Goal: Information Seeking & Learning: Learn about a topic

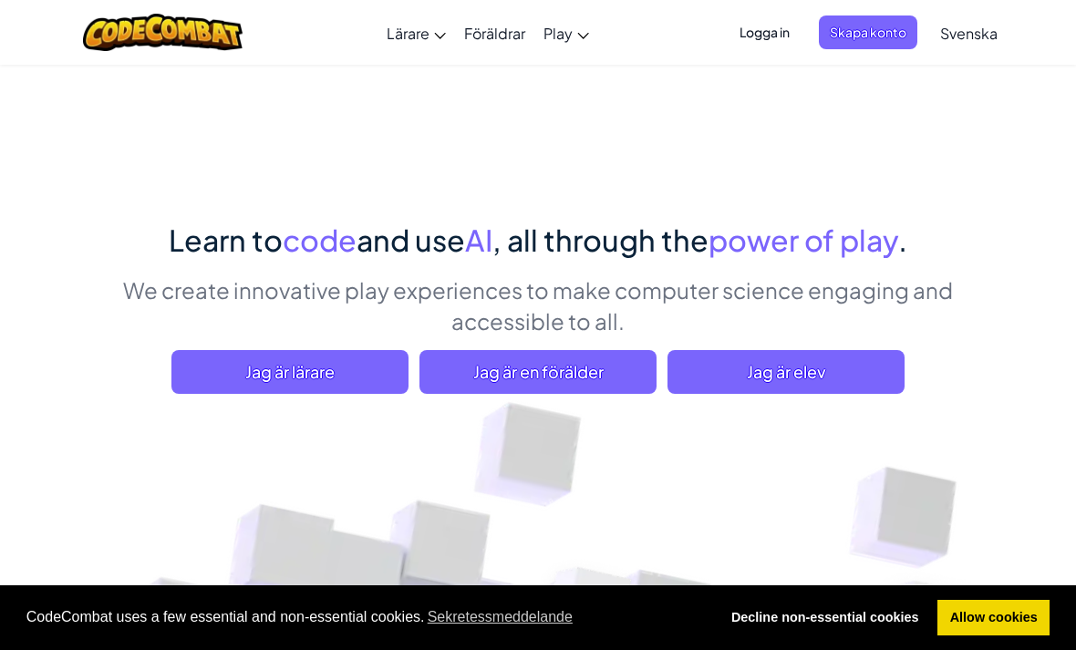
scroll to position [114, 0]
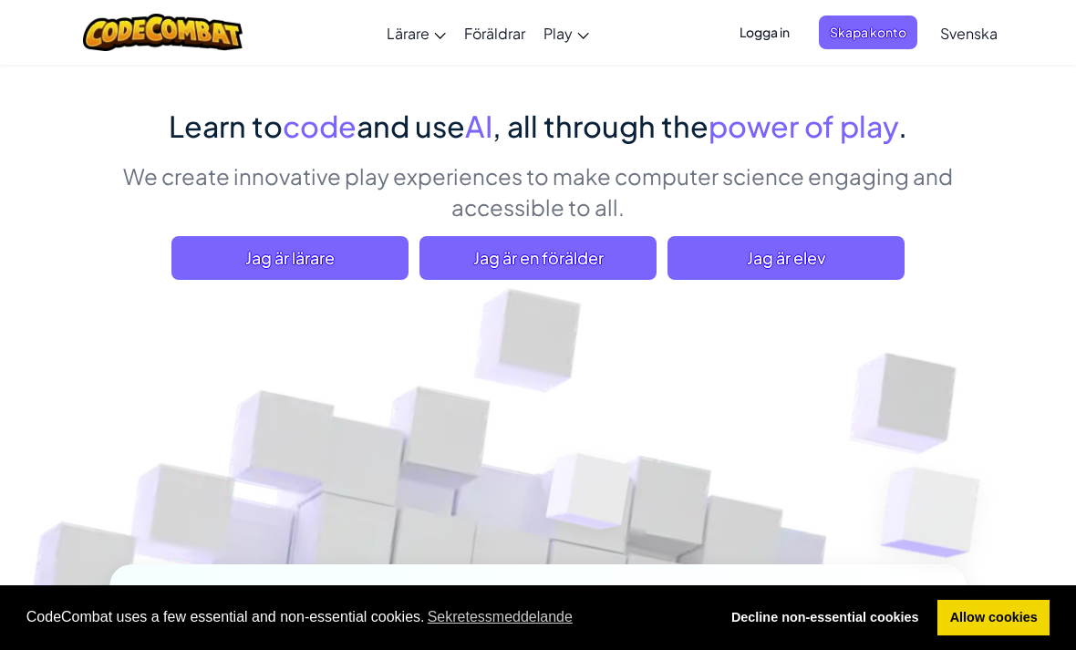
click at [788, 255] on span "Jag är elev" at bounding box center [786, 258] width 237 height 44
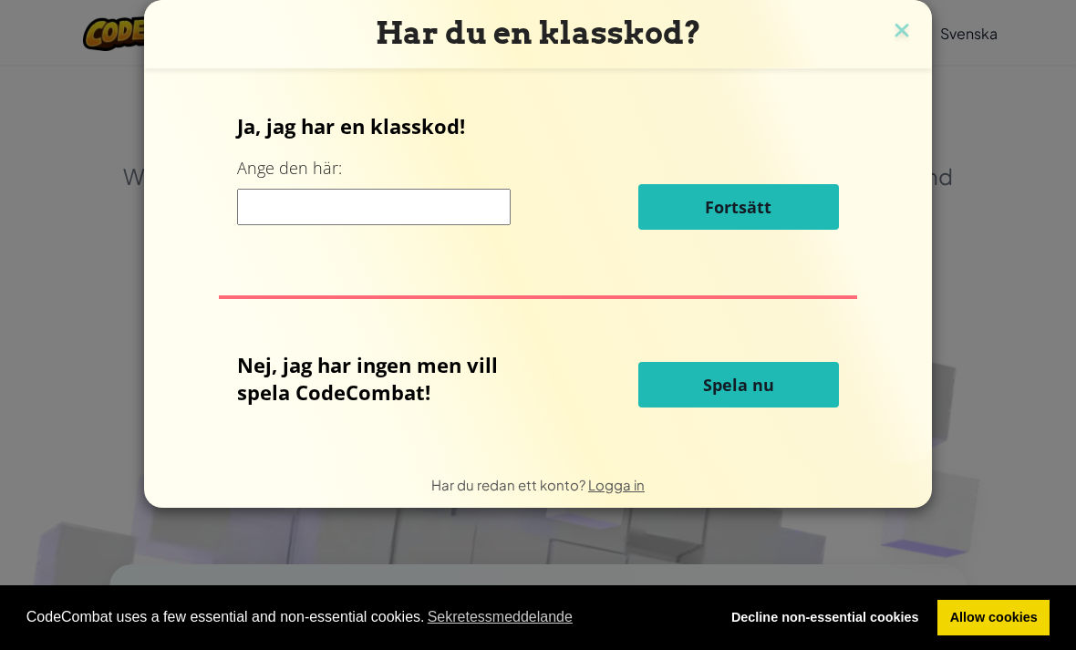
click at [798, 380] on button "Spela nu" at bounding box center [739, 385] width 201 height 46
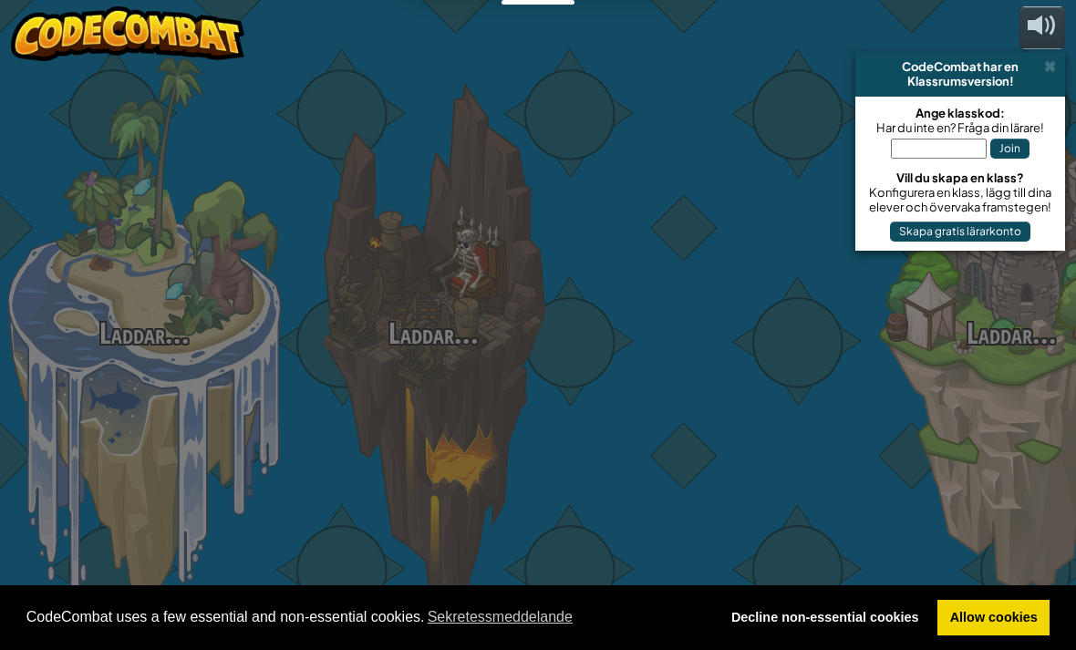
select select "sv"
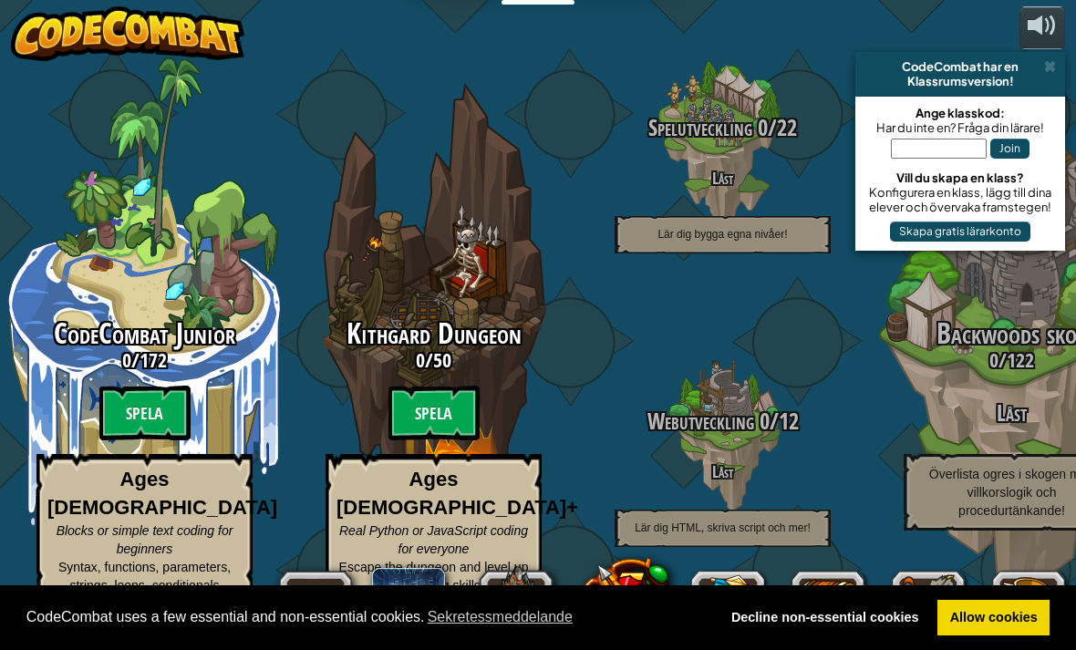
click at [158, 408] on btn "Spela" at bounding box center [144, 413] width 91 height 55
select select "sv"
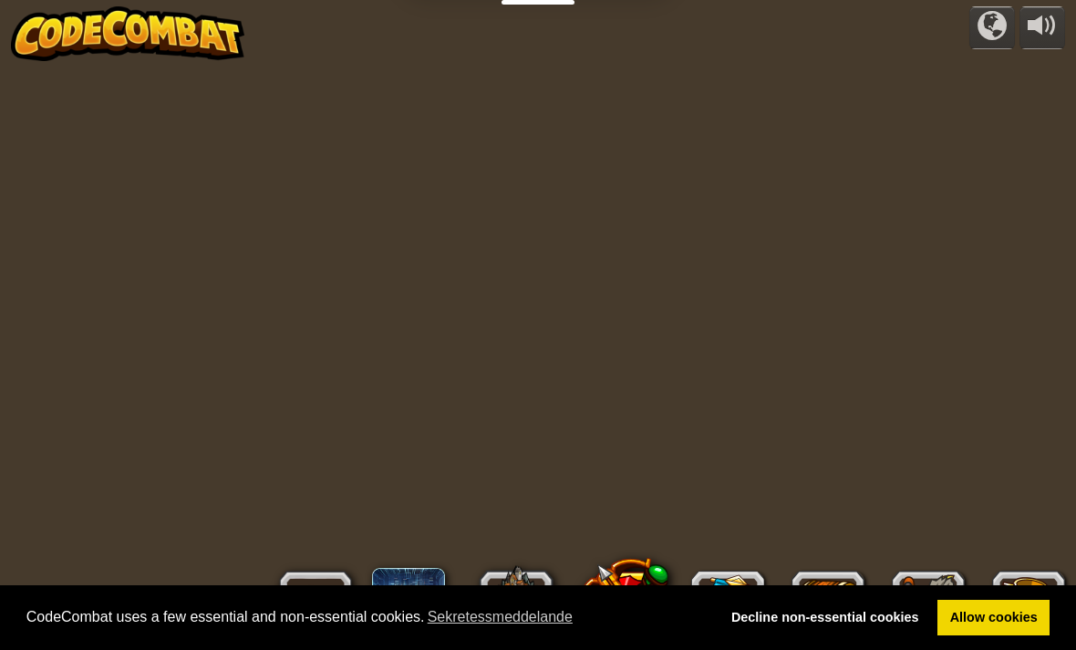
select select "sv"
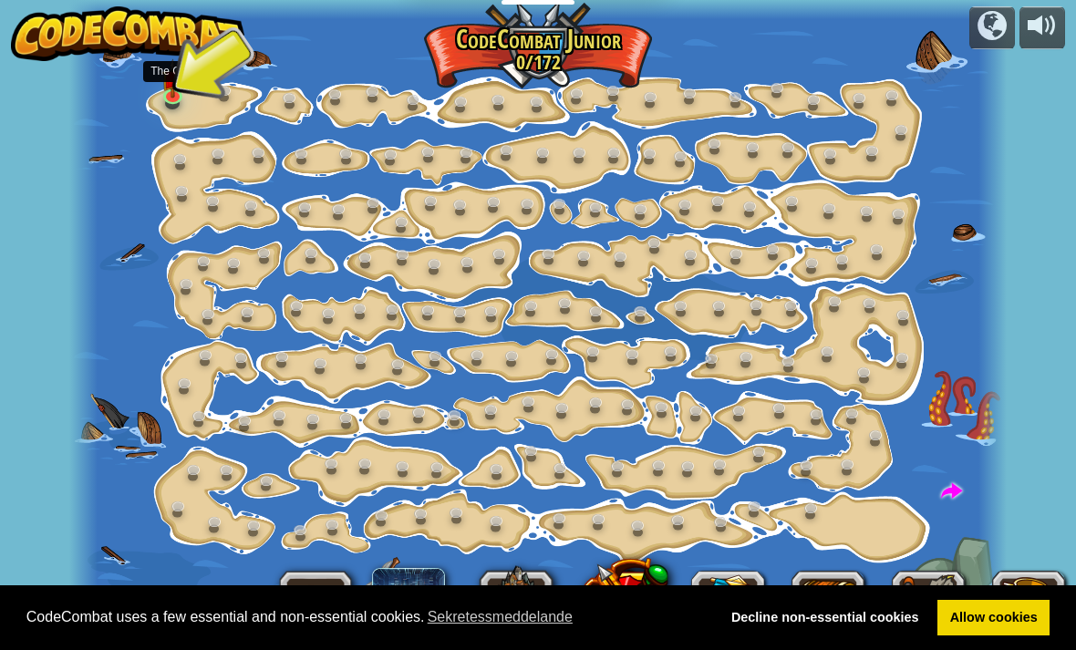
click at [172, 72] on img at bounding box center [172, 78] width 23 height 39
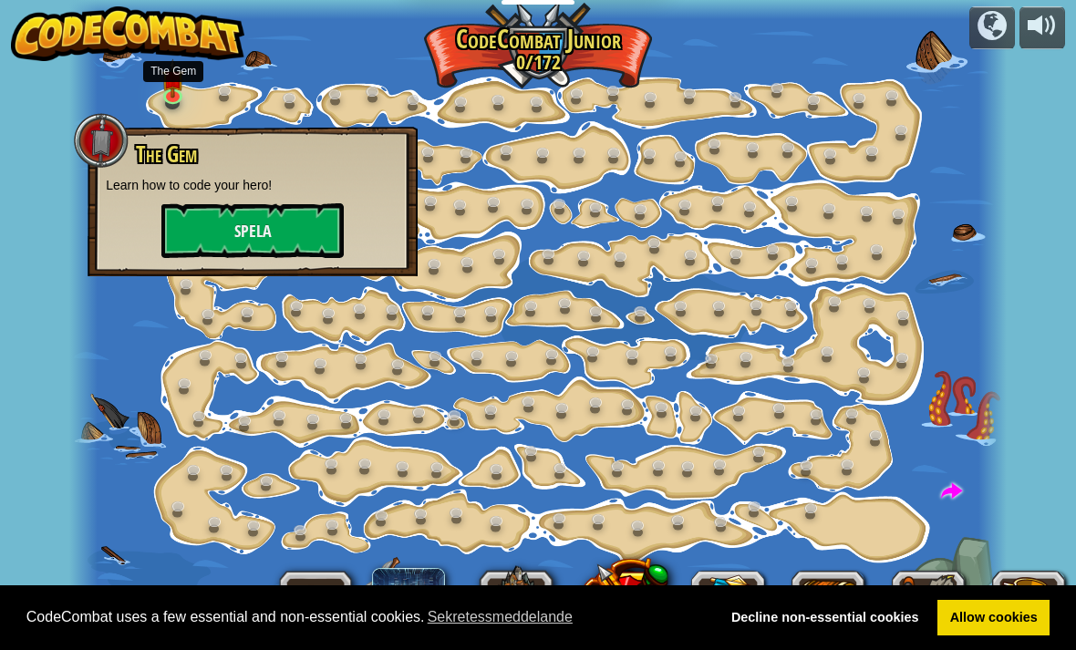
click at [171, 84] on img at bounding box center [172, 78] width 23 height 39
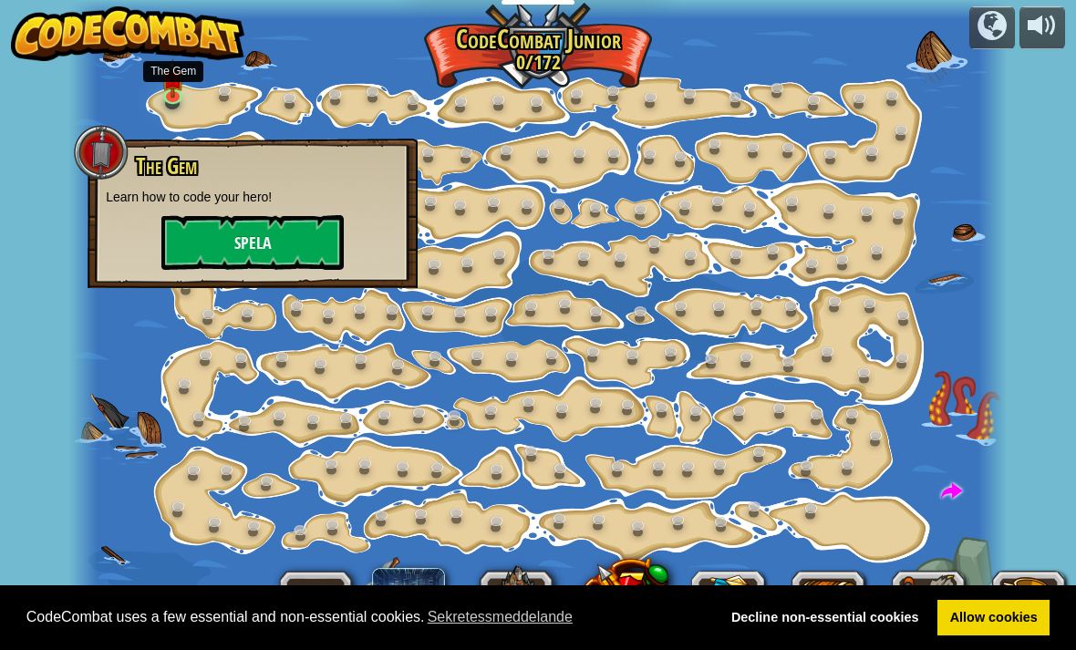
click at [270, 246] on button "Spela" at bounding box center [252, 242] width 182 height 55
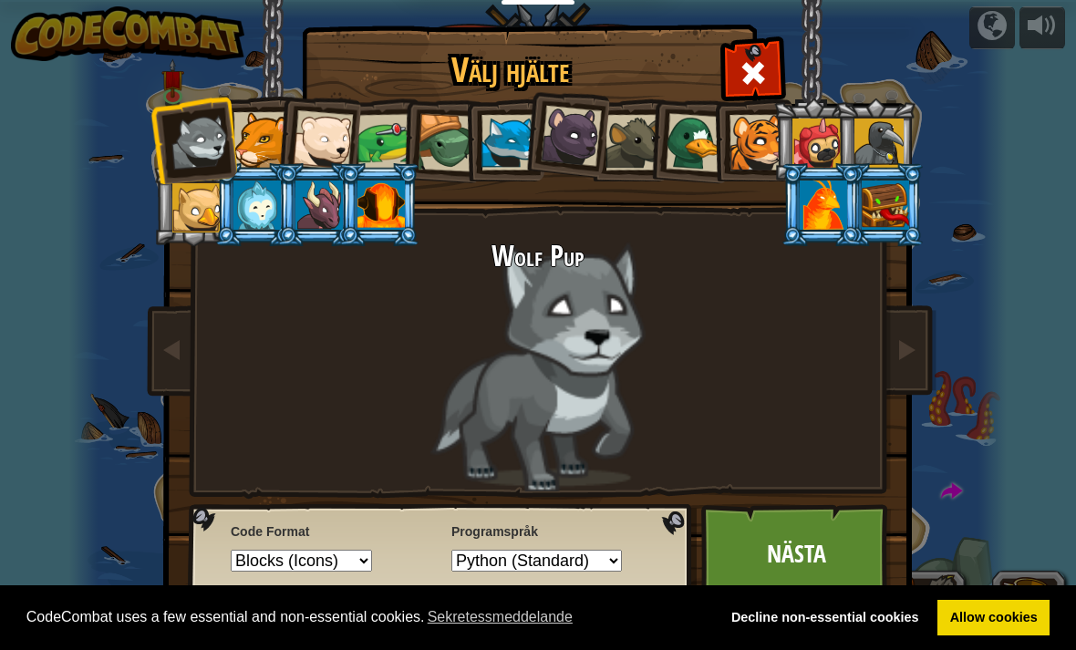
click at [796, 537] on link "Nästa" at bounding box center [797, 554] width 191 height 100
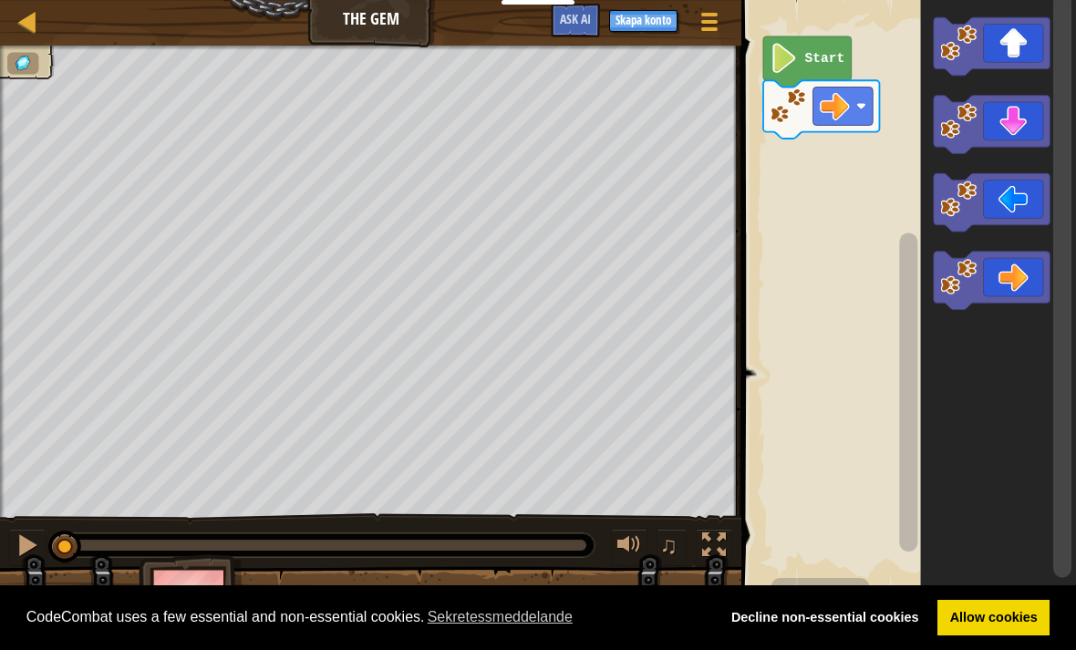
click at [1011, 42] on icon "Blocklys arbetsyta" at bounding box center [992, 46] width 116 height 58
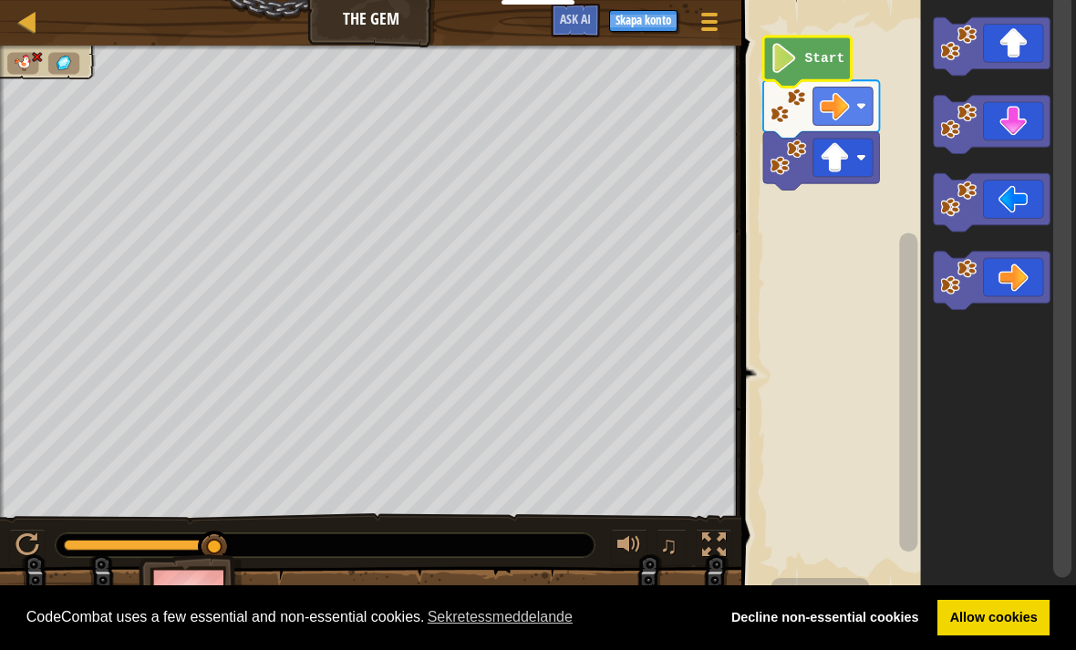
click at [822, 58] on text "Start" at bounding box center [826, 58] width 40 height 15
click at [807, 44] on icon "Blocklys arbetsyta" at bounding box center [808, 61] width 88 height 51
click at [811, 57] on text "Start" at bounding box center [826, 58] width 40 height 15
click at [802, 54] on icon "Blocklys arbetsyta" at bounding box center [808, 61] width 88 height 51
click at [817, 46] on icon "Blocklys arbetsyta" at bounding box center [808, 61] width 88 height 51
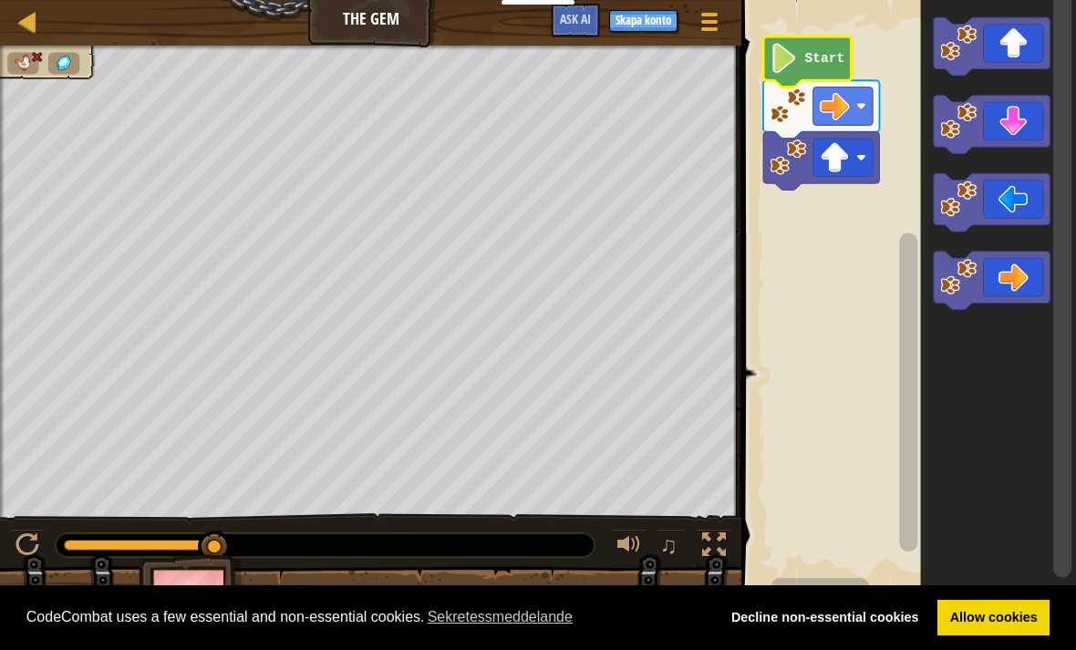
click at [816, 59] on text "Start" at bounding box center [826, 58] width 40 height 15
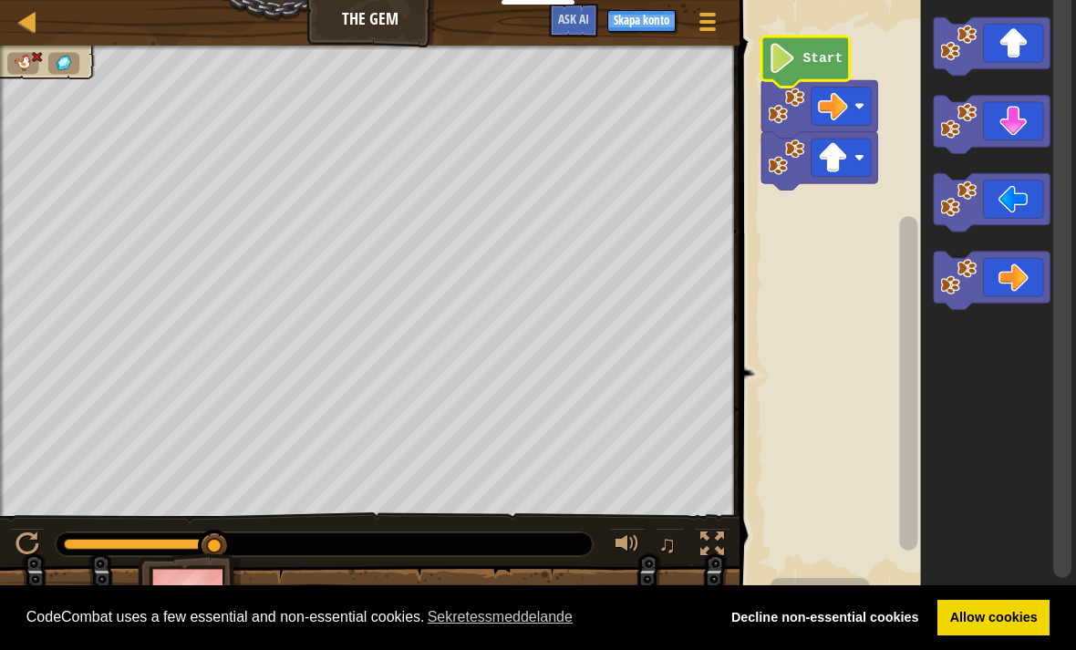
click at [19, 64] on img at bounding box center [23, 63] width 20 height 16
click at [26, 57] on img at bounding box center [23, 63] width 20 height 16
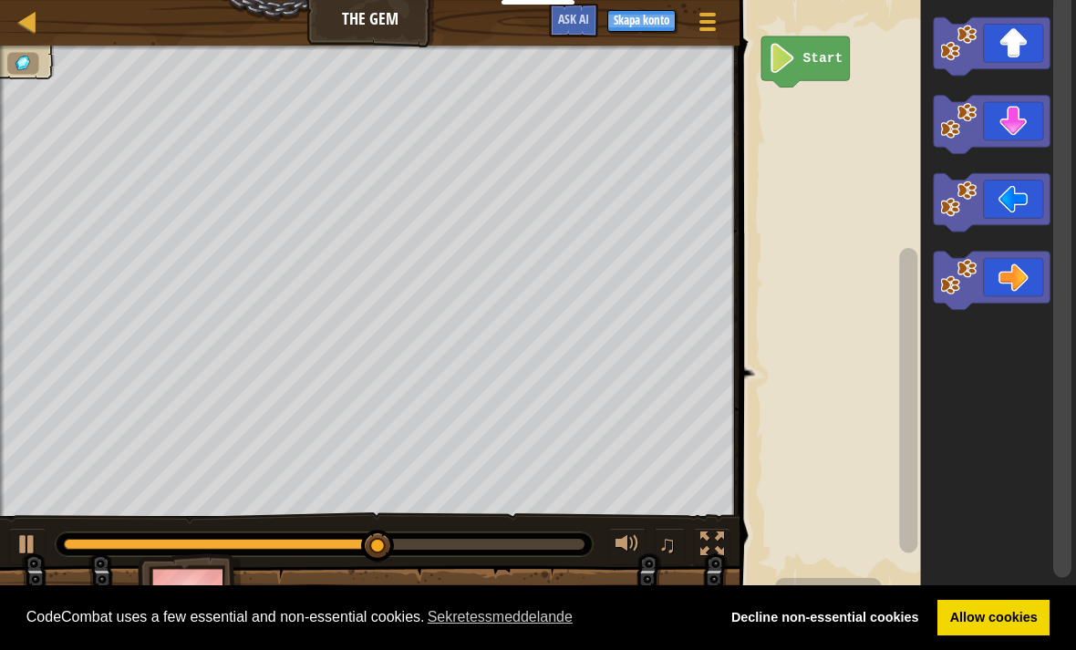
click at [1024, 47] on icon "Blocklys arbetsyta" at bounding box center [992, 46] width 116 height 58
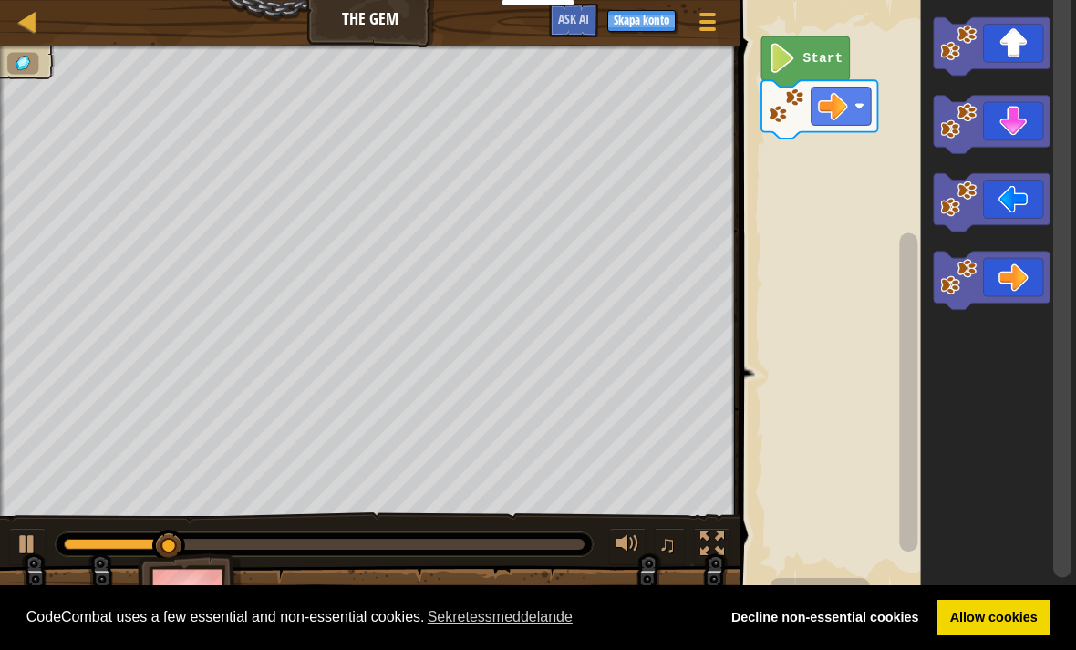
click at [1019, 130] on icon "Blocklys arbetsyta" at bounding box center [992, 125] width 116 height 58
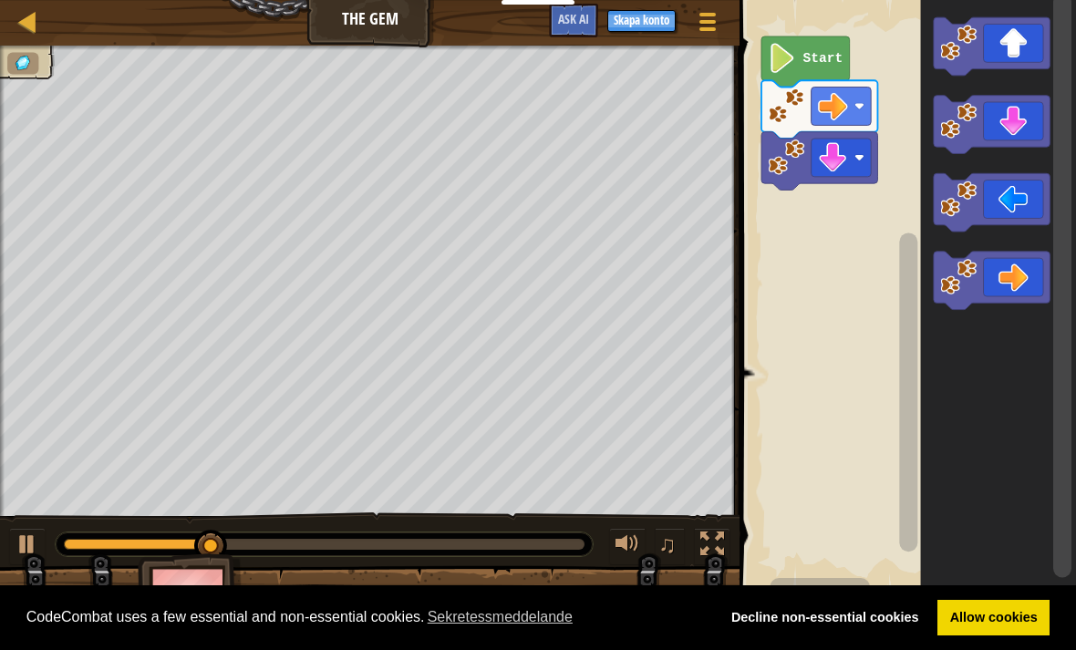
click at [1045, 284] on icon "Blocklys arbetsyta" at bounding box center [992, 281] width 116 height 58
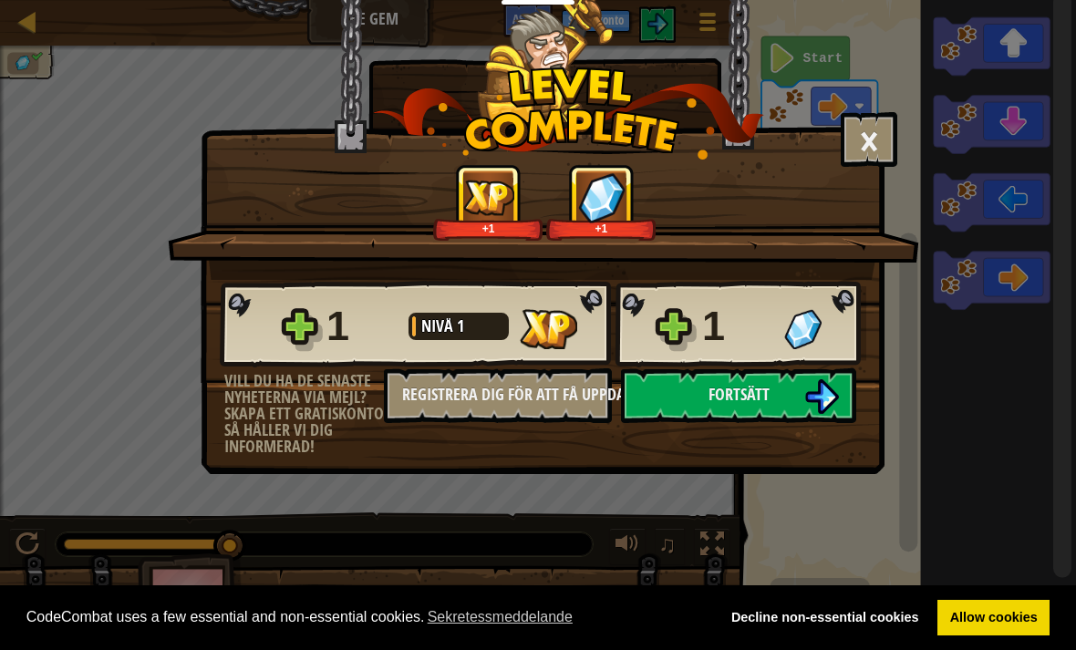
click at [786, 390] on button "Fortsätt" at bounding box center [738, 396] width 235 height 55
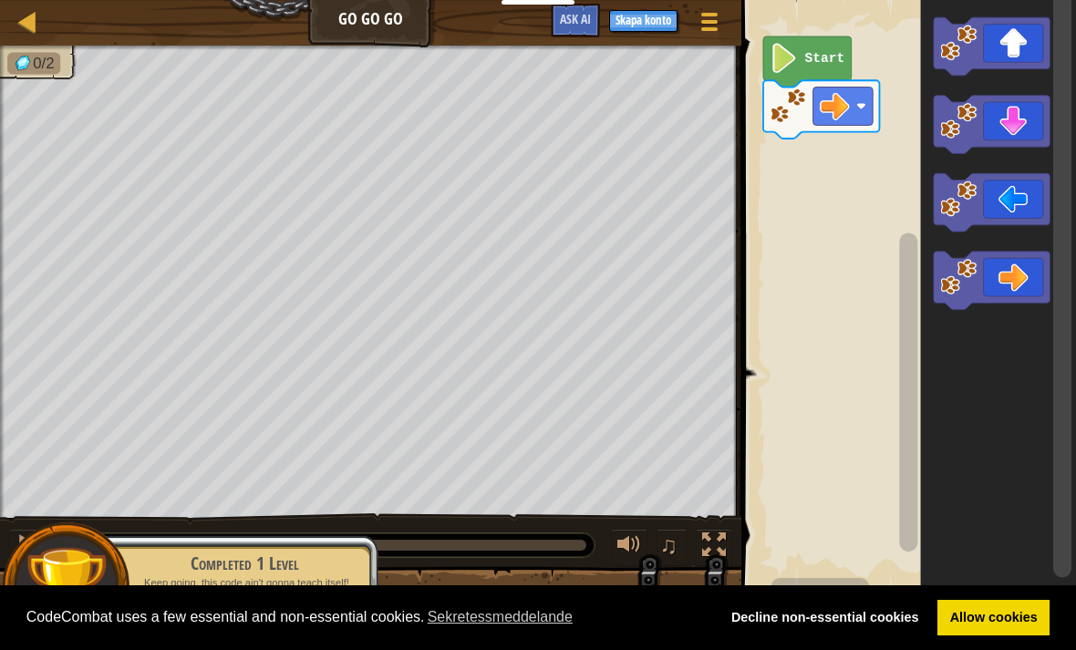
click at [1013, 282] on icon "Blocklys arbetsyta" at bounding box center [992, 281] width 116 height 58
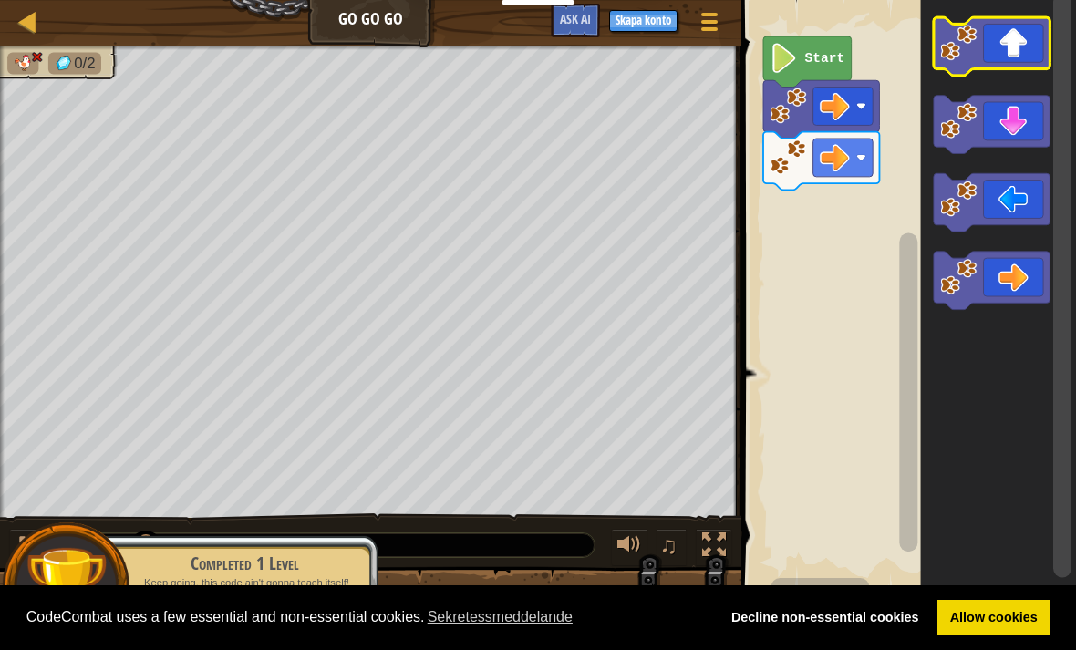
click at [1015, 57] on icon "Blocklys arbetsyta" at bounding box center [992, 46] width 116 height 58
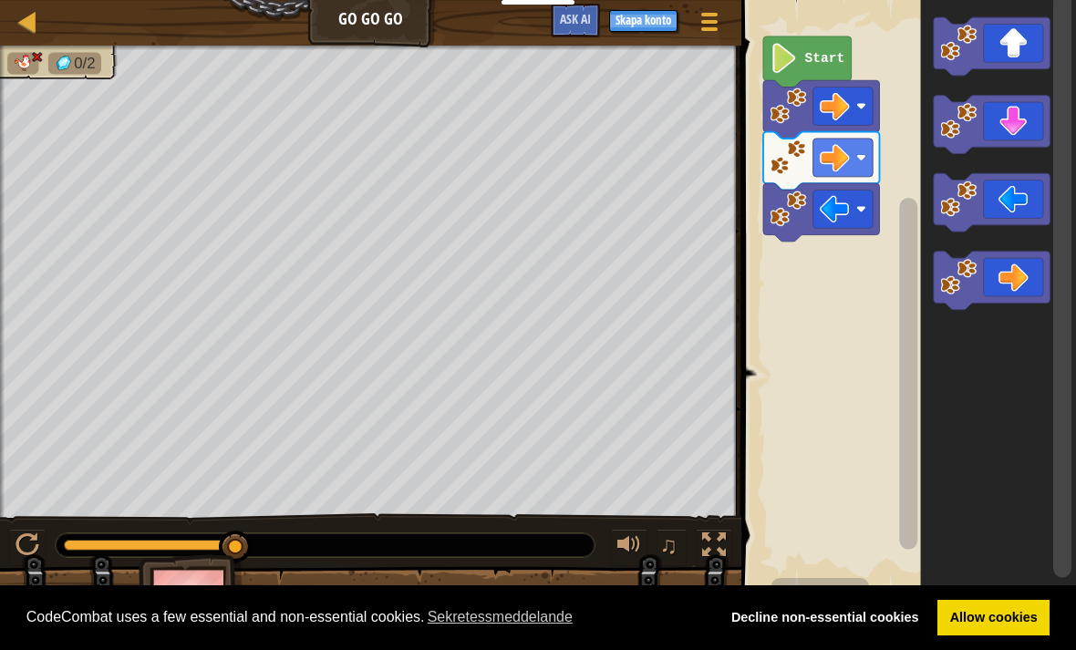
click at [806, 57] on text "Start" at bounding box center [826, 58] width 40 height 15
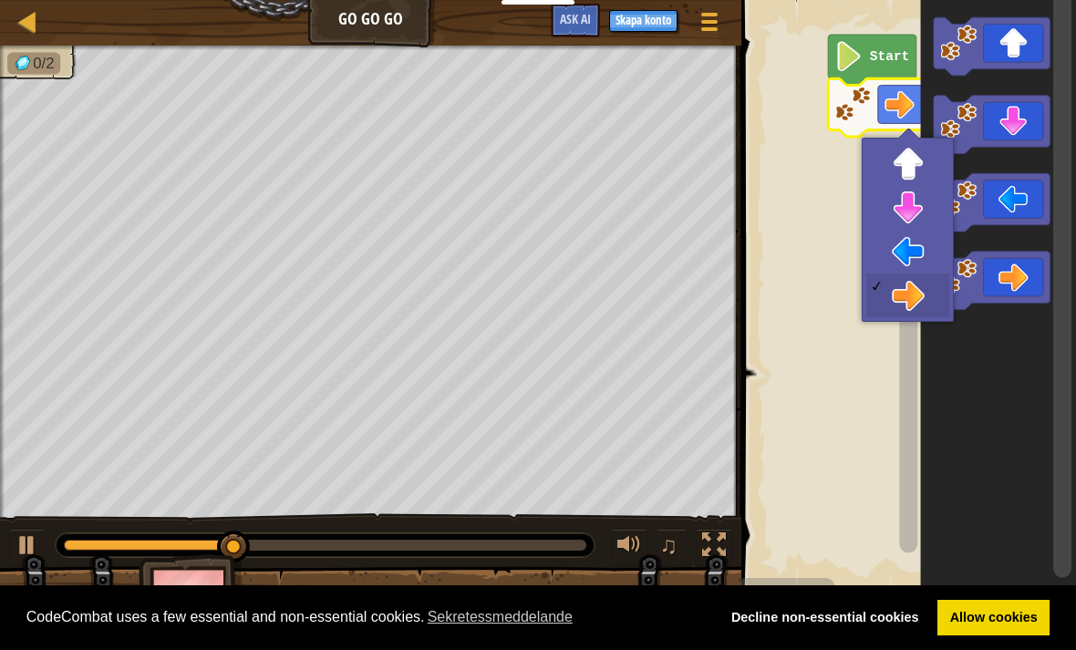
click at [815, 412] on rect "Blocklys arbetsyta" at bounding box center [906, 295] width 340 height 608
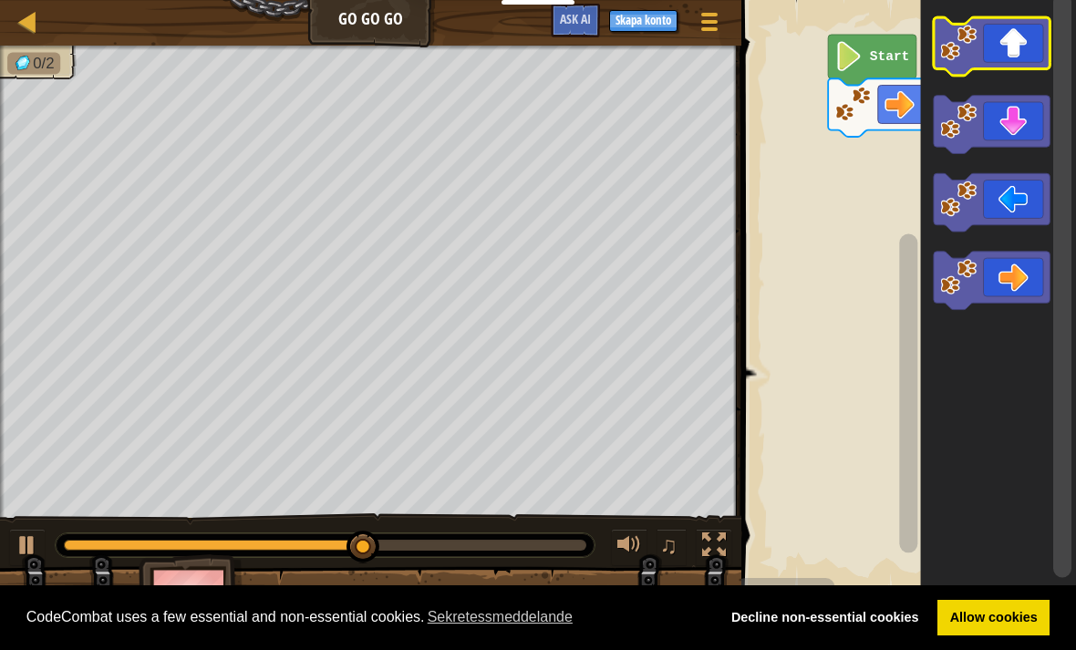
click at [1020, 47] on icon "Blocklys arbetsyta" at bounding box center [992, 46] width 116 height 58
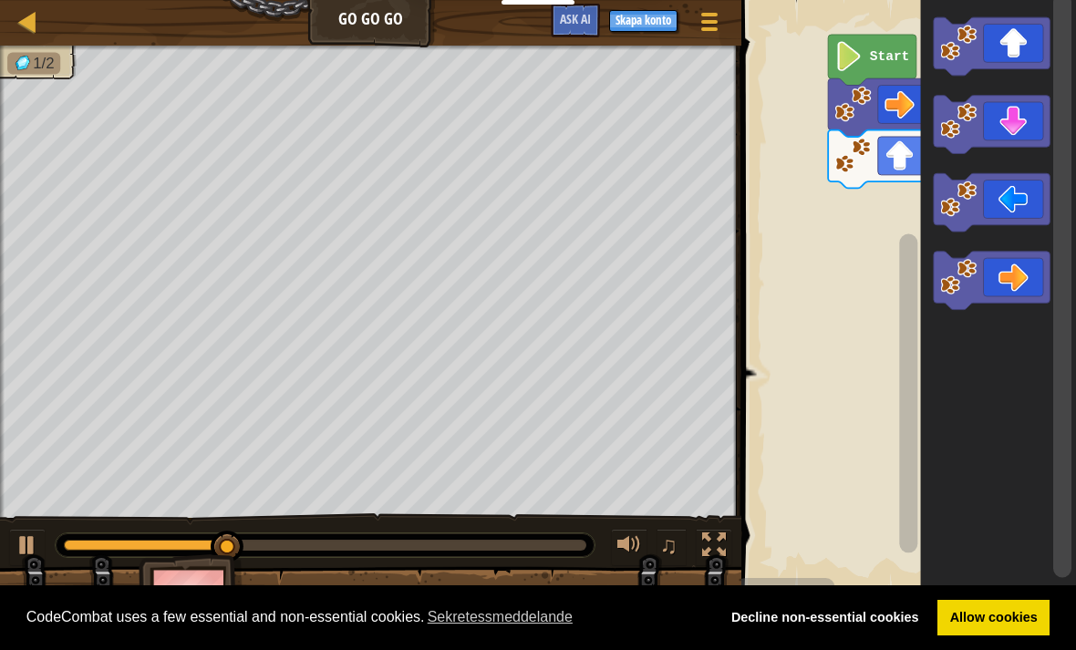
click at [1033, 273] on icon "Blocklys arbetsyta" at bounding box center [992, 281] width 116 height 58
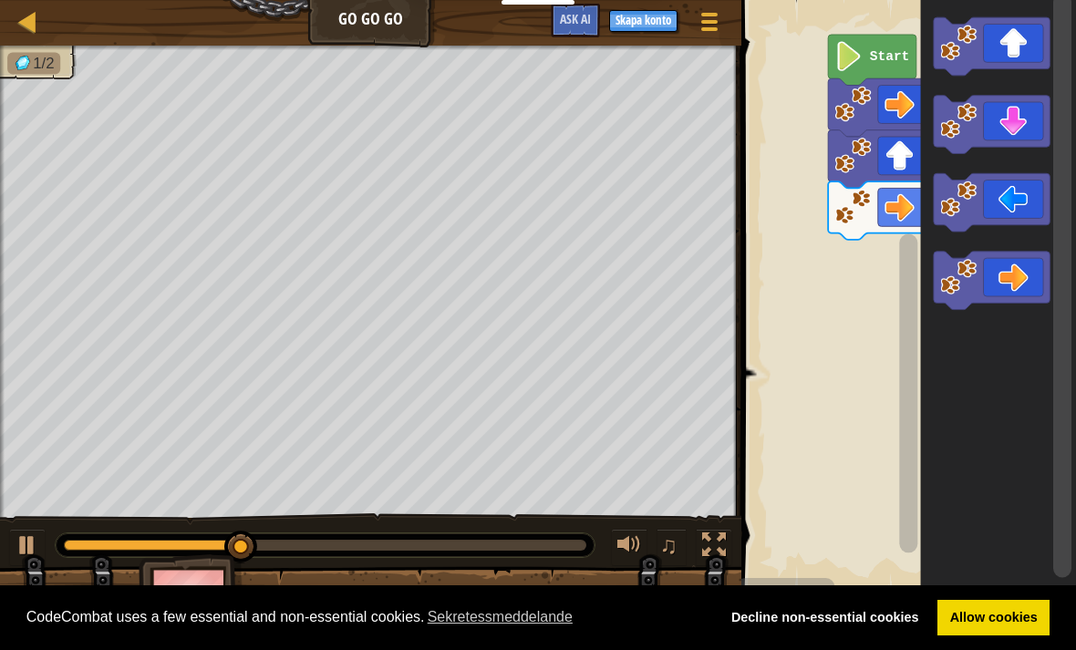
click at [1019, 295] on icon "Blocklys arbetsyta" at bounding box center [992, 281] width 116 height 58
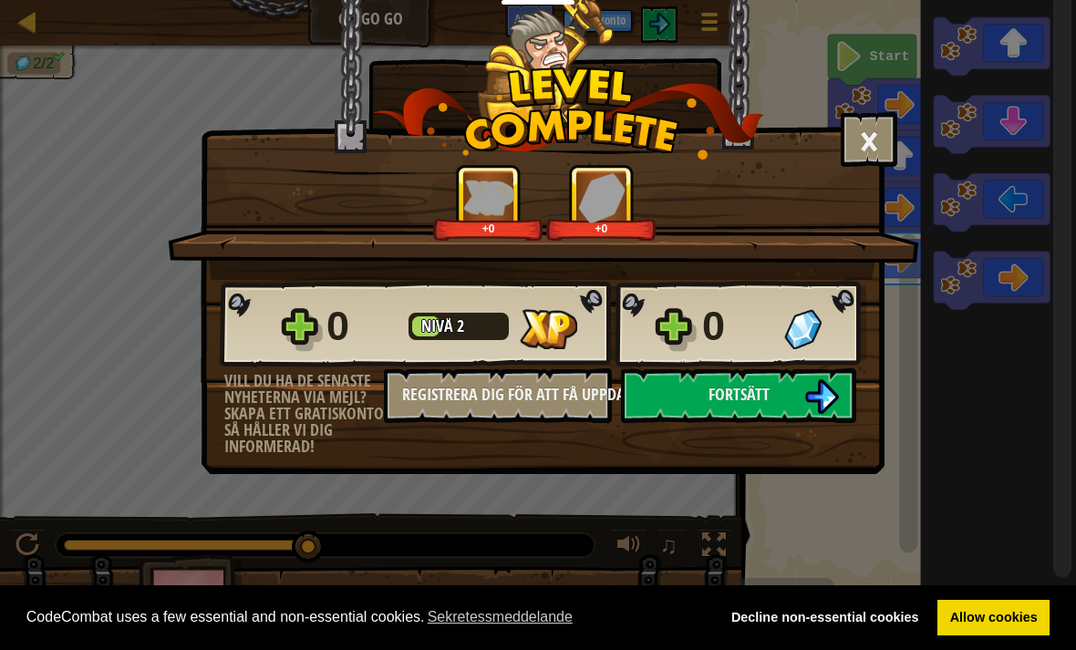
click at [765, 411] on button "Fortsätt" at bounding box center [738, 396] width 235 height 55
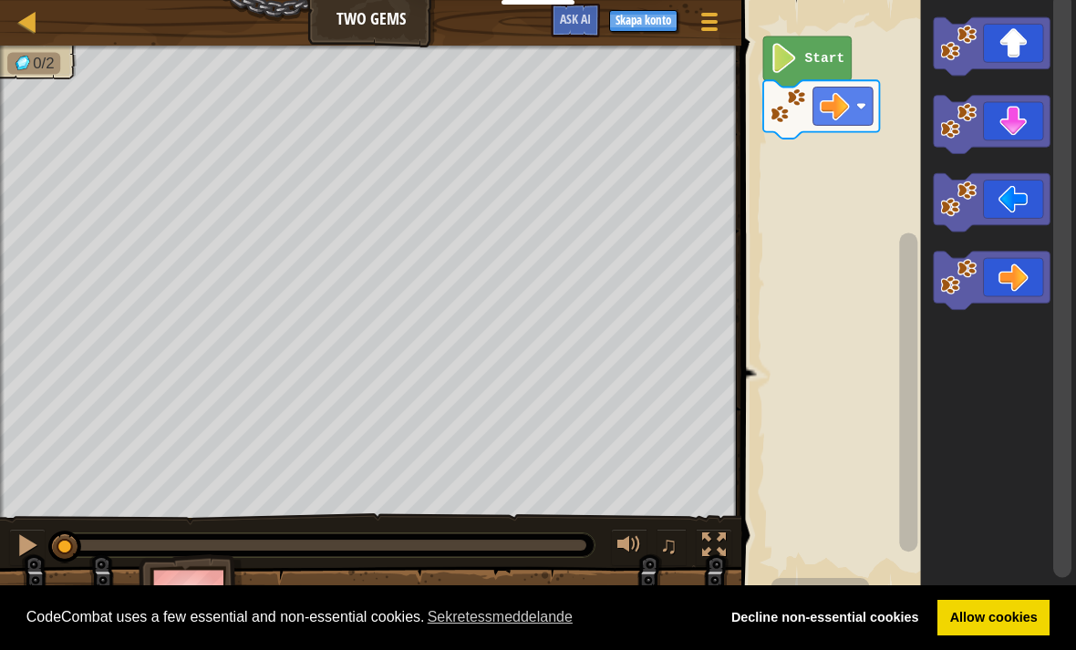
click at [1007, 59] on icon "Blocklys arbetsyta" at bounding box center [992, 46] width 116 height 58
click at [1031, 284] on icon "Blocklys arbetsyta" at bounding box center [992, 281] width 116 height 58
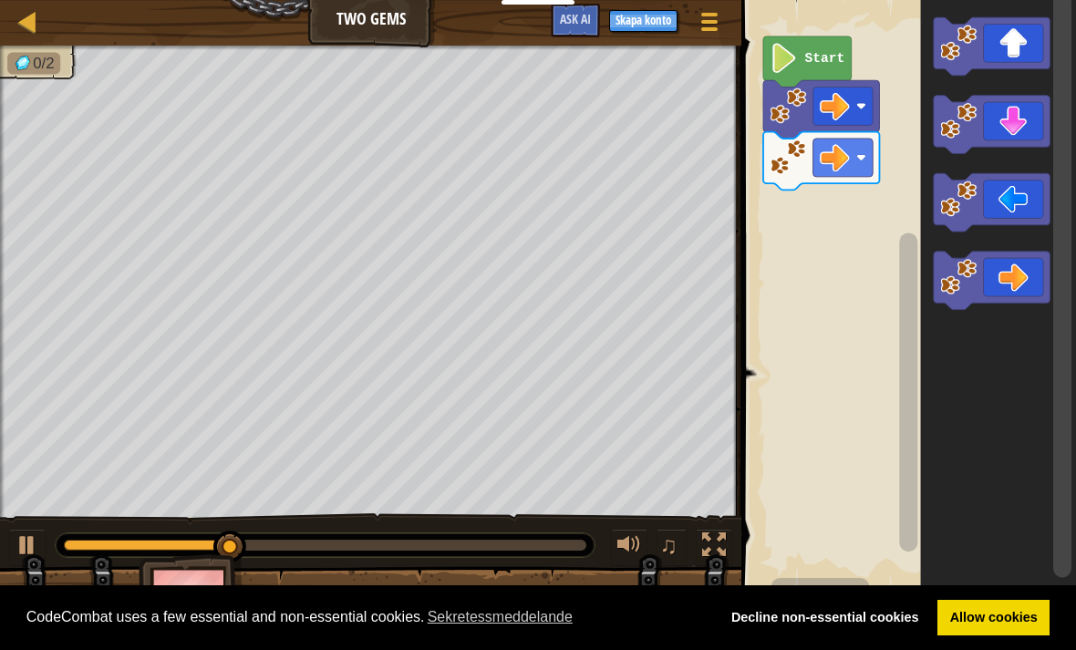
click at [1033, 302] on icon "Blocklys arbetsyta" at bounding box center [992, 281] width 116 height 58
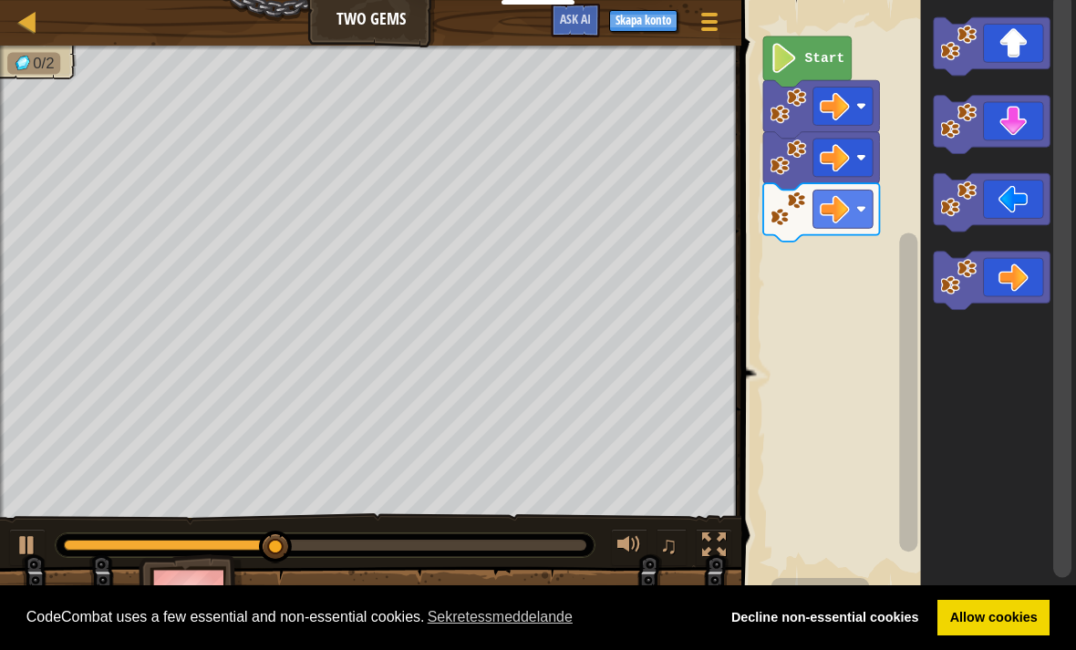
click at [1013, 55] on icon "Blocklys arbetsyta" at bounding box center [992, 46] width 116 height 58
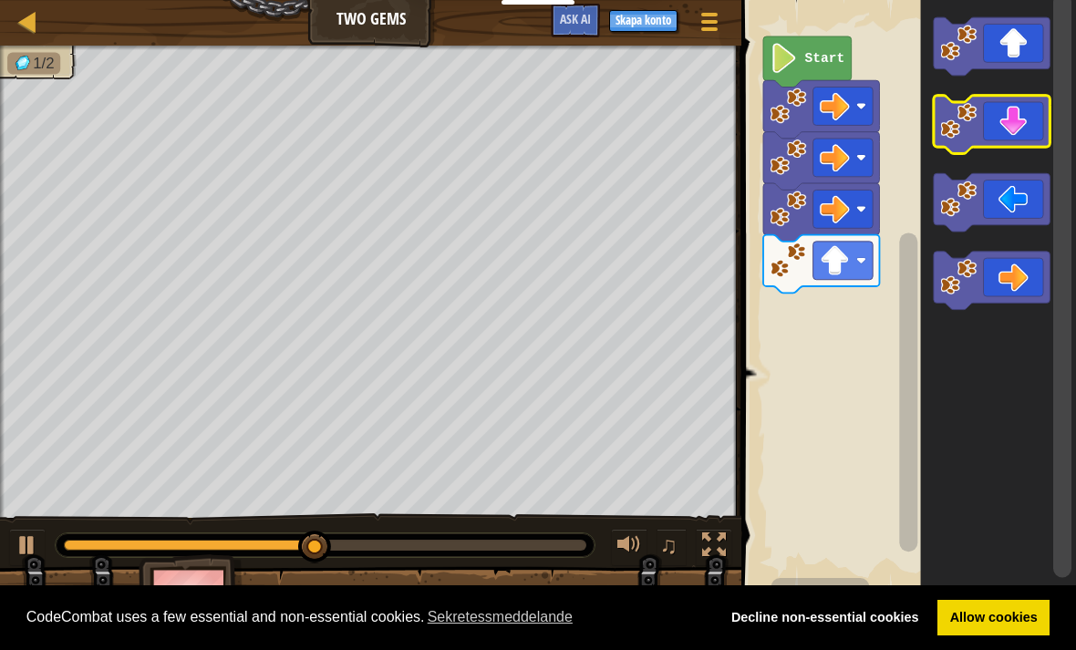
click at [1027, 138] on icon "Blocklys arbetsyta" at bounding box center [992, 125] width 116 height 58
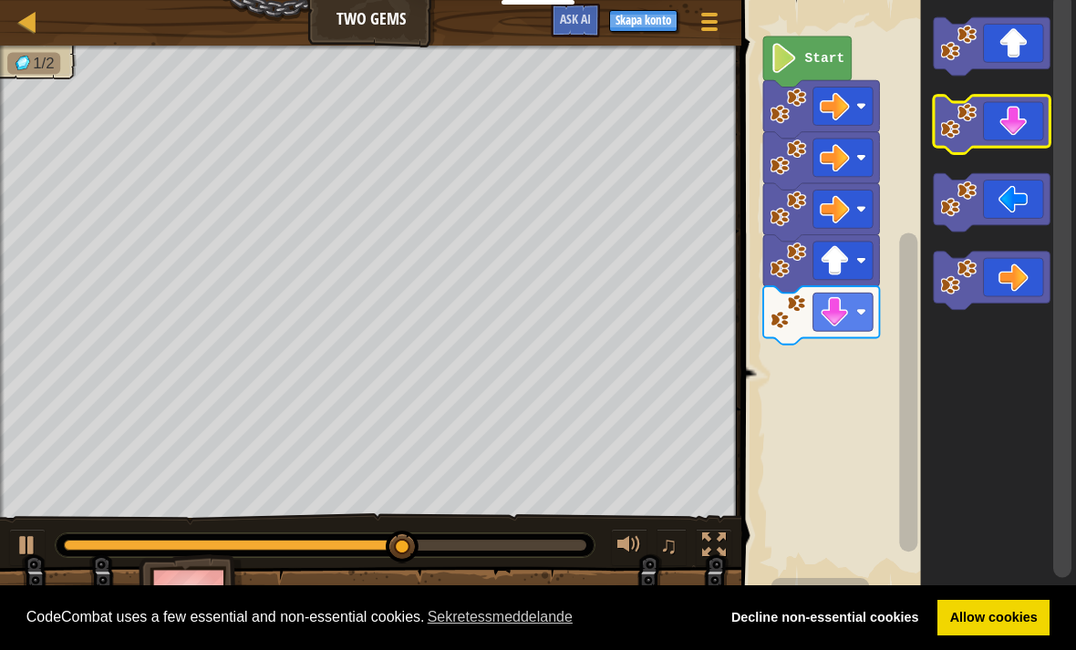
click at [1018, 144] on icon "Blocklys arbetsyta" at bounding box center [992, 125] width 116 height 58
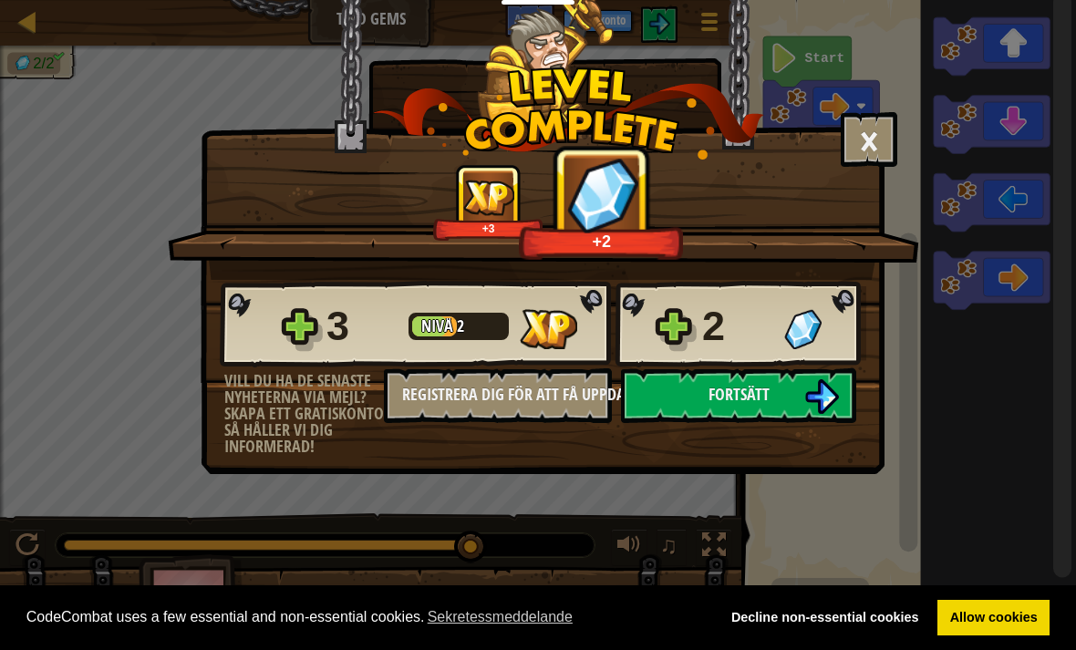
click at [810, 411] on img at bounding box center [822, 396] width 35 height 35
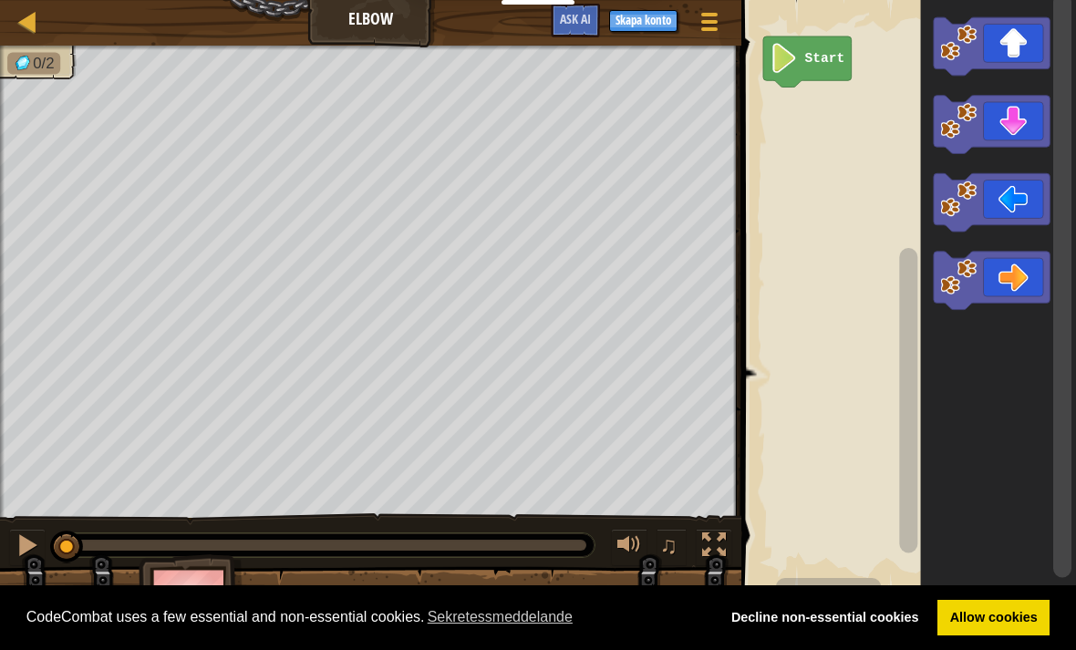
click at [1022, 132] on icon "Blocklys arbetsyta" at bounding box center [992, 125] width 116 height 58
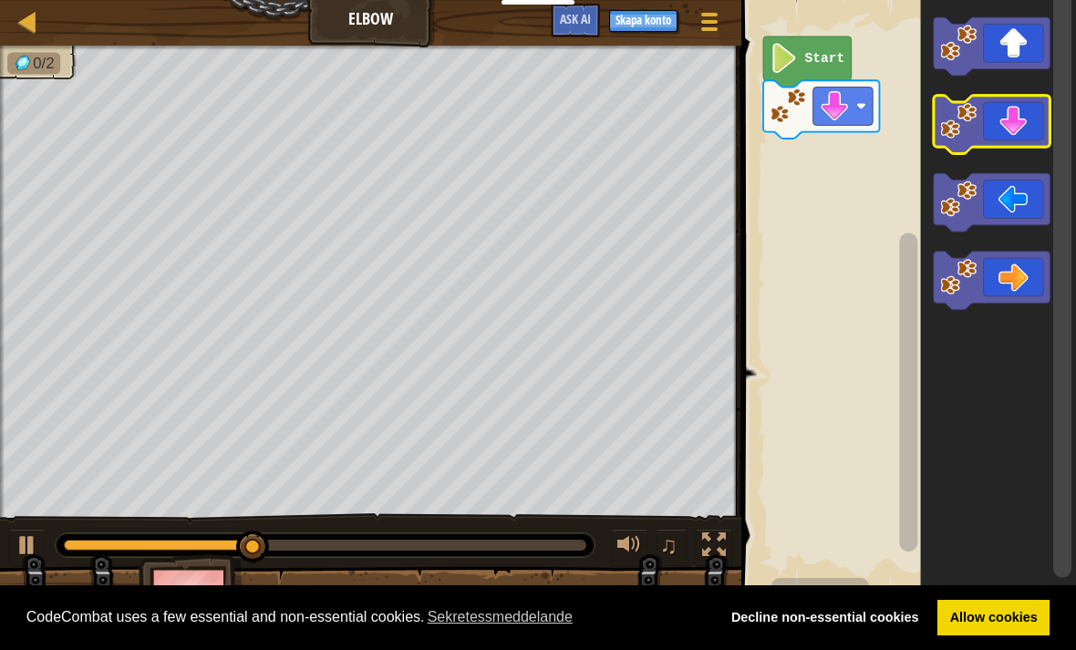
click at [1037, 126] on icon "Blocklys arbetsyta" at bounding box center [992, 125] width 116 height 58
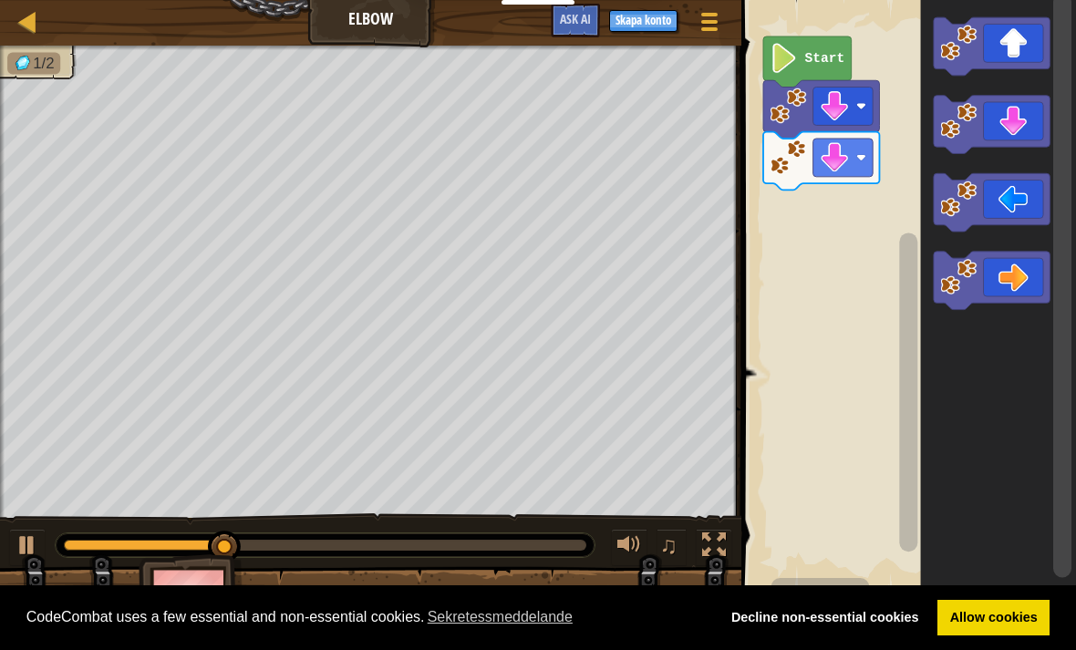
click at [1032, 201] on icon "Blocklys arbetsyta" at bounding box center [992, 202] width 116 height 58
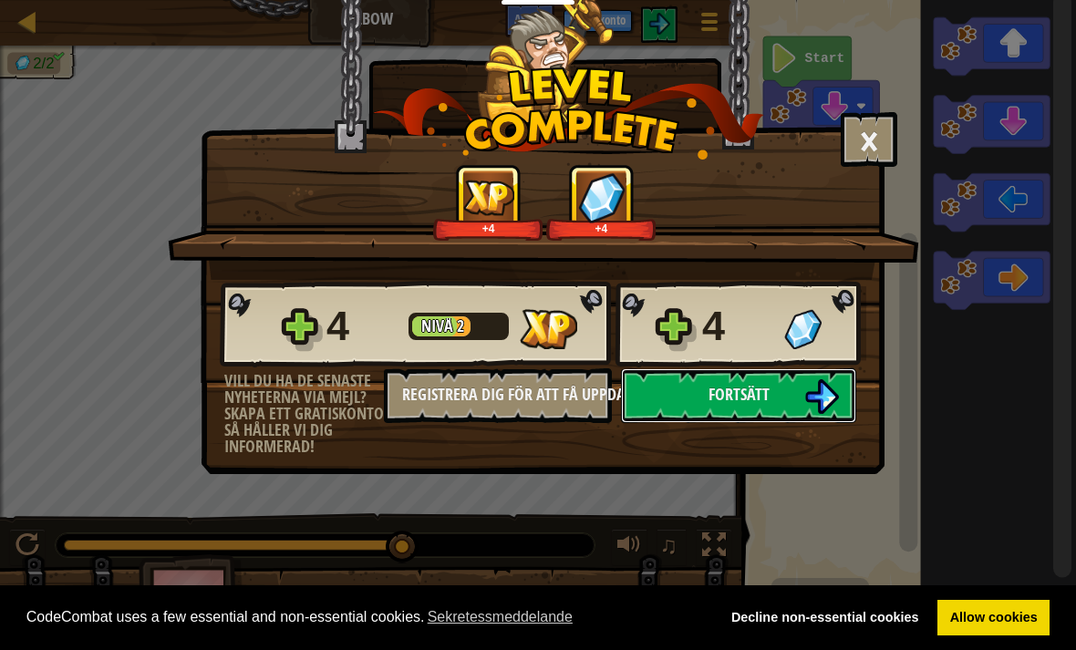
click at [805, 394] on img at bounding box center [822, 396] width 35 height 35
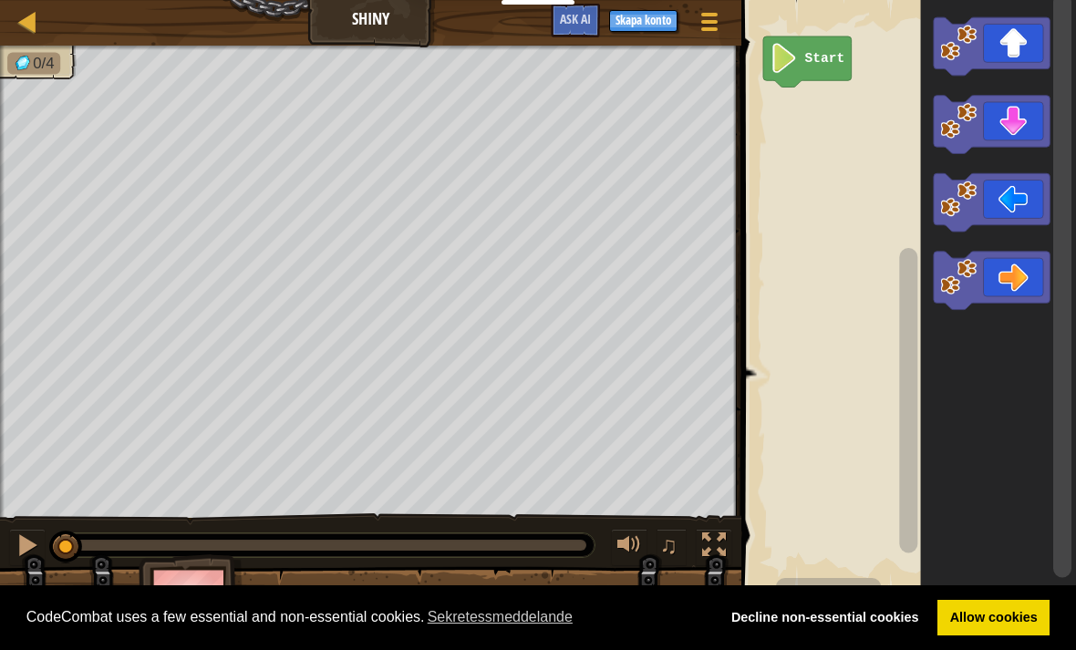
click at [1005, 201] on icon "Blocklys arbetsyta" at bounding box center [992, 202] width 116 height 58
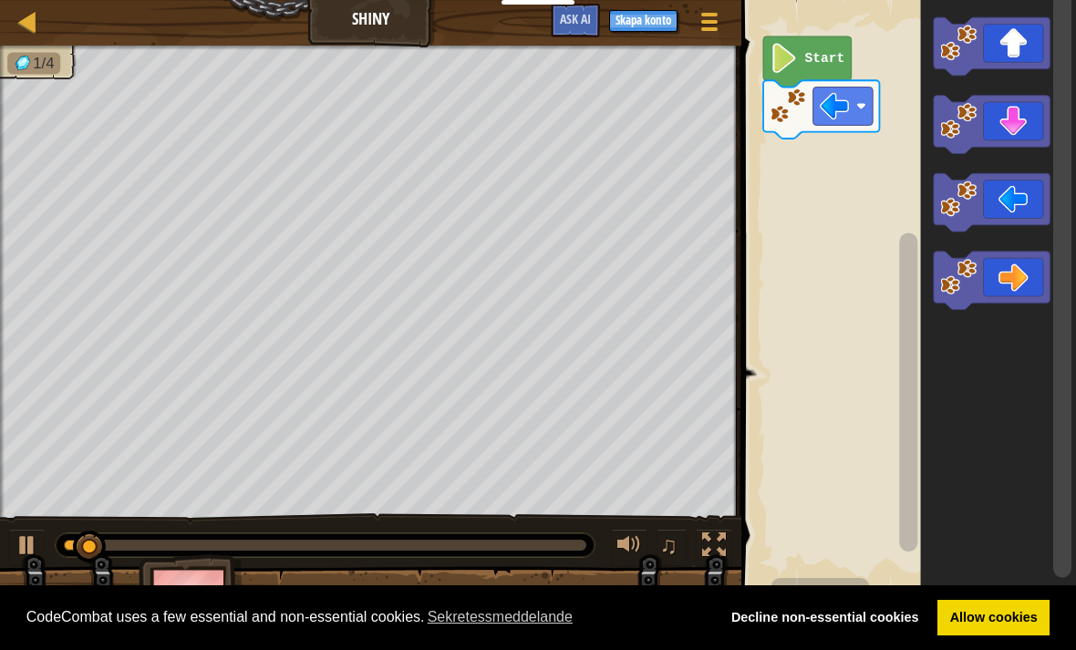
click at [1015, 203] on icon "Blocklys arbetsyta" at bounding box center [992, 202] width 116 height 58
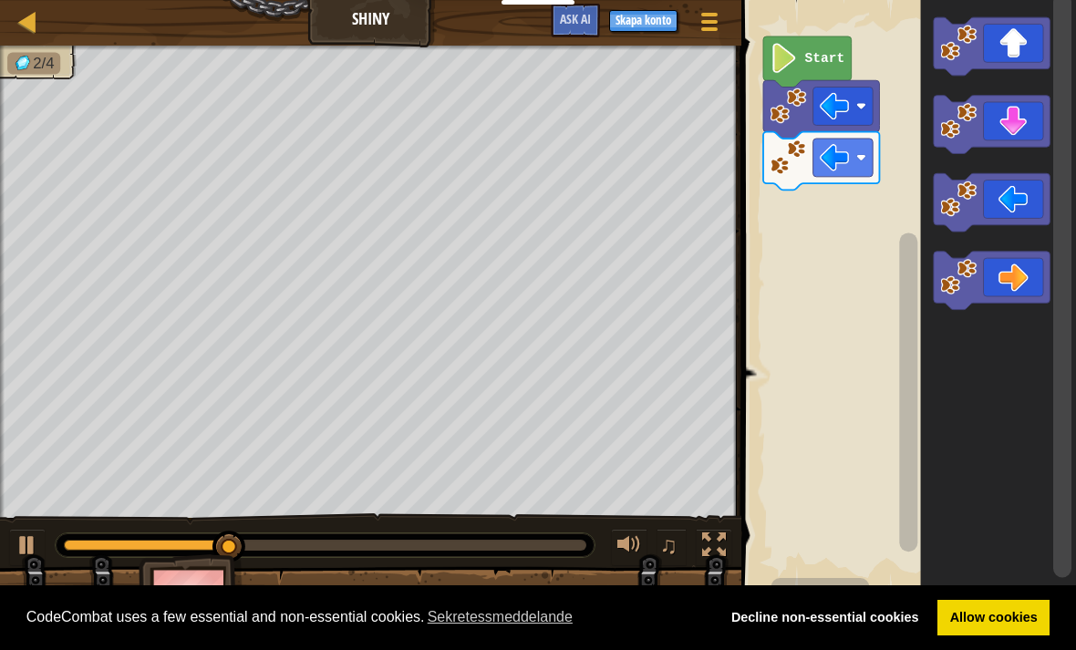
click at [1015, 128] on icon "Blocklys arbetsyta" at bounding box center [992, 125] width 116 height 58
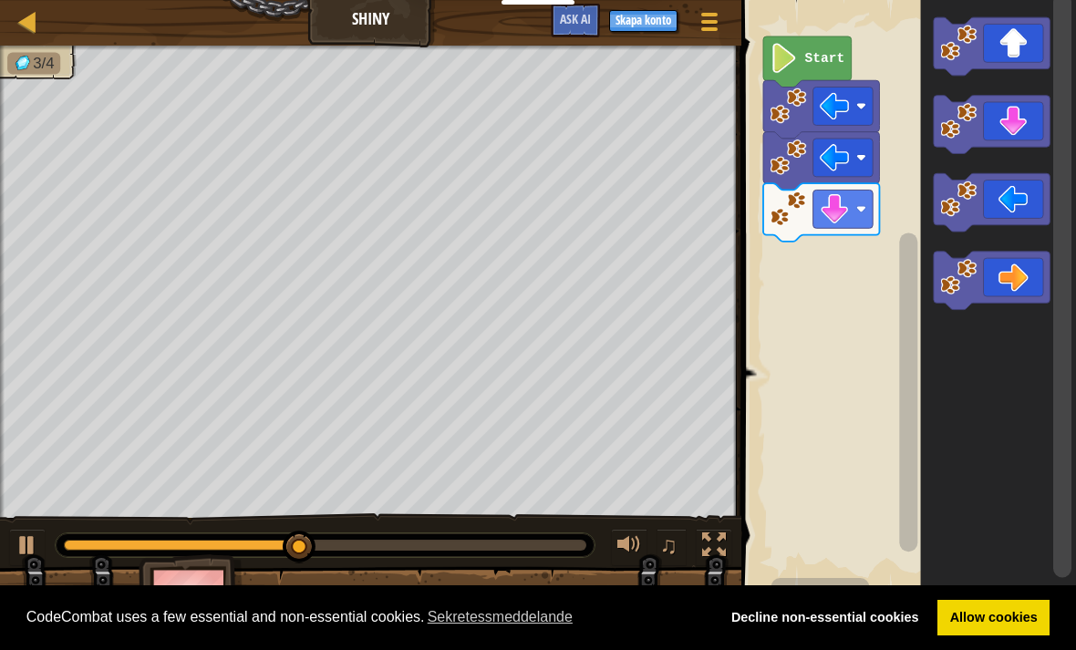
click at [1027, 284] on icon "Blocklys arbetsyta" at bounding box center [992, 281] width 116 height 58
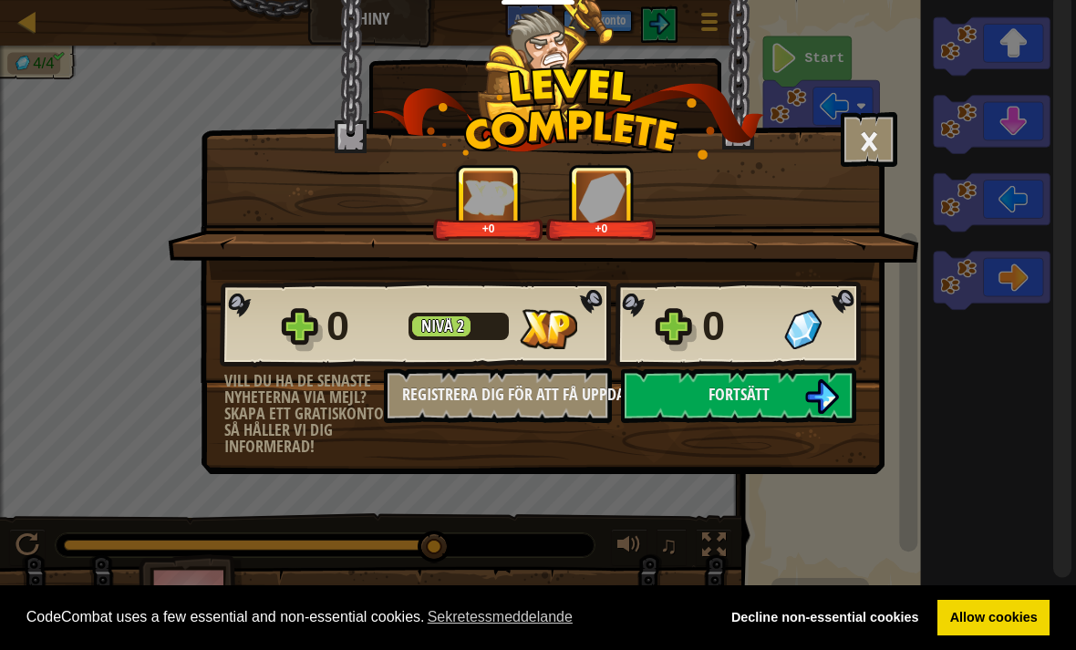
click at [567, 397] on button "Registrera dig för att få uppdateringar" at bounding box center [498, 396] width 228 height 55
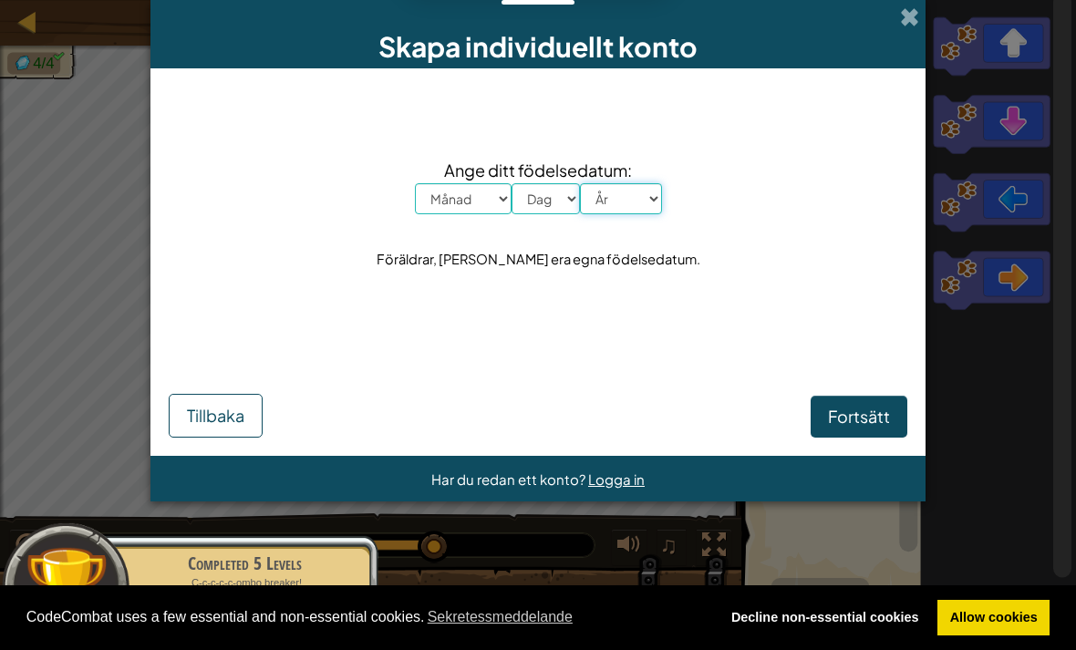
click at [627, 196] on select "År 2025 2024 2023 2022 2021 2020 2019 2018 2017 2016 2015 2014 2013 2012 2011 2…" at bounding box center [621, 198] width 82 height 31
select select "2016"
click at [441, 196] on select "Månad Januari Februari [GEOGRAPHIC_DATA] April Maj Juni Juli Augusti September …" at bounding box center [463, 198] width 97 height 31
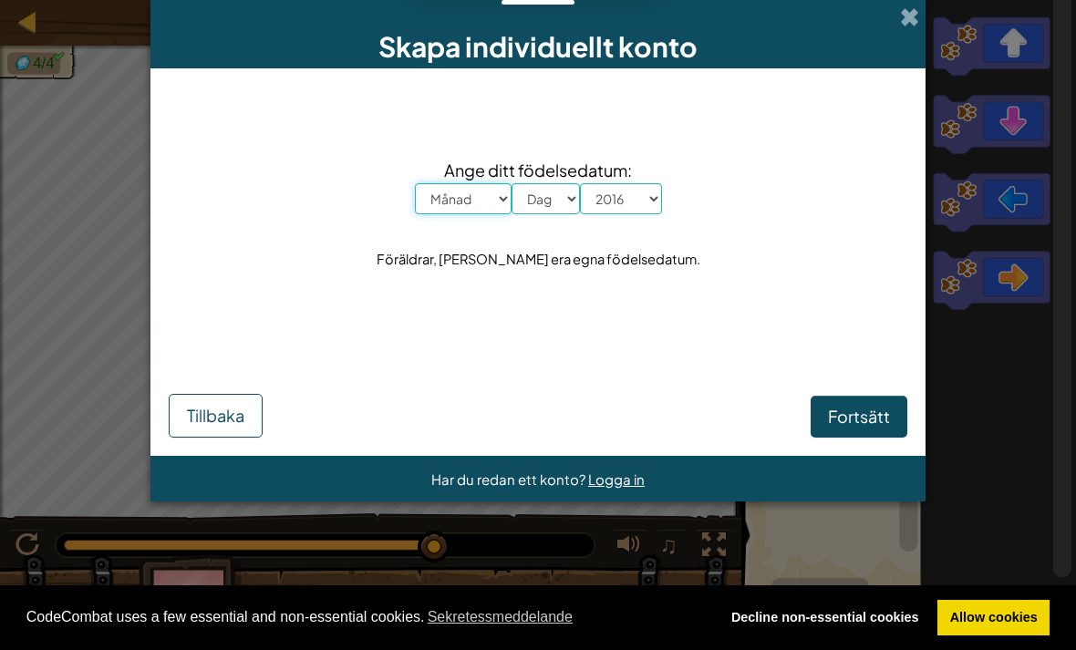
select select "4"
click at [534, 198] on select "Dag 1 2 3 4 5 6 7 8 9 10 11 12 13 14 15 16 17 18 19 20 21 22 23 24 25 26 27 28 …" at bounding box center [546, 198] width 68 height 31
select select "17"
click at [867, 430] on button "Fortsätt" at bounding box center [859, 417] width 97 height 42
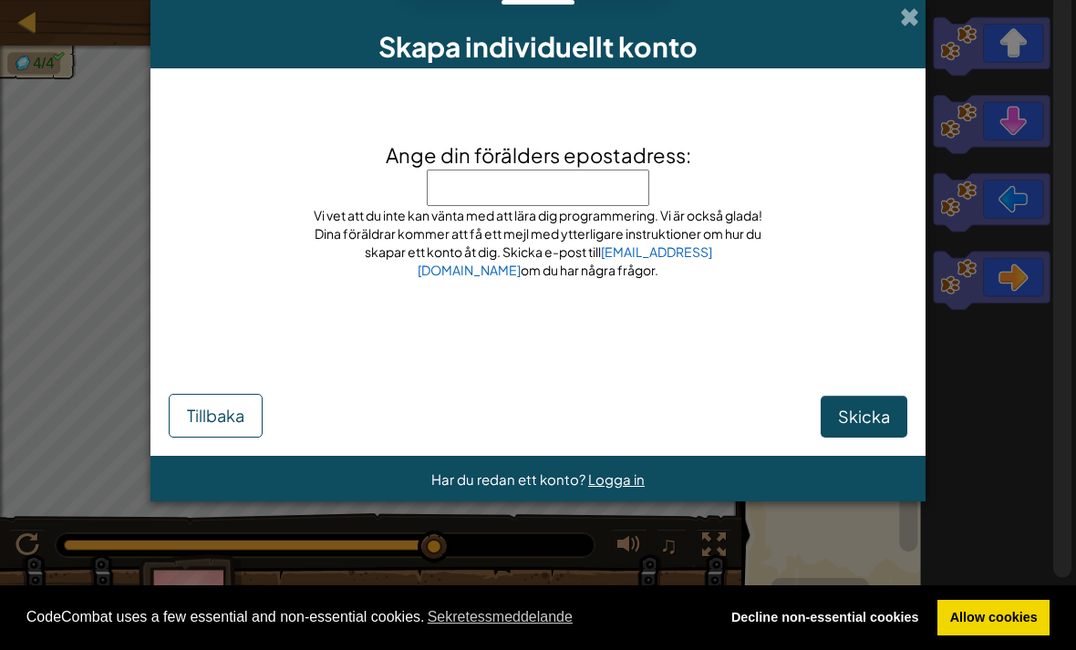
click at [586, 190] on input "Ange din förälders epostadress:" at bounding box center [538, 188] width 223 height 36
click at [597, 180] on input "Ange din förälders epostadress:" at bounding box center [538, 188] width 223 height 36
click at [858, 145] on div "Ange din förälders epostadress: Ange inte din epostadress här! Ange din förälde…" at bounding box center [538, 223] width 739 height 272
click at [249, 415] on button "Tillbaka" at bounding box center [216, 416] width 94 height 44
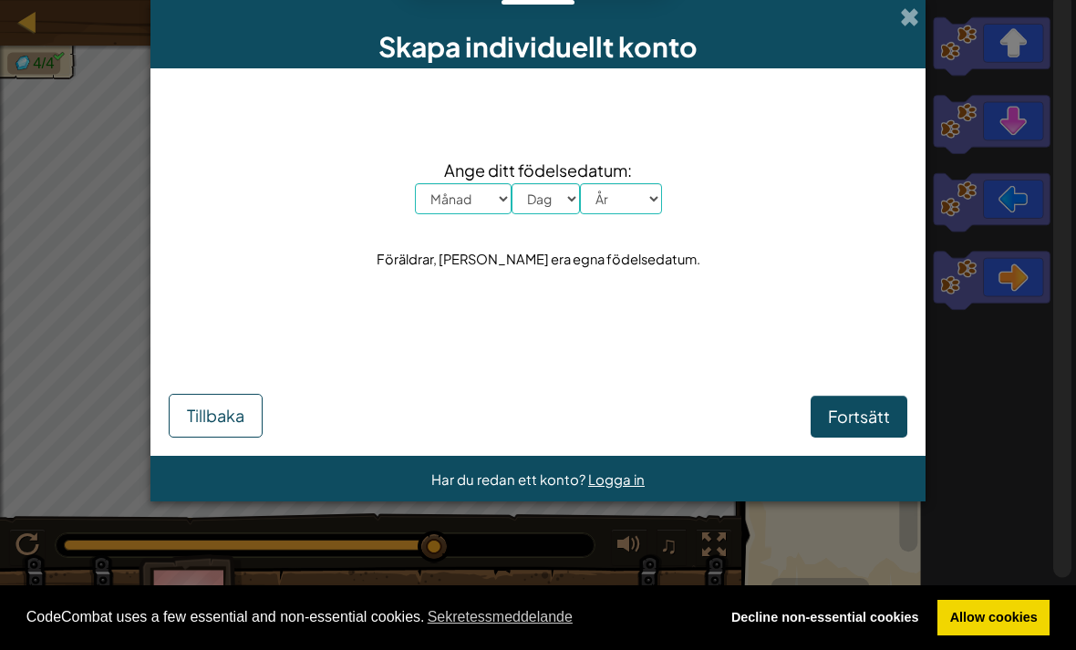
click at [248, 381] on div "Fortsätt Tillbaka" at bounding box center [538, 390] width 739 height 96
click at [228, 436] on button "Tillbaka" at bounding box center [216, 416] width 94 height 44
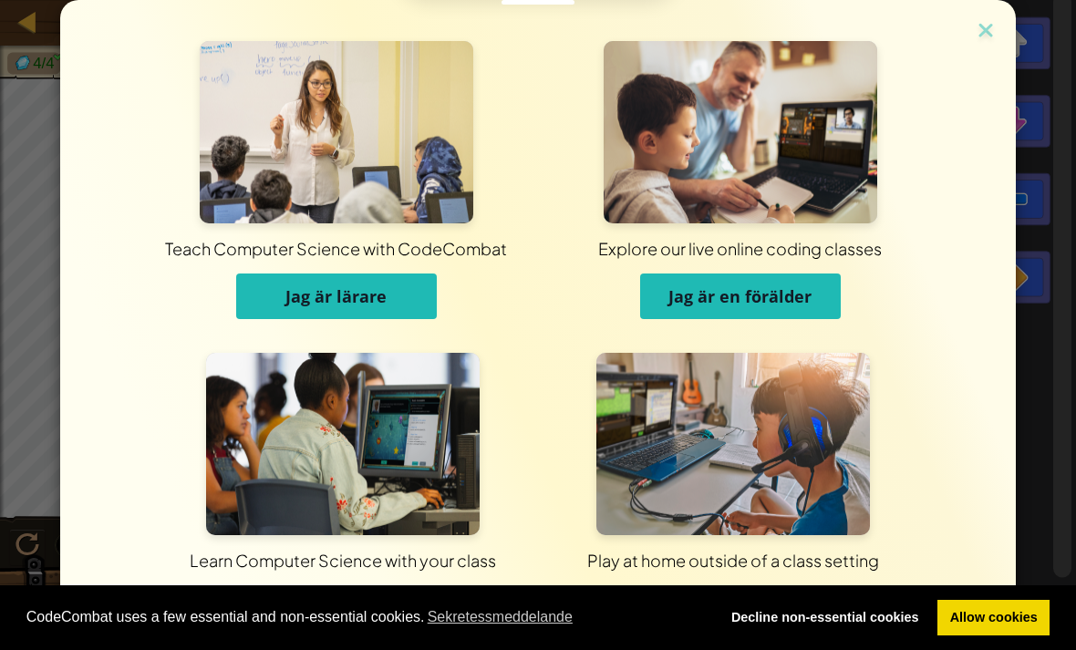
click at [1026, 370] on div "Teach Computer Science with CodeCombat Jag är lärare Explore our live online co…" at bounding box center [538, 325] width 1076 height 650
click at [996, 25] on img at bounding box center [986, 31] width 24 height 27
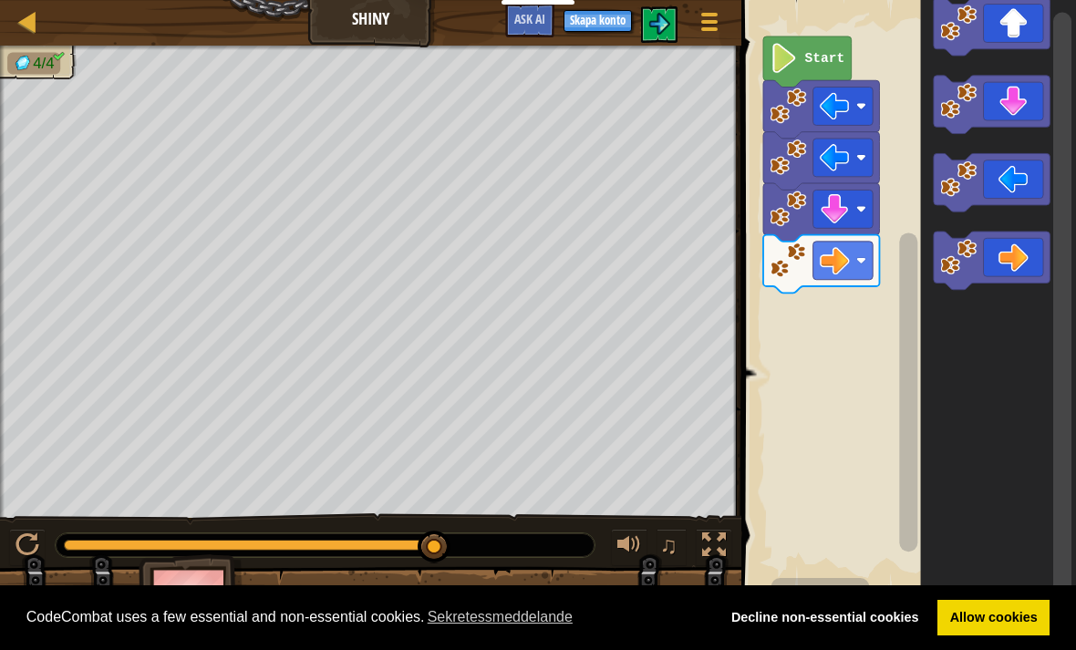
click at [1028, 408] on icon "Blocklys arbetsyta" at bounding box center [998, 295] width 156 height 608
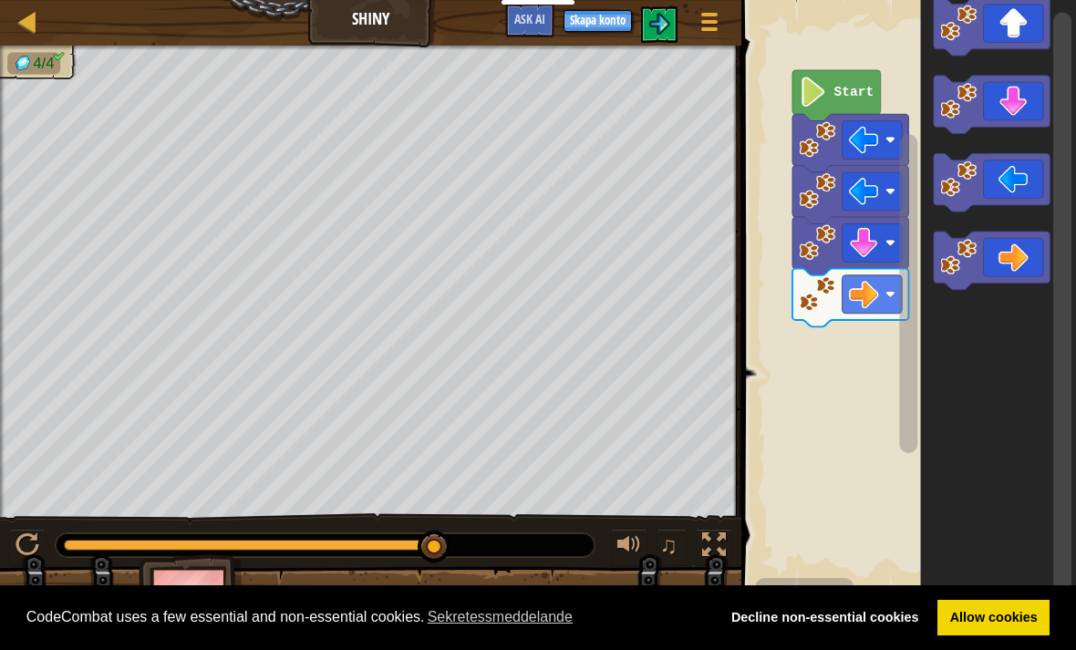
click at [997, 185] on icon "Blocklys arbetsyta" at bounding box center [992, 182] width 116 height 58
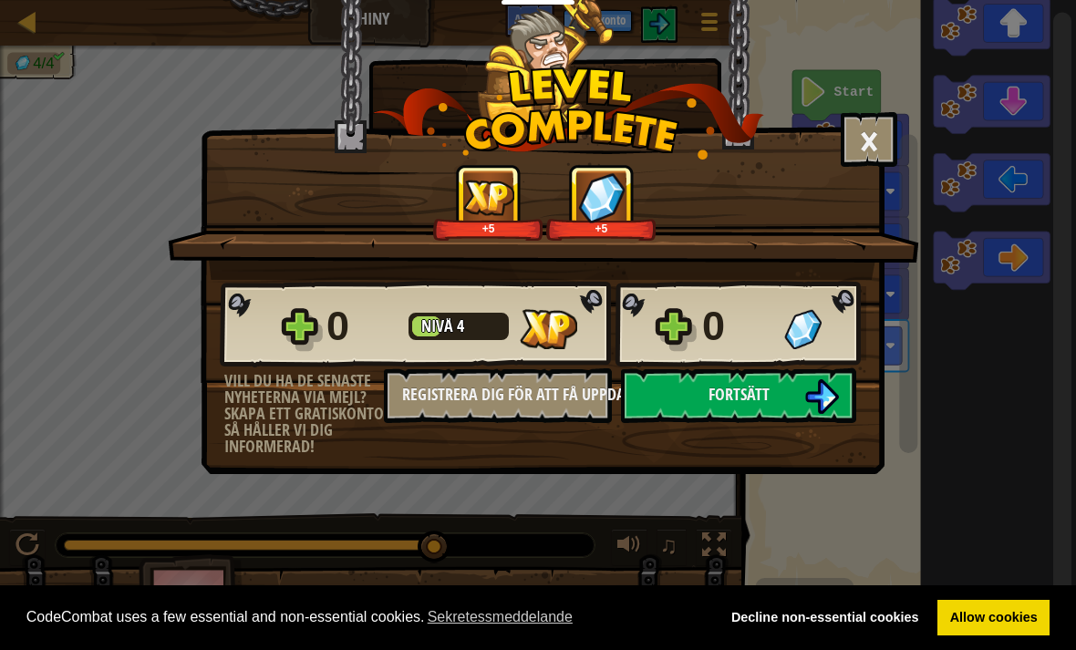
click at [556, 376] on button "Registrera dig för att få uppdateringar" at bounding box center [498, 396] width 228 height 55
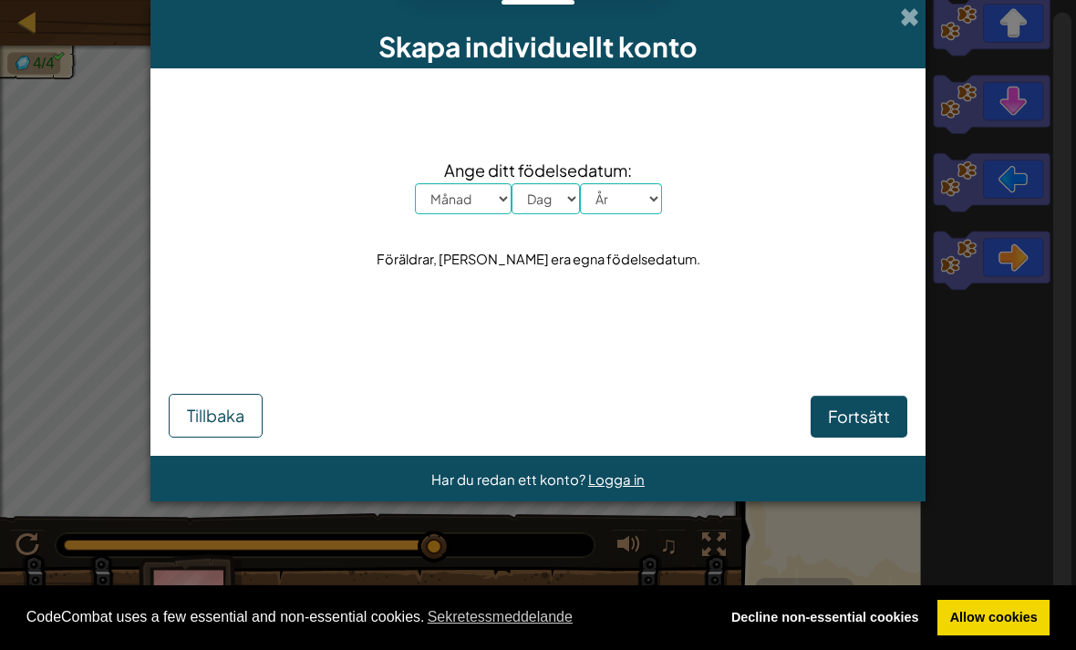
click at [916, 26] on span at bounding box center [909, 16] width 19 height 19
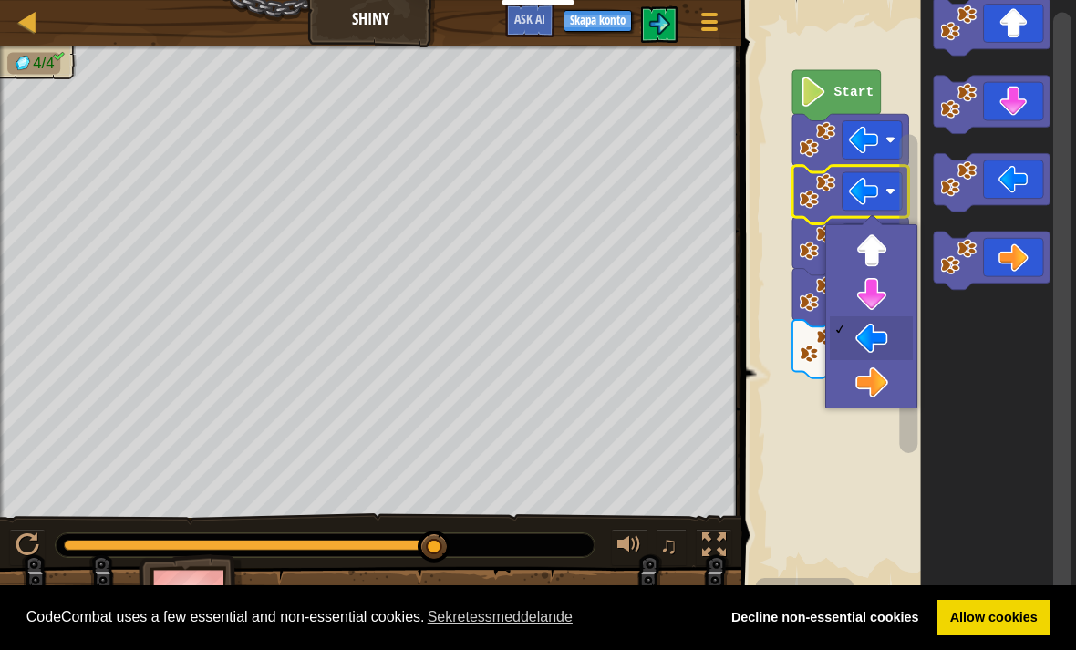
click at [859, 190] on image "Blocklys arbetsyta" at bounding box center [864, 192] width 30 height 30
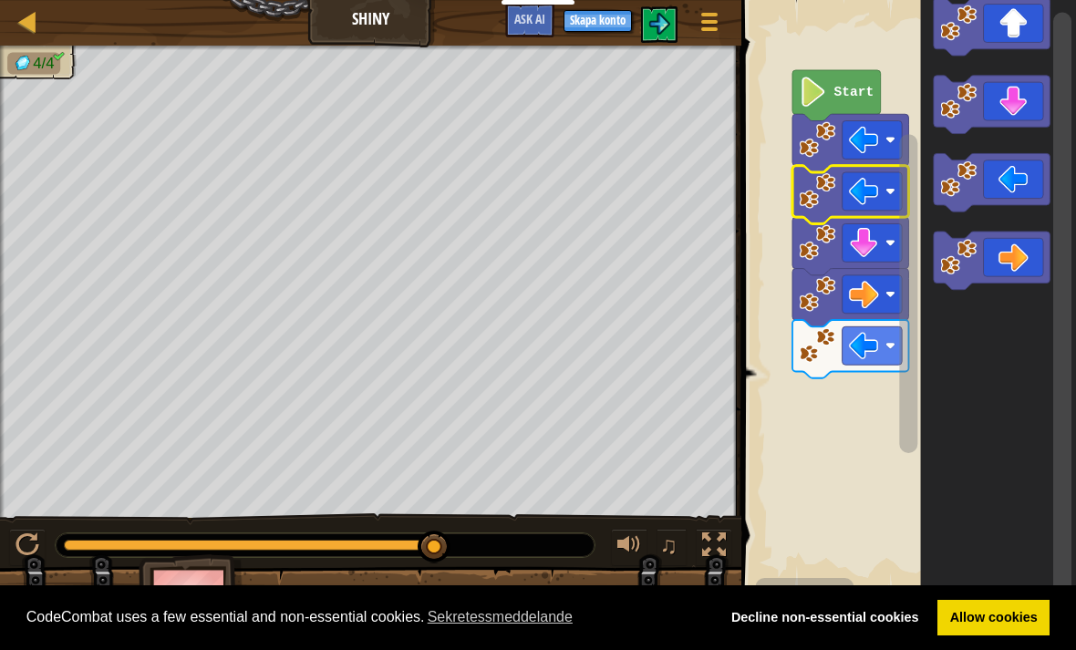
click at [999, 181] on icon "Blocklys arbetsyta" at bounding box center [992, 182] width 116 height 58
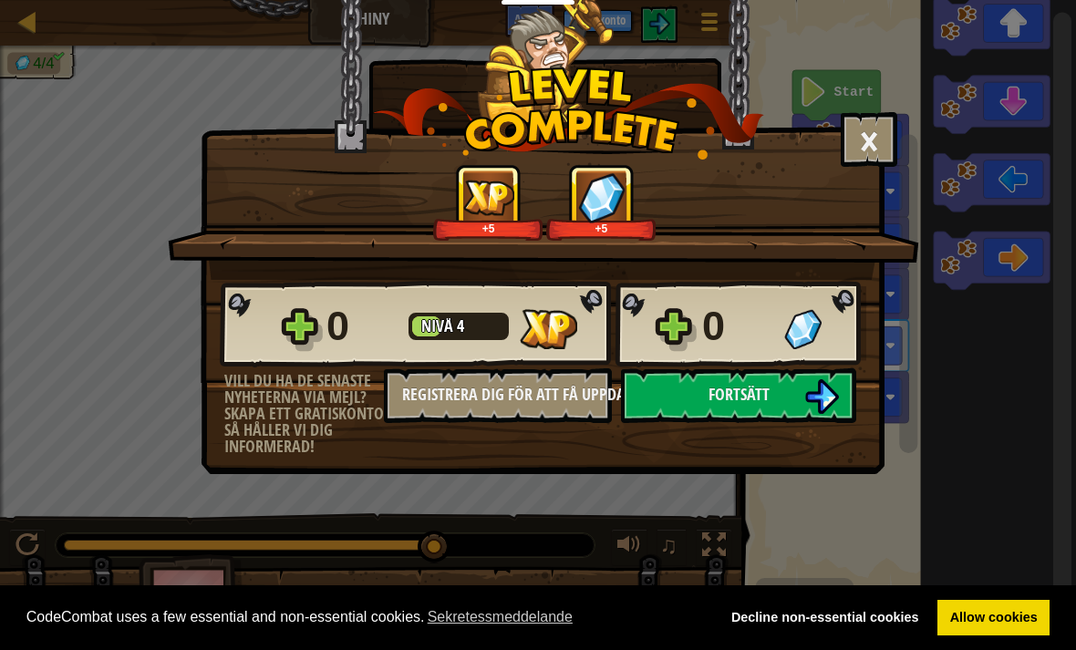
click at [517, 442] on div "0 Nivå 4 0 Vill du ha de senaste nyheterna via mejl? Skapa ett gratiskonto så h…" at bounding box center [543, 367] width 682 height 175
click at [524, 415] on button "Registrera dig för att få uppdateringar" at bounding box center [498, 396] width 228 height 55
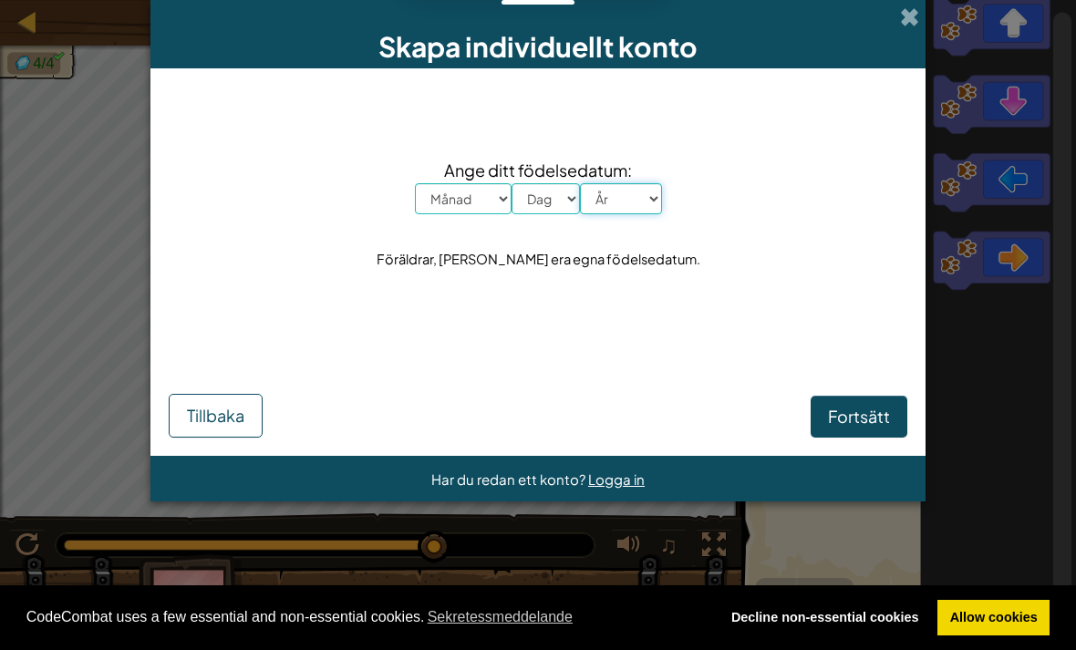
click at [617, 206] on select "År 2025 2024 2023 2022 2021 2020 2019 2018 2017 2016 2015 2014 2013 2012 2011 2…" at bounding box center [621, 198] width 82 height 31
click at [610, 202] on select "År 2025 2024 2023 2022 2021 2020 2019 2018 2017 2016 2015 2014 2013 2012 2011 2…" at bounding box center [621, 198] width 82 height 31
select select "2016"
click at [553, 192] on select "Dag 1 2 3 4 5 6 7 8 9 10 11 12 13 14 15 16 17 18 19 20 21 22 23 24 25 26 27 28 …" at bounding box center [546, 198] width 68 height 31
select select "17"
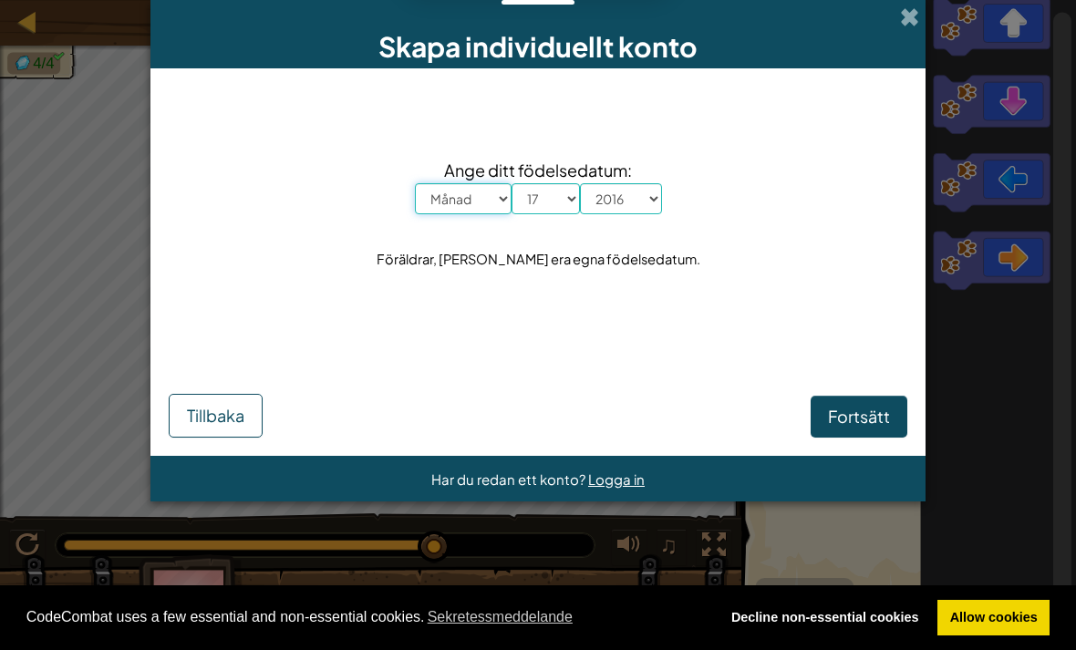
click at [463, 214] on select "Månad Januari Februari [GEOGRAPHIC_DATA] April Maj Juni Juli Augusti September …" at bounding box center [463, 198] width 97 height 31
select select "4"
click at [874, 427] on span "Fortsätt" at bounding box center [859, 416] width 62 height 21
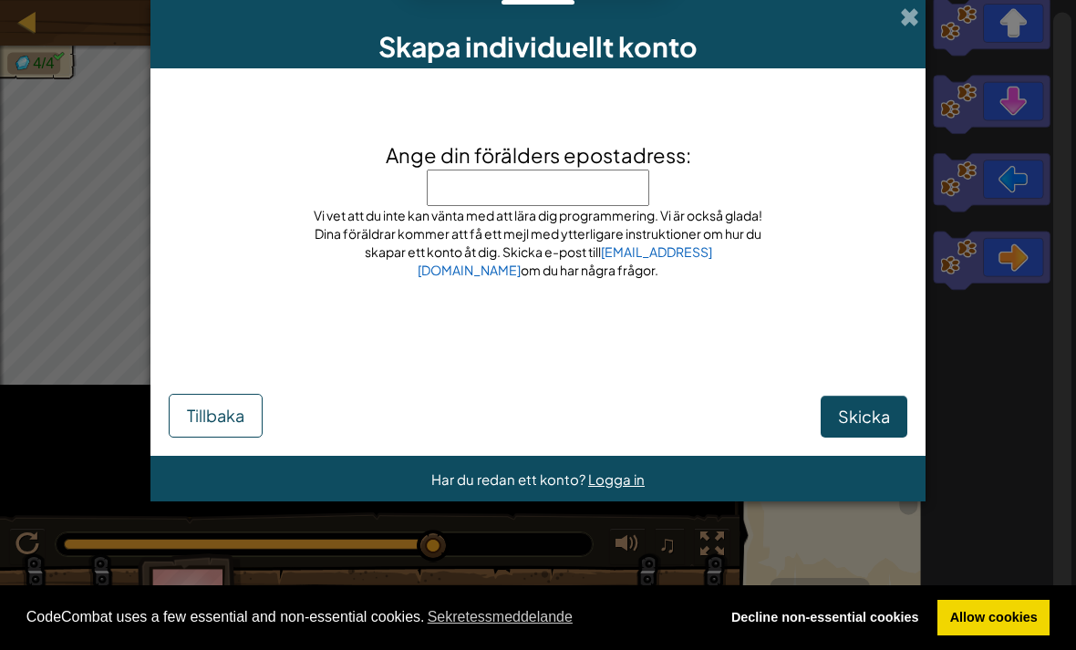
click at [25, 125] on div "Skapa individuellt konto Ange din förälders epostadress: Ange inte din epostadr…" at bounding box center [538, 325] width 1076 height 650
click at [467, 176] on input "Ange din förälders epostadress:" at bounding box center [538, 188] width 223 height 36
click at [882, 412] on span "Skicka" at bounding box center [864, 416] width 52 height 21
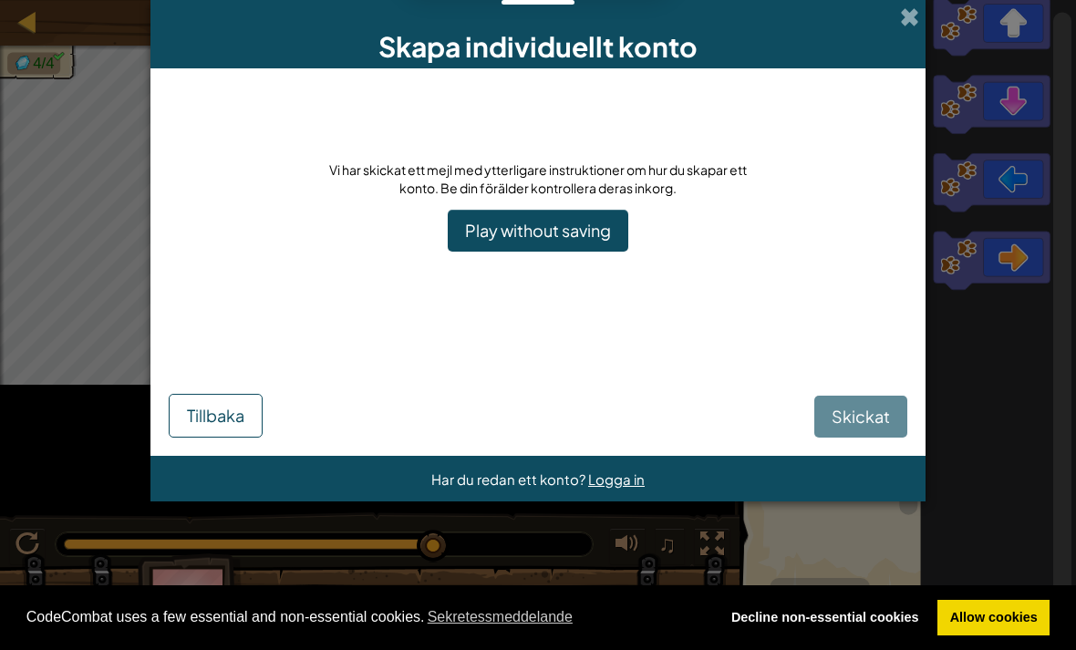
click at [874, 422] on div "Skickat Tillbaka" at bounding box center [538, 387] width 739 height 99
click at [574, 234] on link "Play without saving" at bounding box center [538, 231] width 181 height 42
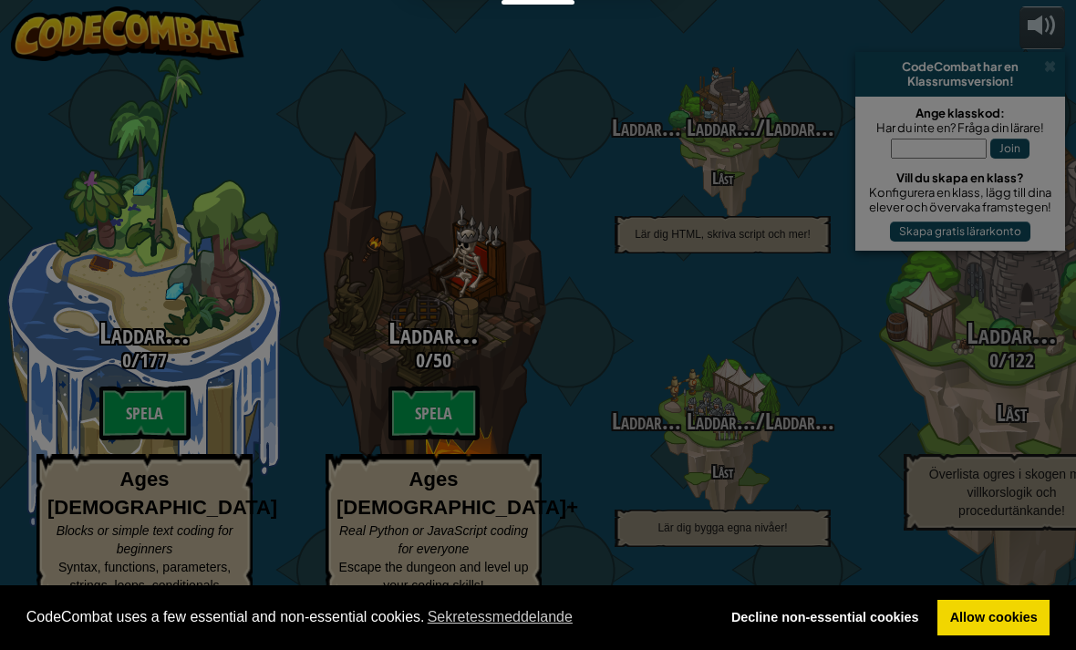
select select "sv"
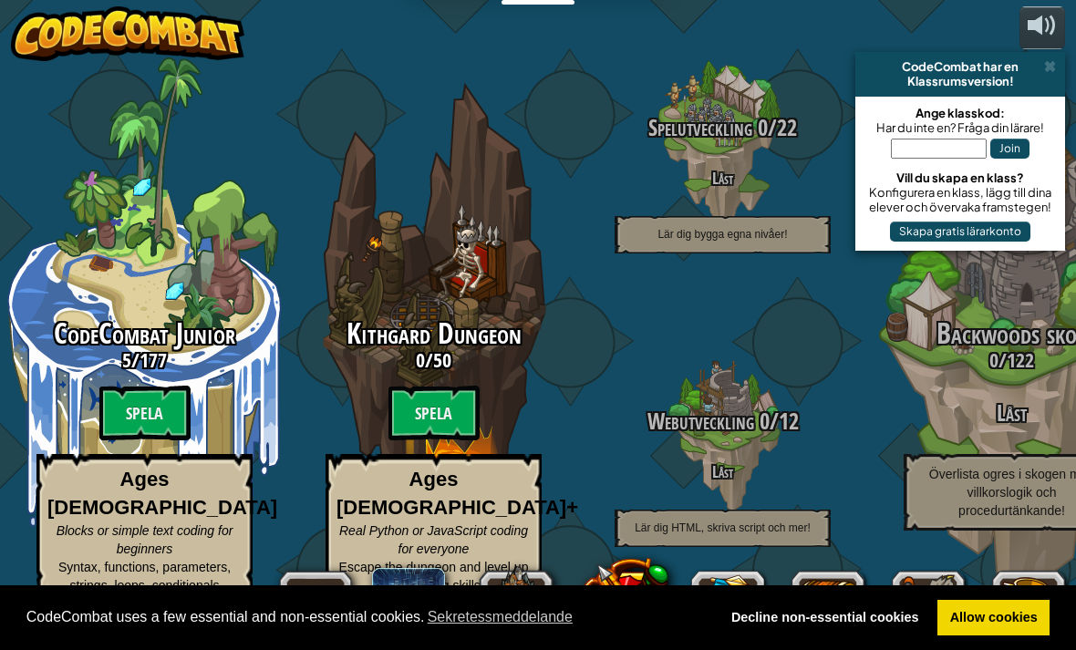
click at [161, 418] on btn "Spela" at bounding box center [144, 413] width 91 height 55
select select "sv"
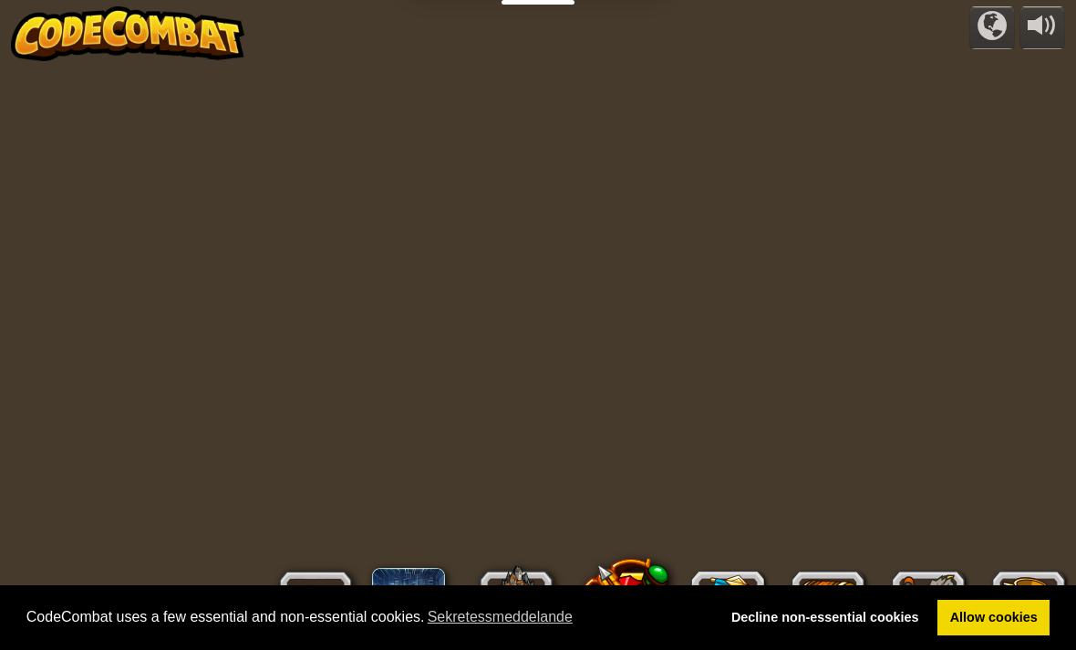
select select "sv"
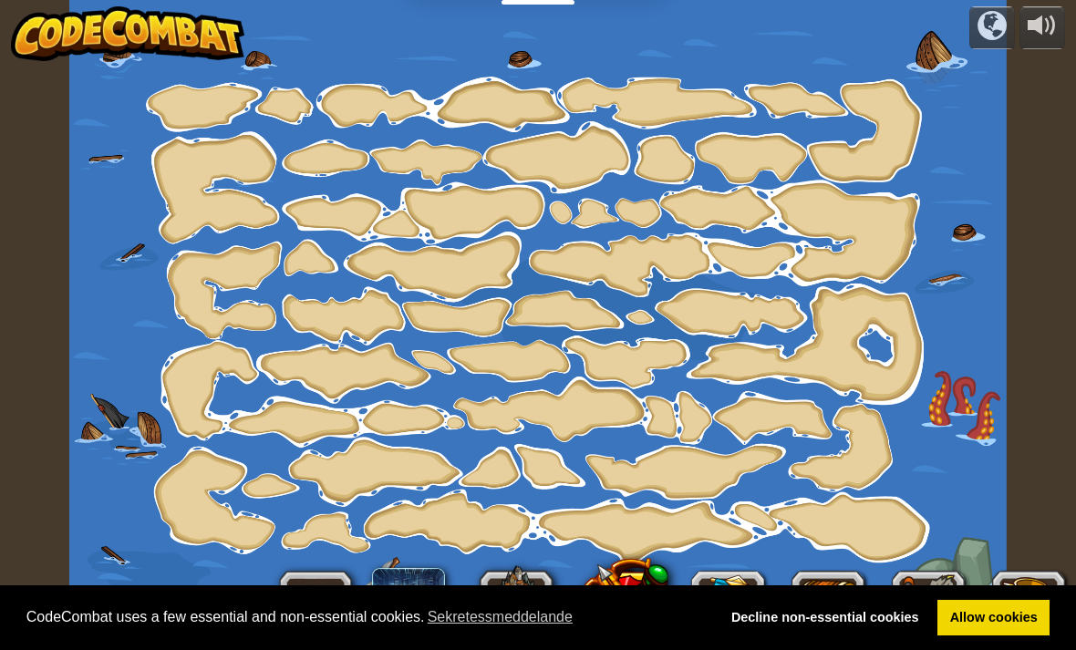
select select "sv"
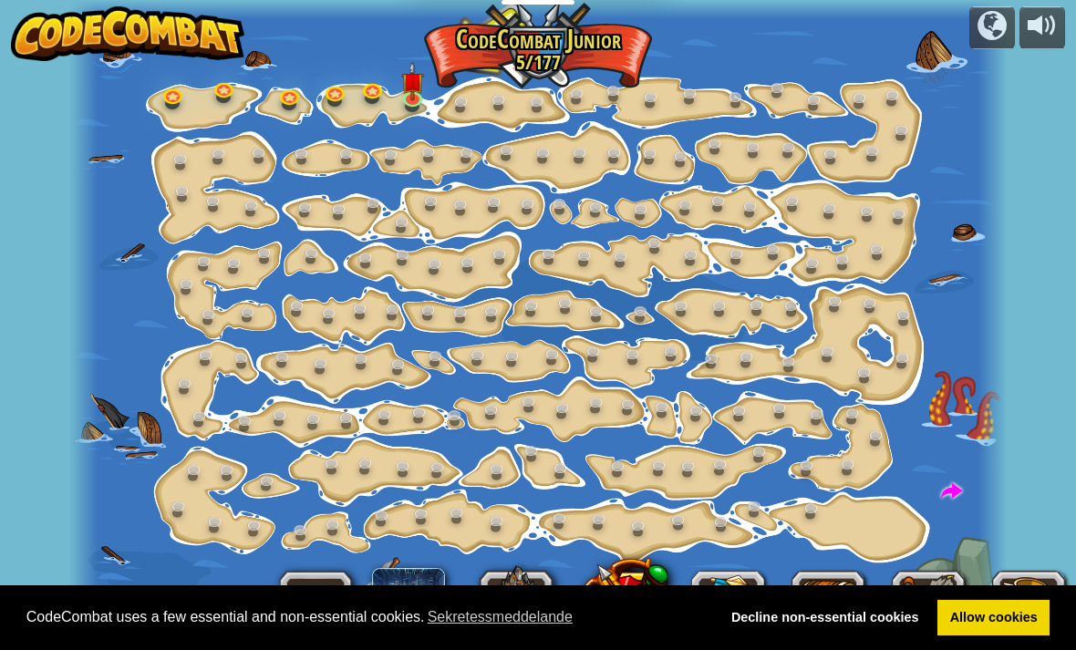
click at [582, 130] on div at bounding box center [538, 325] width 938 height 650
click at [405, 111] on div at bounding box center [538, 325] width 938 height 650
click at [405, 110] on div at bounding box center [538, 325] width 938 height 650
click at [407, 103] on link at bounding box center [415, 100] width 36 height 27
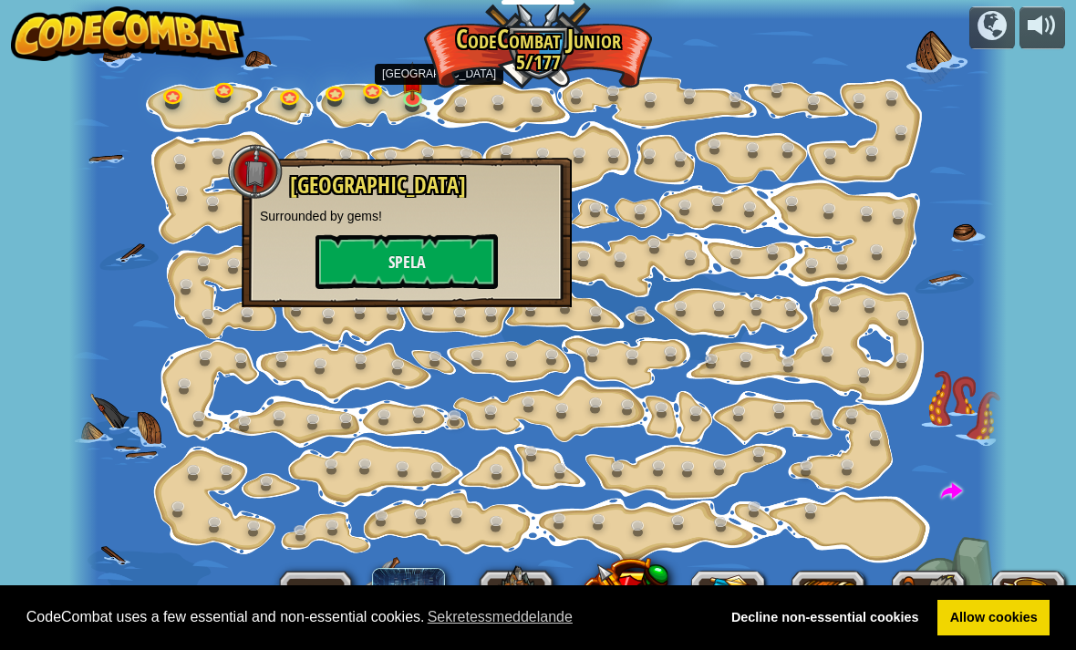
click at [452, 266] on button "Spela" at bounding box center [407, 261] width 182 height 55
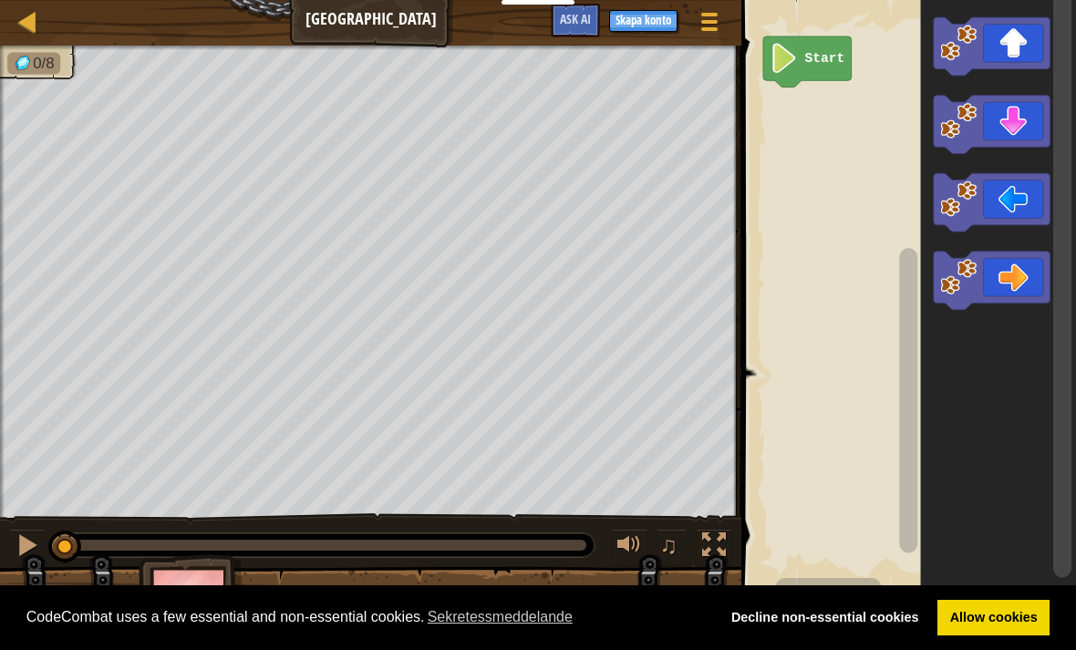
click at [1016, 288] on icon "Blocklys arbetsyta" at bounding box center [992, 281] width 116 height 58
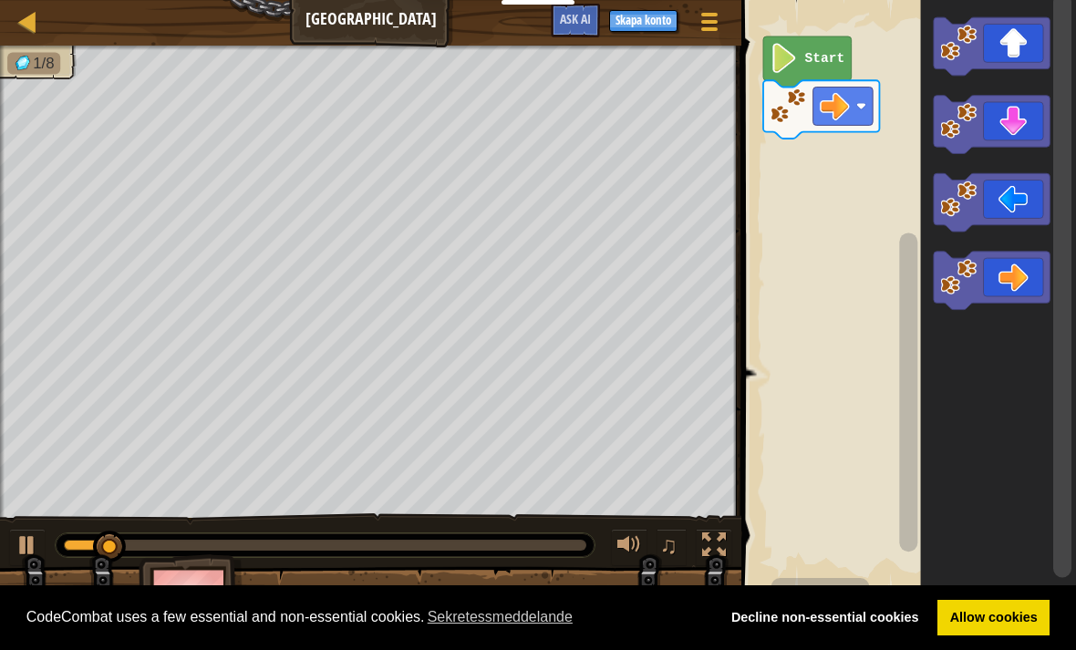
click at [1030, 47] on icon "Blocklys arbetsyta" at bounding box center [992, 46] width 116 height 58
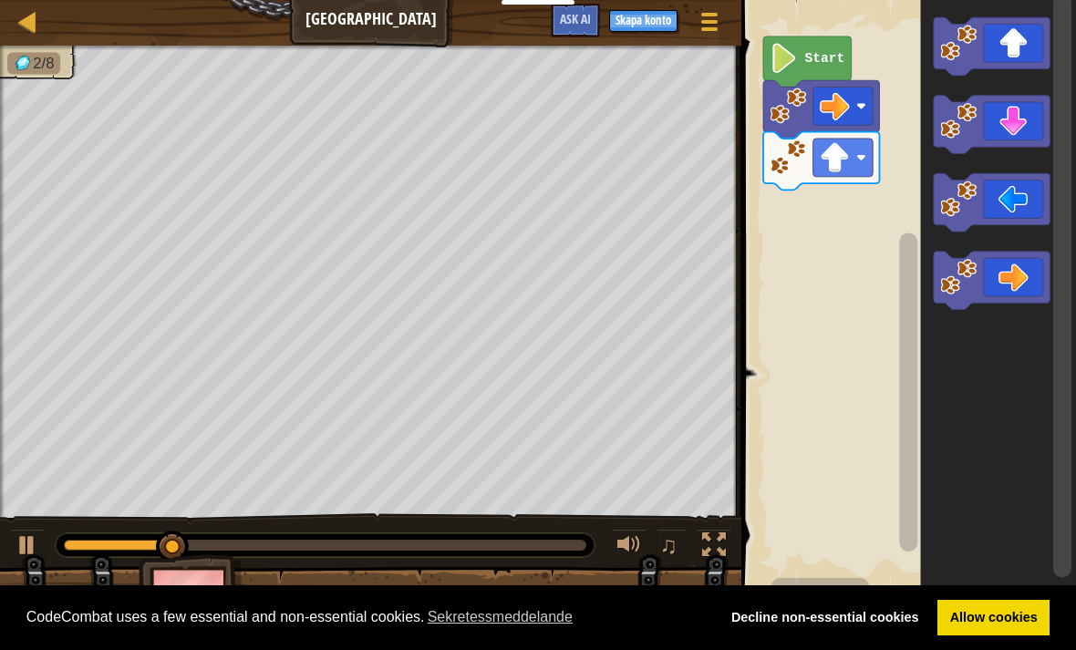
click at [1004, 203] on icon "Blocklys arbetsyta" at bounding box center [992, 202] width 116 height 58
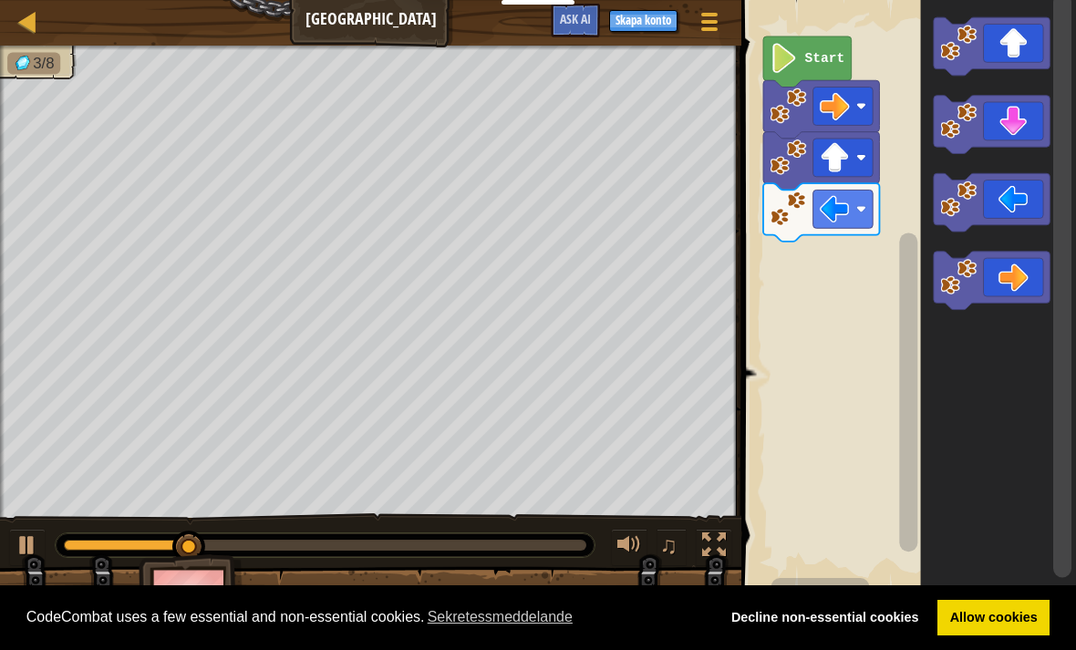
click at [1020, 206] on icon "Blocklys arbetsyta" at bounding box center [992, 202] width 116 height 58
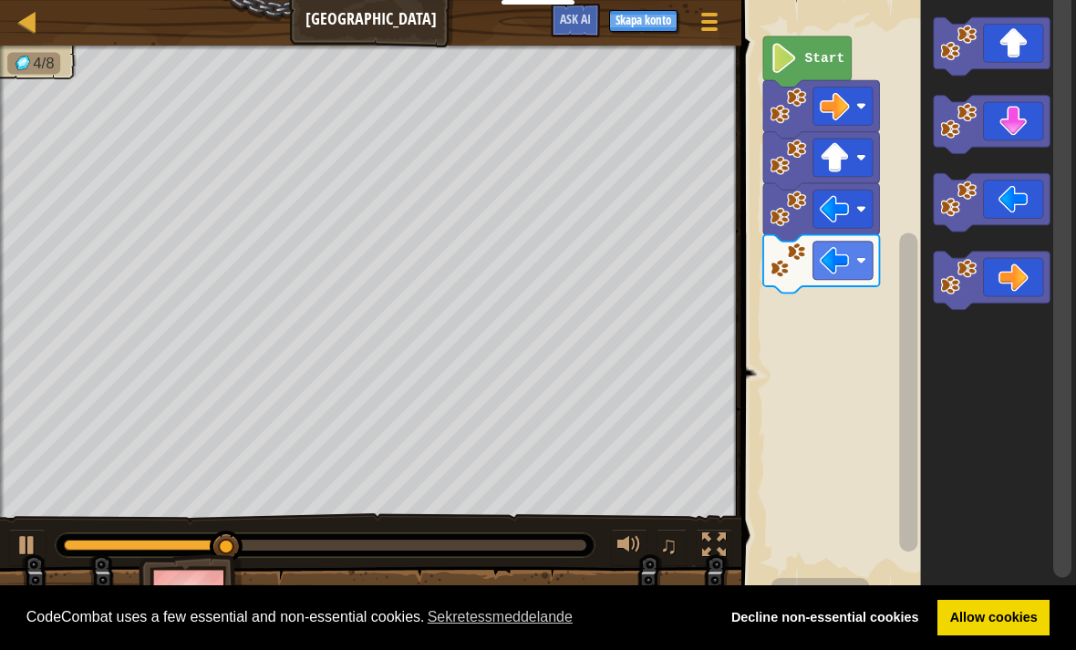
click at [1026, 294] on icon "Blocklys arbetsyta" at bounding box center [992, 281] width 116 height 58
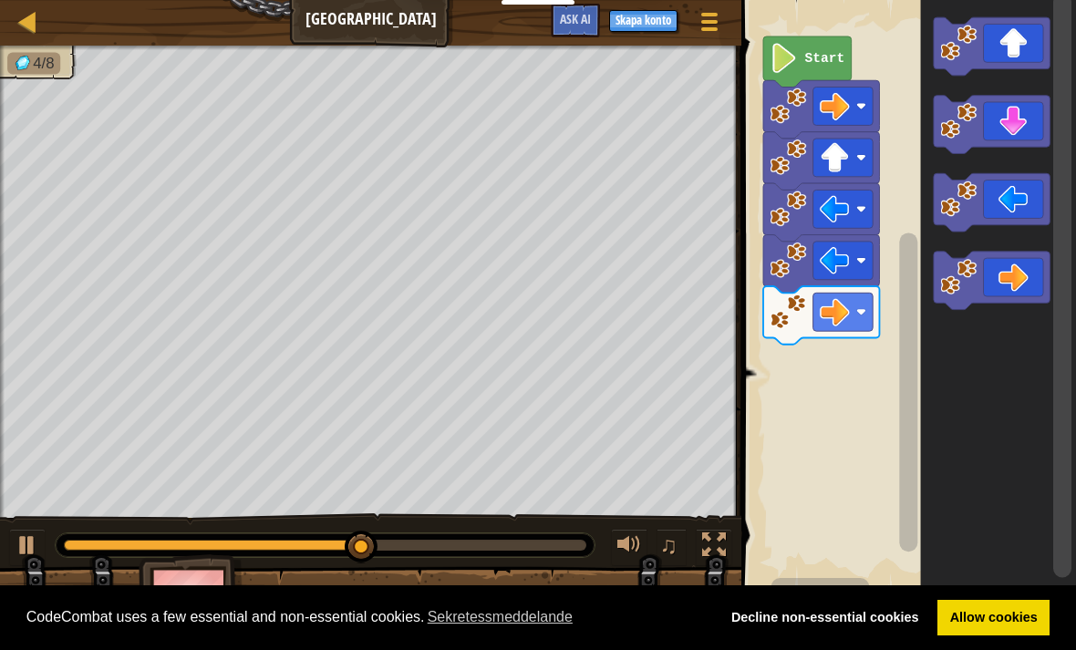
click at [1020, 186] on icon "Blocklys arbetsyta" at bounding box center [992, 202] width 116 height 58
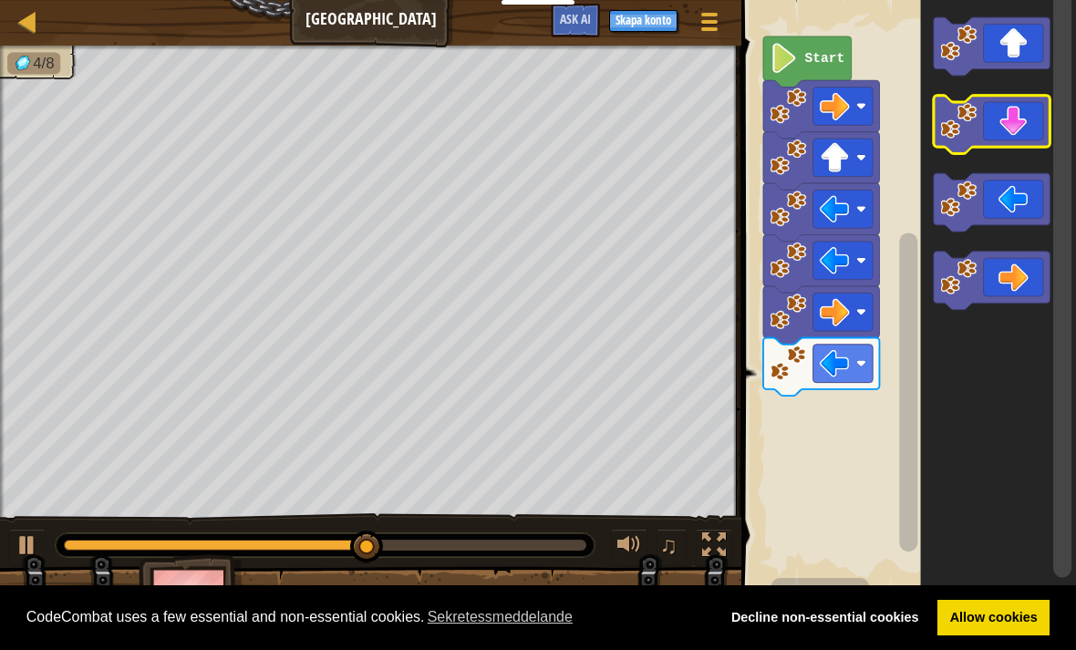
click at [1035, 140] on icon "Blocklys arbetsyta" at bounding box center [992, 125] width 116 height 58
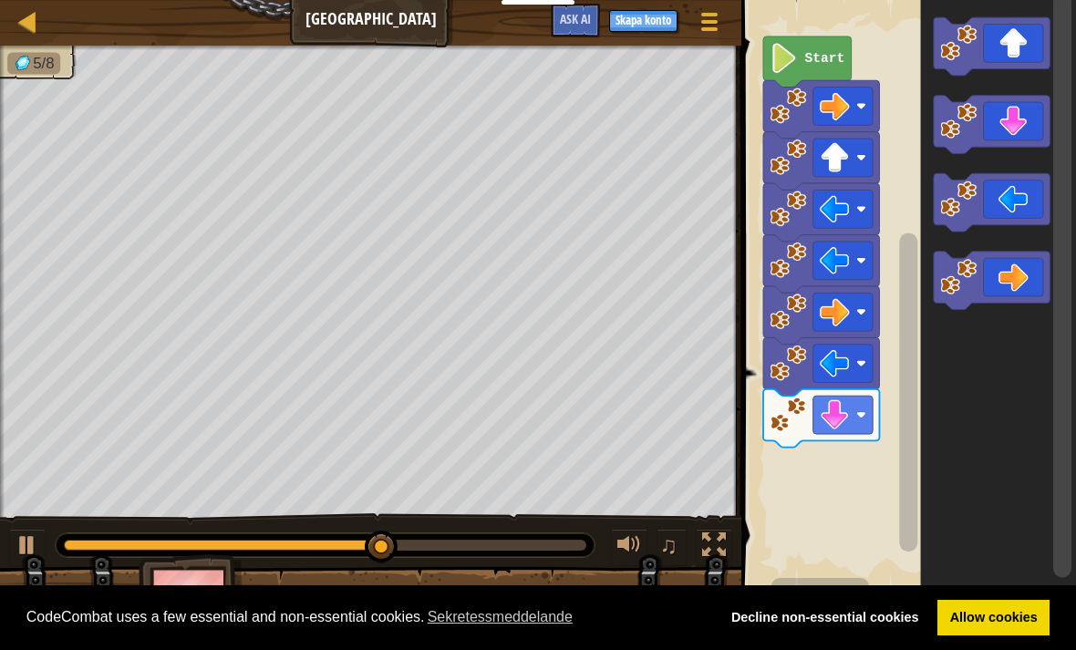
click at [1030, 151] on rect "Blocklys arbetsyta" at bounding box center [992, 125] width 116 height 58
click at [1041, 146] on icon "Blocklys arbetsyta" at bounding box center [992, 125] width 116 height 58
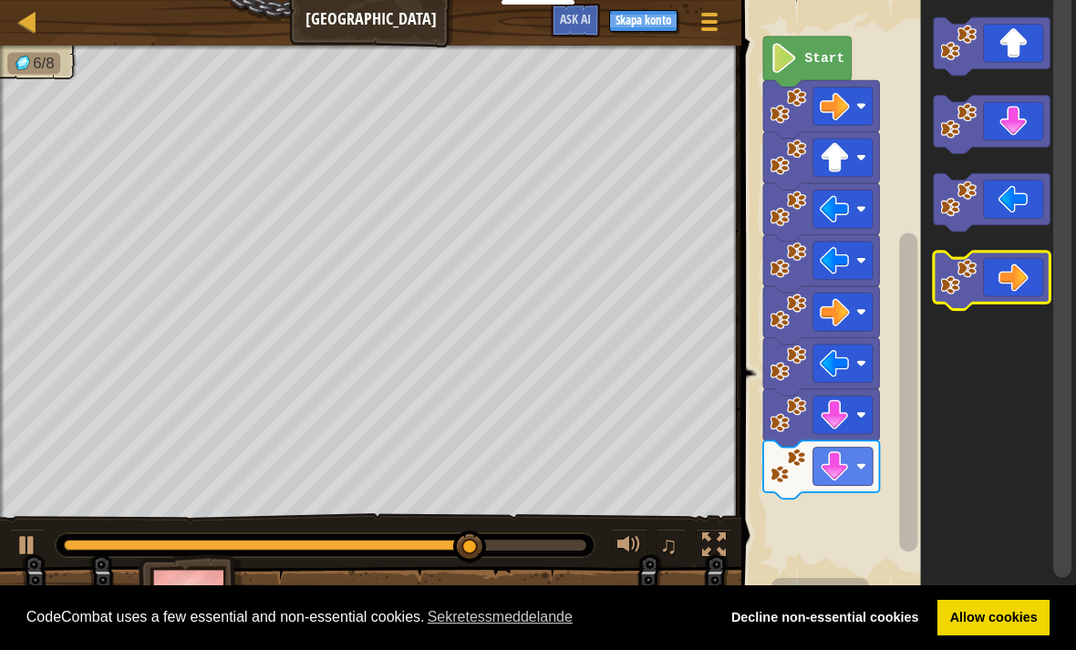
click at [1030, 275] on icon "Blocklys arbetsyta" at bounding box center [992, 281] width 116 height 58
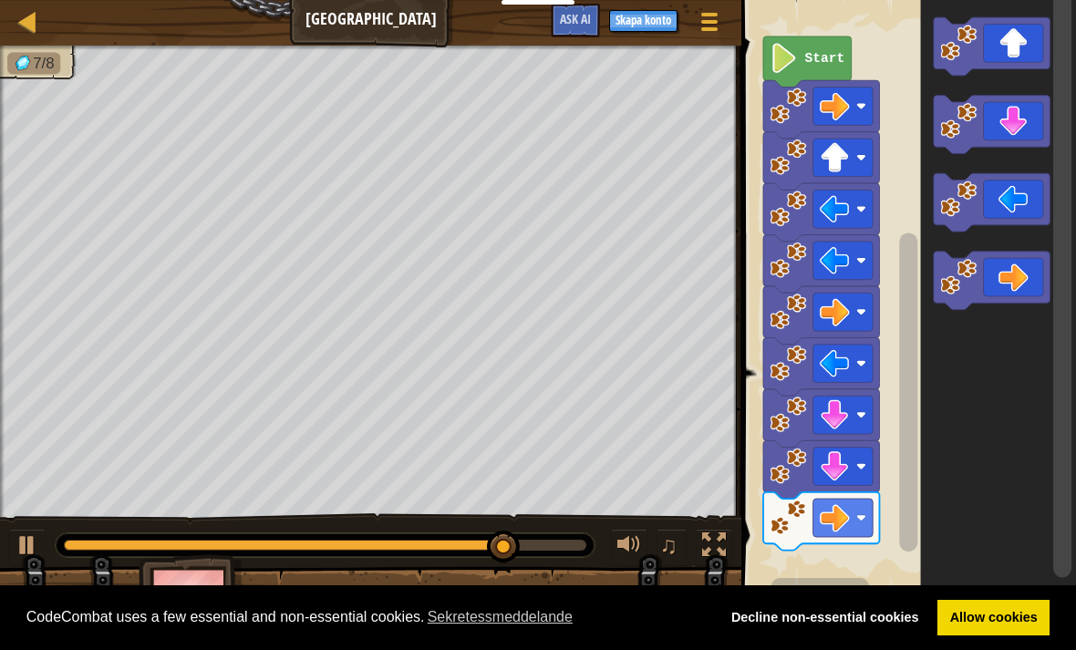
click at [1031, 283] on icon "Blocklys arbetsyta" at bounding box center [992, 281] width 116 height 58
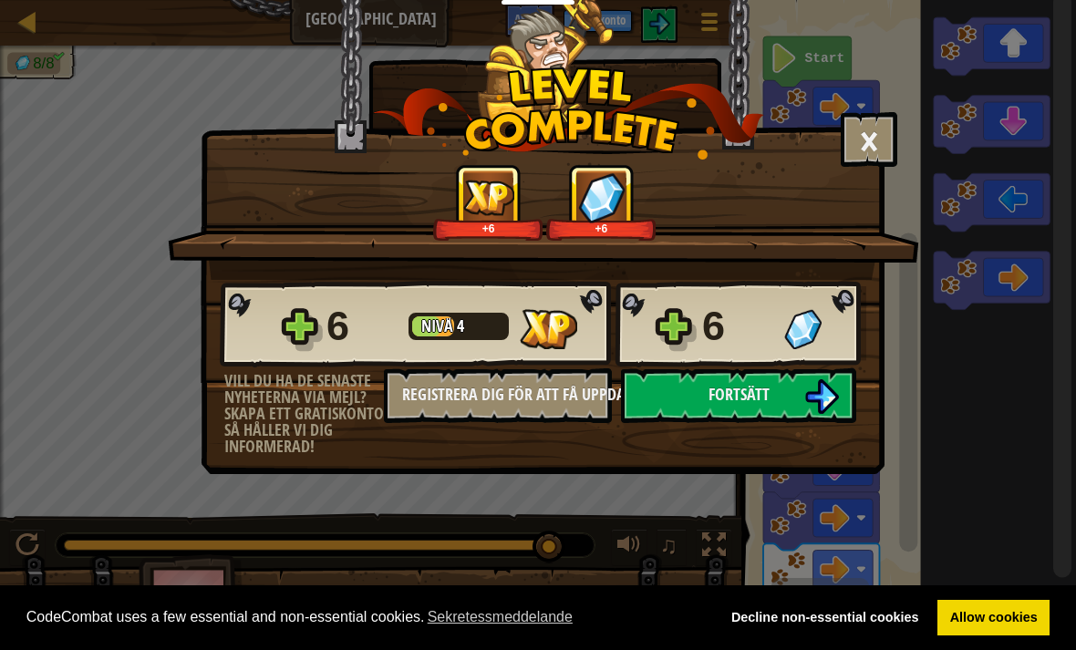
click at [791, 399] on button "Fortsätt" at bounding box center [738, 396] width 235 height 55
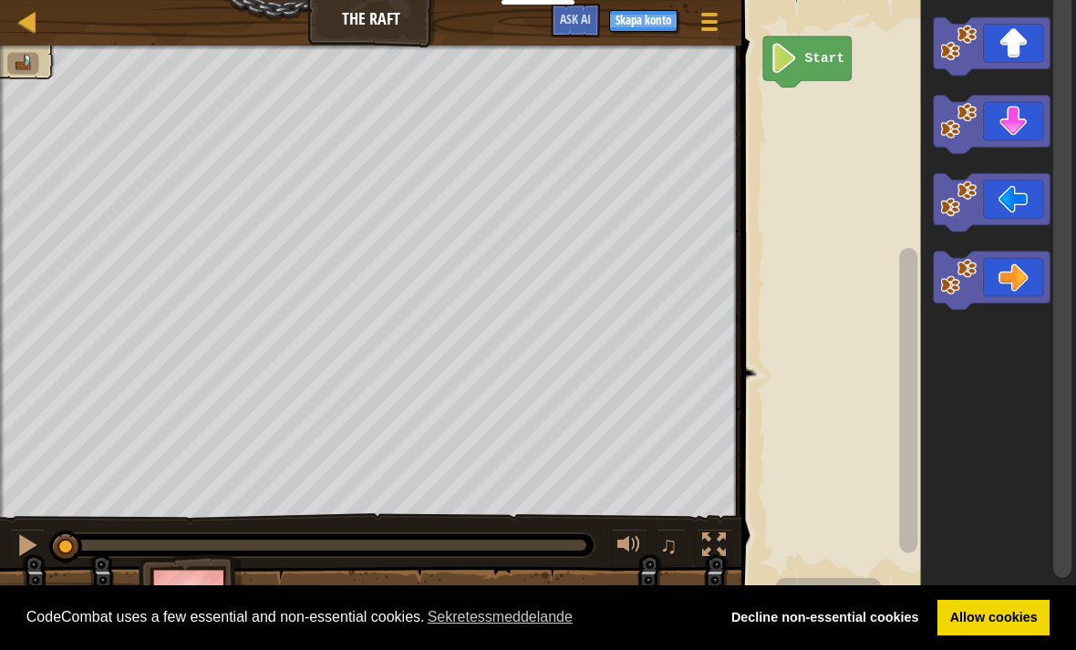
click at [1021, 36] on icon "Blocklys arbetsyta" at bounding box center [992, 46] width 116 height 58
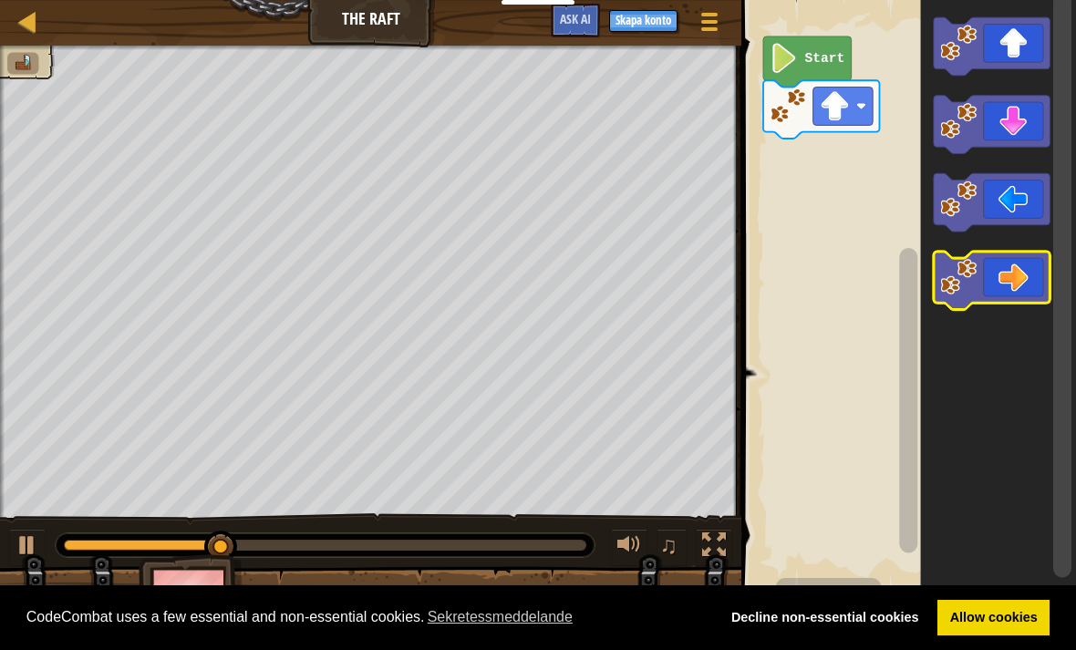
click at [1020, 304] on rect "Blocklys arbetsyta" at bounding box center [992, 281] width 116 height 58
click at [1019, 307] on rect "Blocklys arbetsyta" at bounding box center [992, 281] width 116 height 58
click at [1024, 304] on rect "Blocklys arbetsyta" at bounding box center [992, 281] width 116 height 58
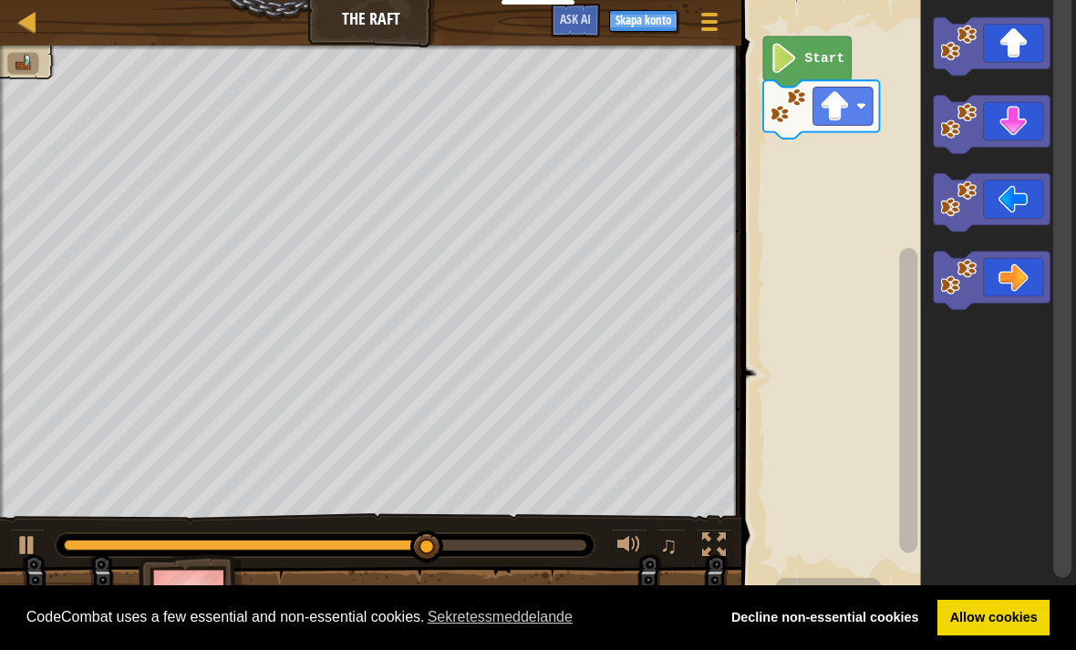
click at [1015, 294] on icon "Blocklys arbetsyta" at bounding box center [992, 281] width 116 height 58
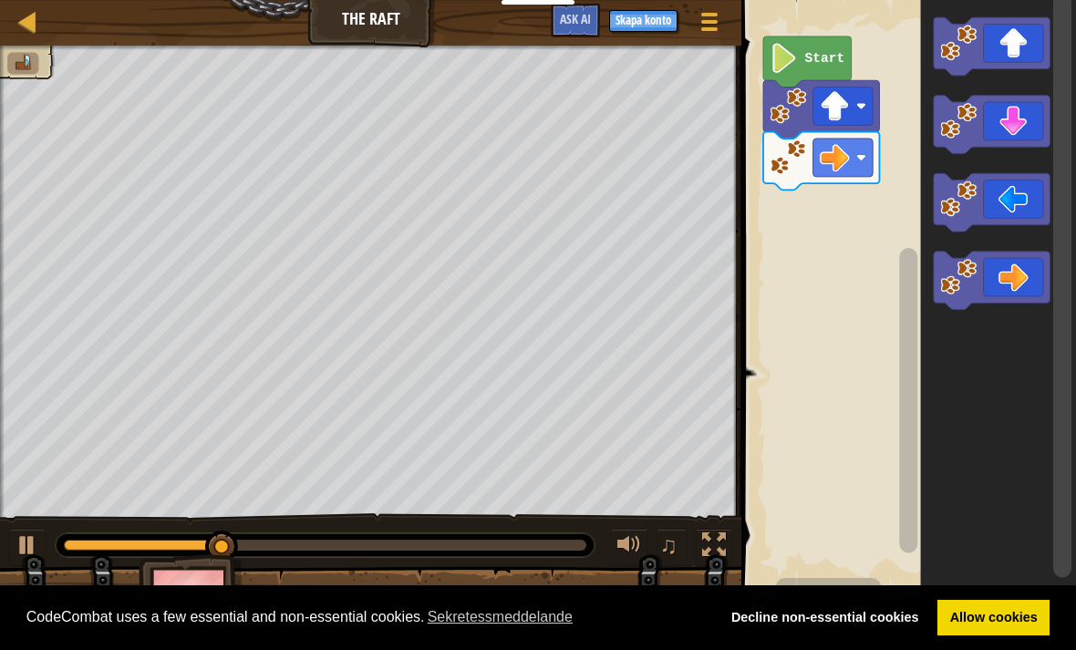
click at [1019, 297] on icon "Blocklys arbetsyta" at bounding box center [992, 281] width 116 height 58
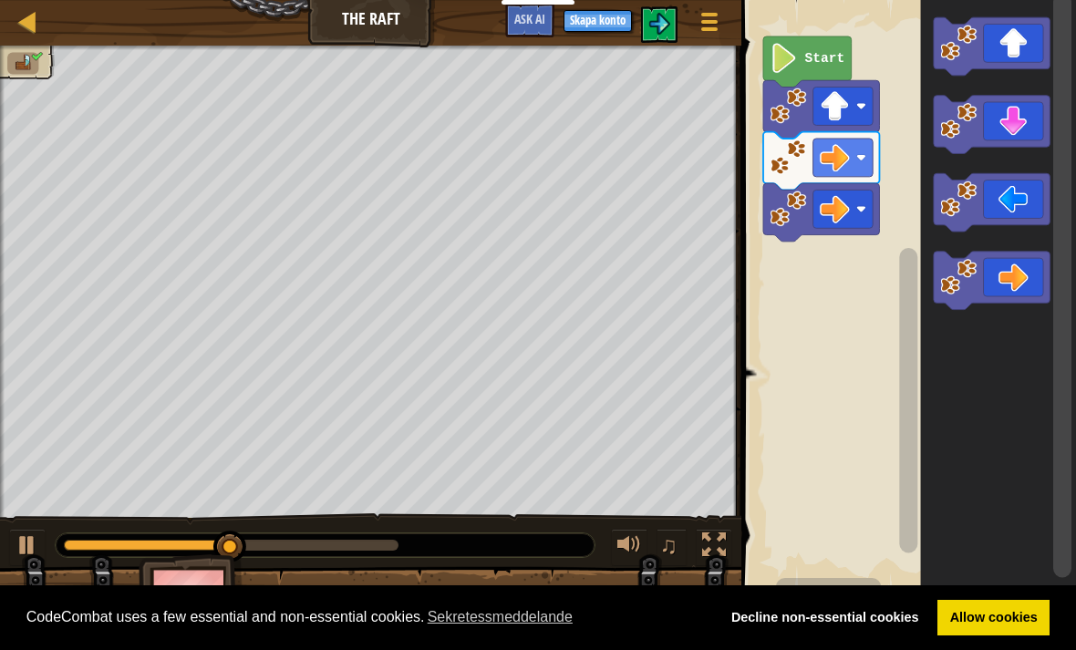
click at [1025, 298] on icon "Blocklys arbetsyta" at bounding box center [992, 281] width 116 height 58
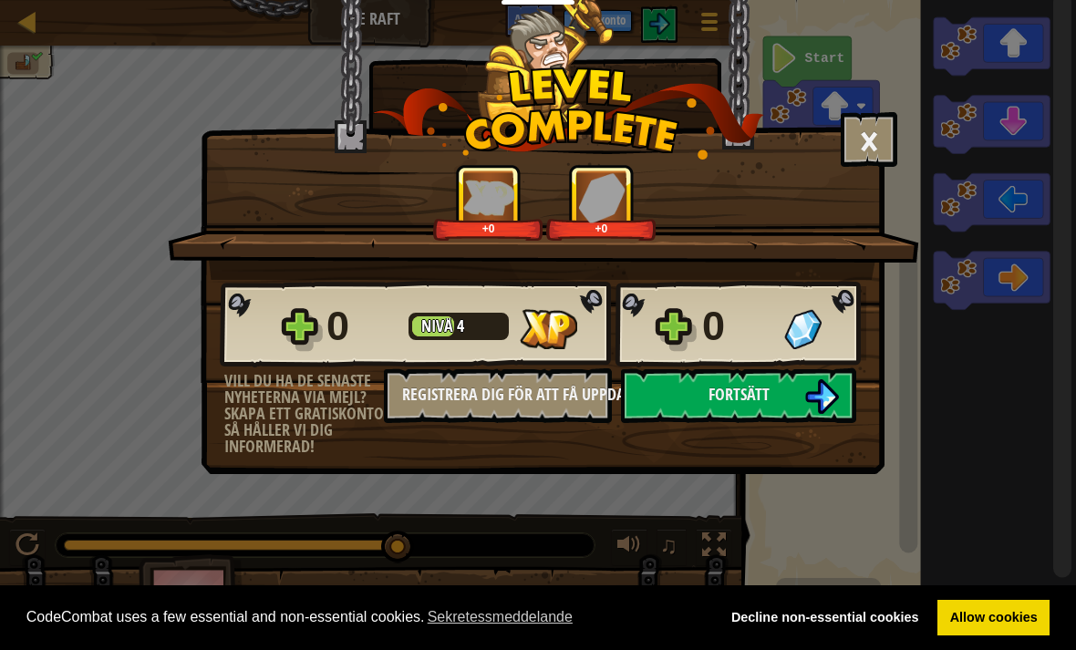
click at [806, 388] on img at bounding box center [822, 396] width 35 height 35
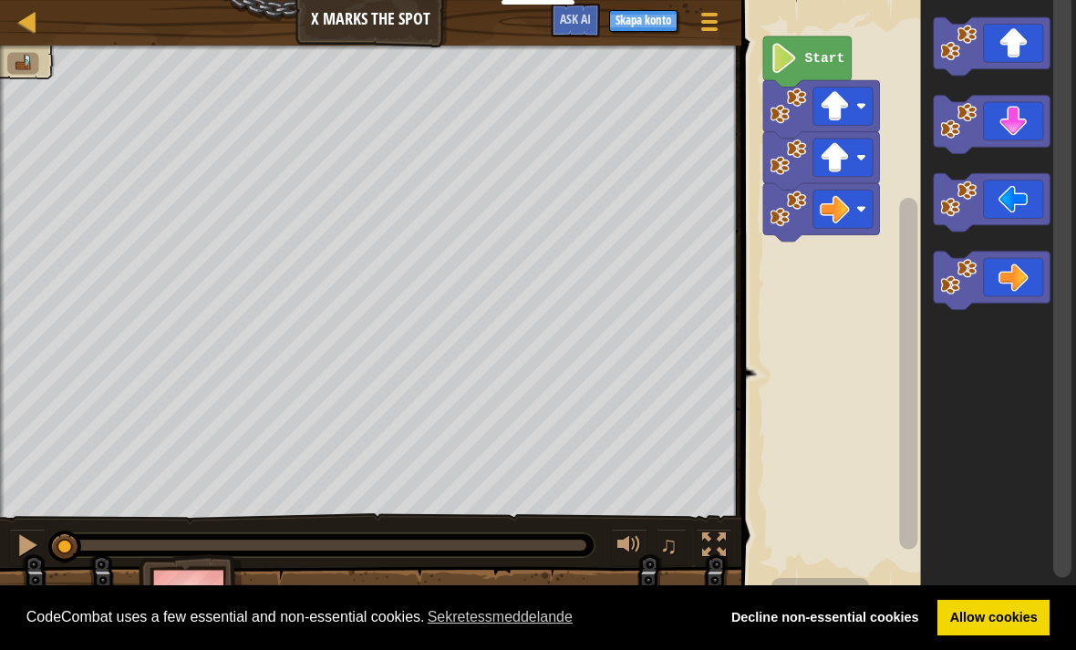
click at [1019, 63] on icon "Blocklys arbetsyta" at bounding box center [992, 46] width 116 height 58
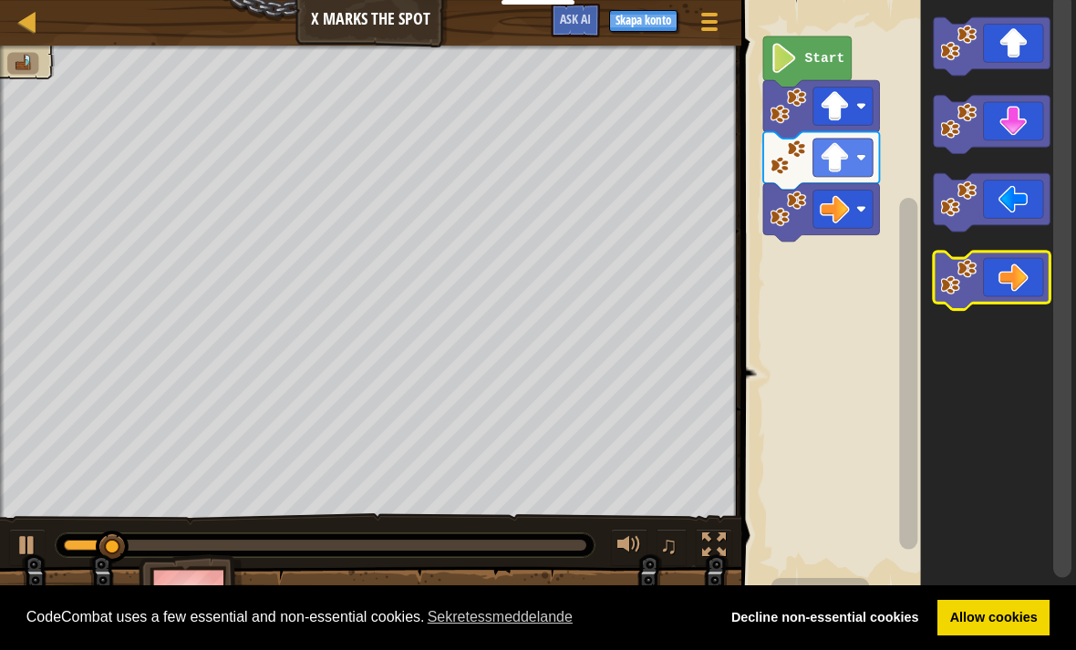
click at [1042, 270] on icon "Blocklys arbetsyta" at bounding box center [992, 281] width 116 height 58
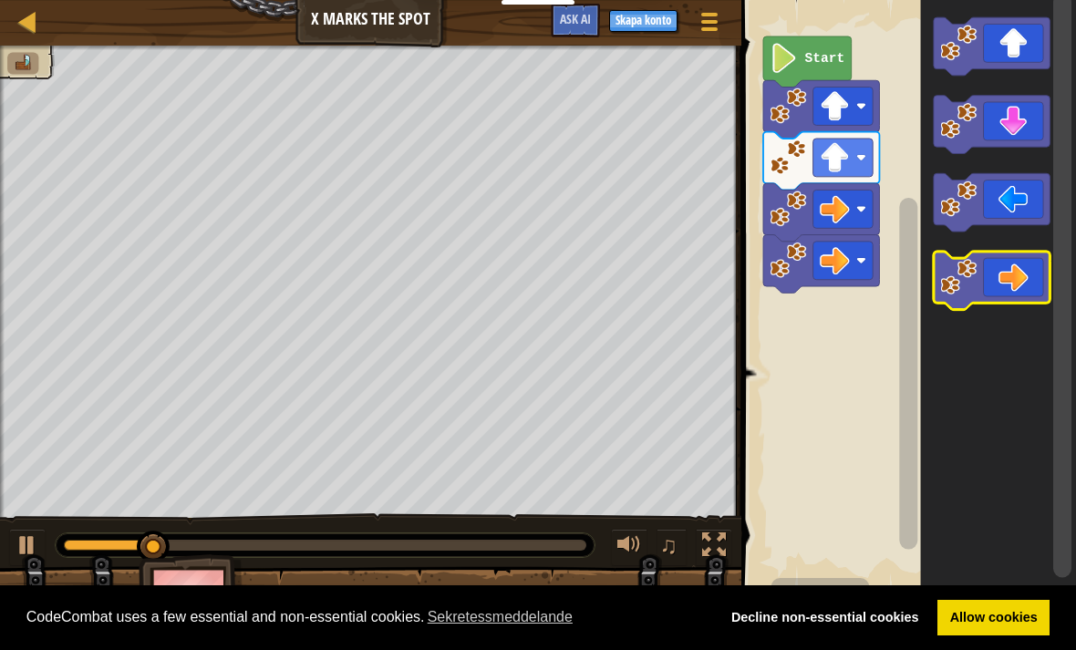
click at [1026, 302] on icon "Blocklys arbetsyta" at bounding box center [992, 281] width 116 height 58
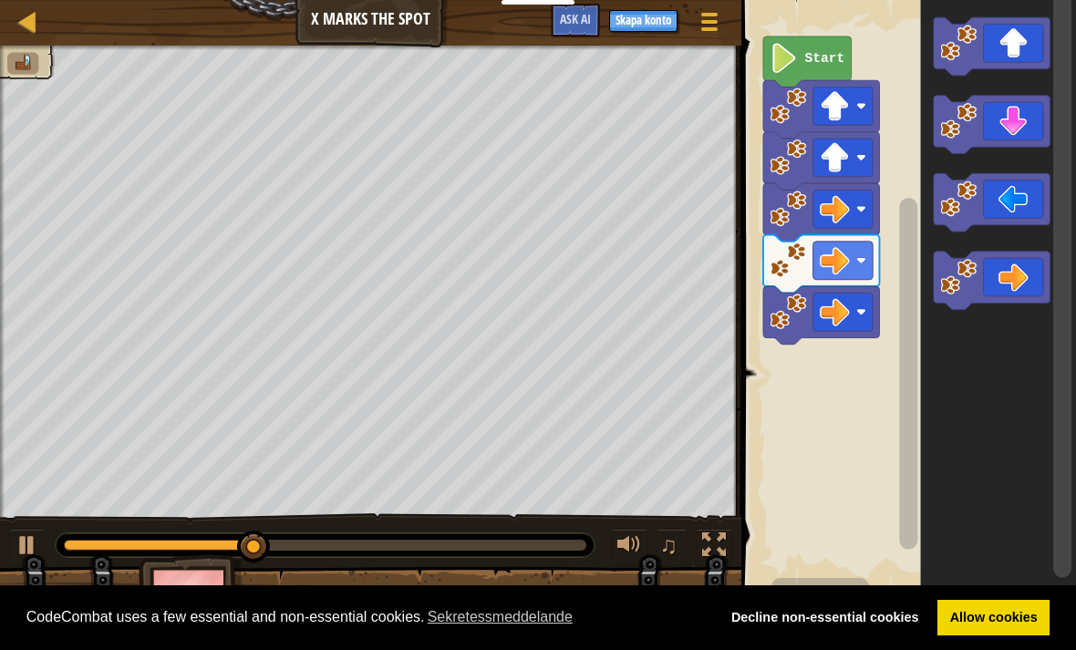
click at [1010, 148] on rect "Blocklys arbetsyta" at bounding box center [992, 125] width 116 height 58
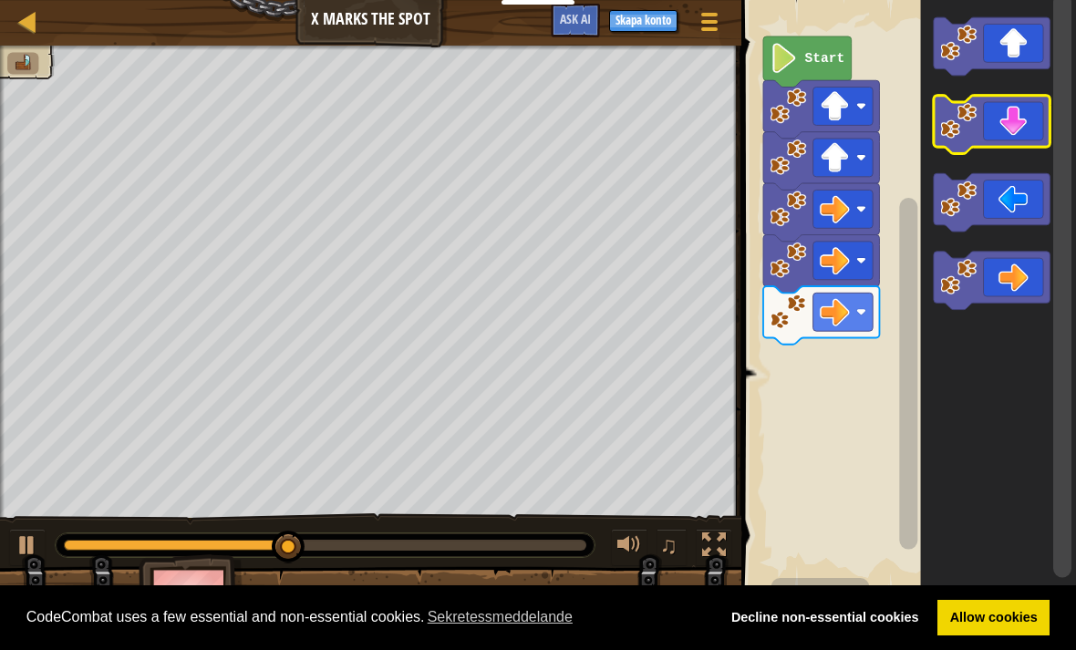
click at [1021, 131] on icon "Blocklys arbetsyta" at bounding box center [992, 125] width 116 height 58
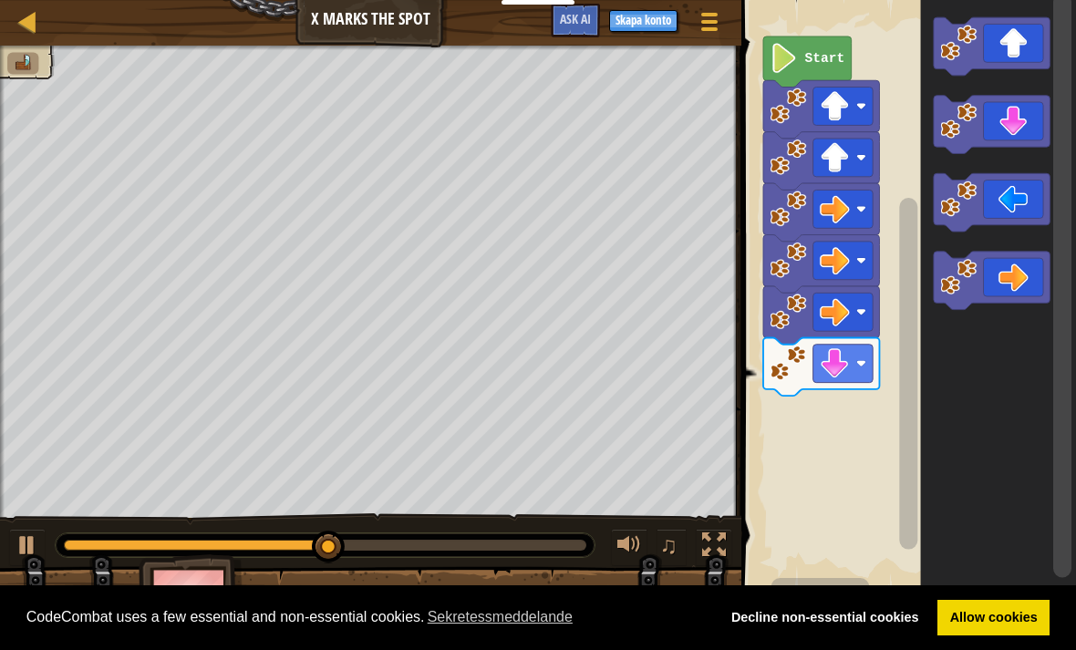
click at [1028, 136] on icon "Blocklys arbetsyta" at bounding box center [992, 125] width 116 height 58
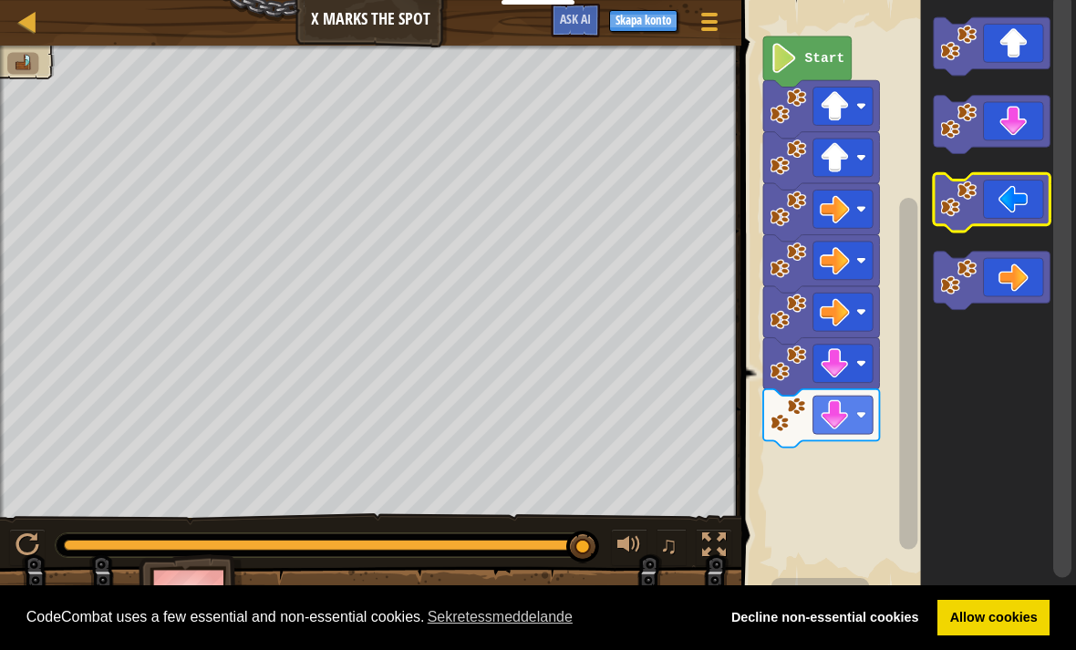
click at [1028, 182] on icon "Blocklys arbetsyta" at bounding box center [992, 202] width 116 height 58
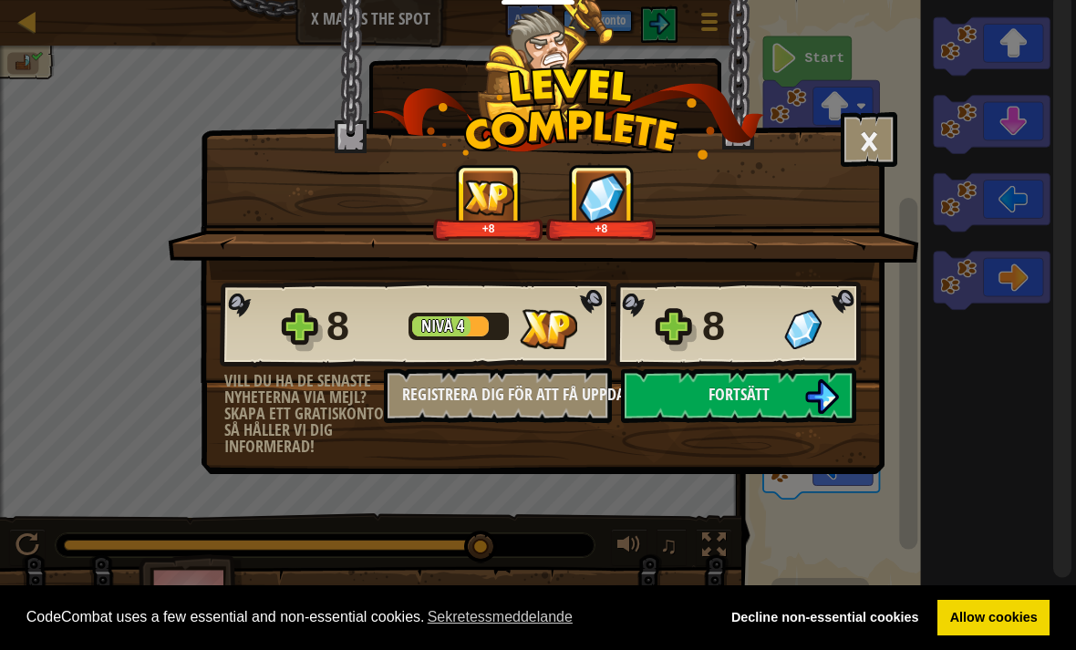
click at [815, 408] on img at bounding box center [822, 396] width 35 height 35
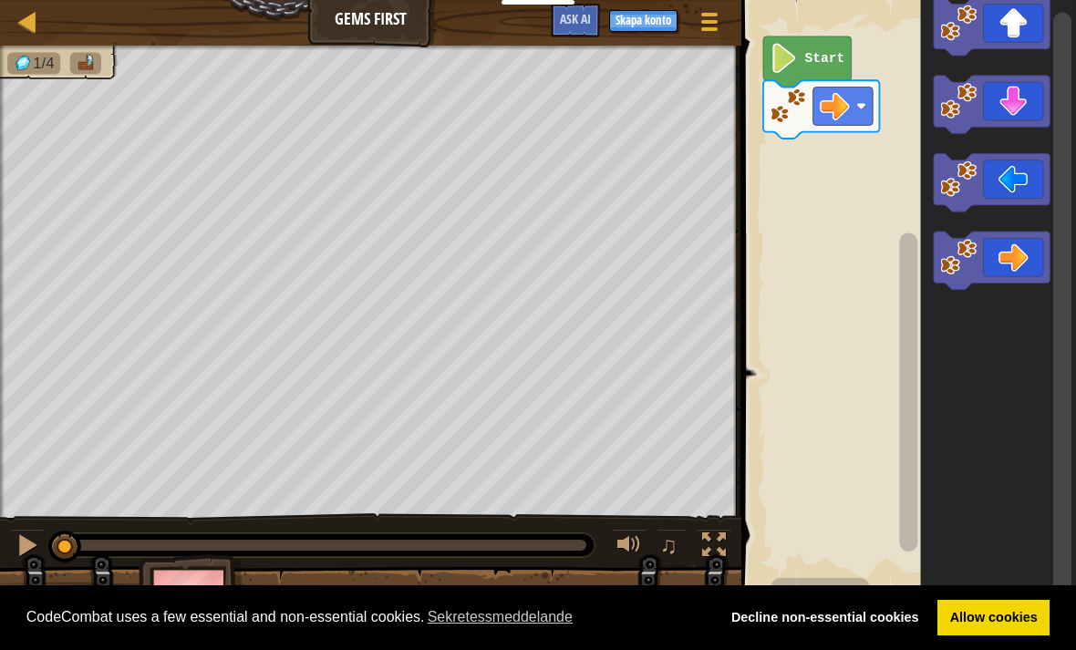
click at [582, 26] on span "Ask AI" at bounding box center [575, 18] width 31 height 17
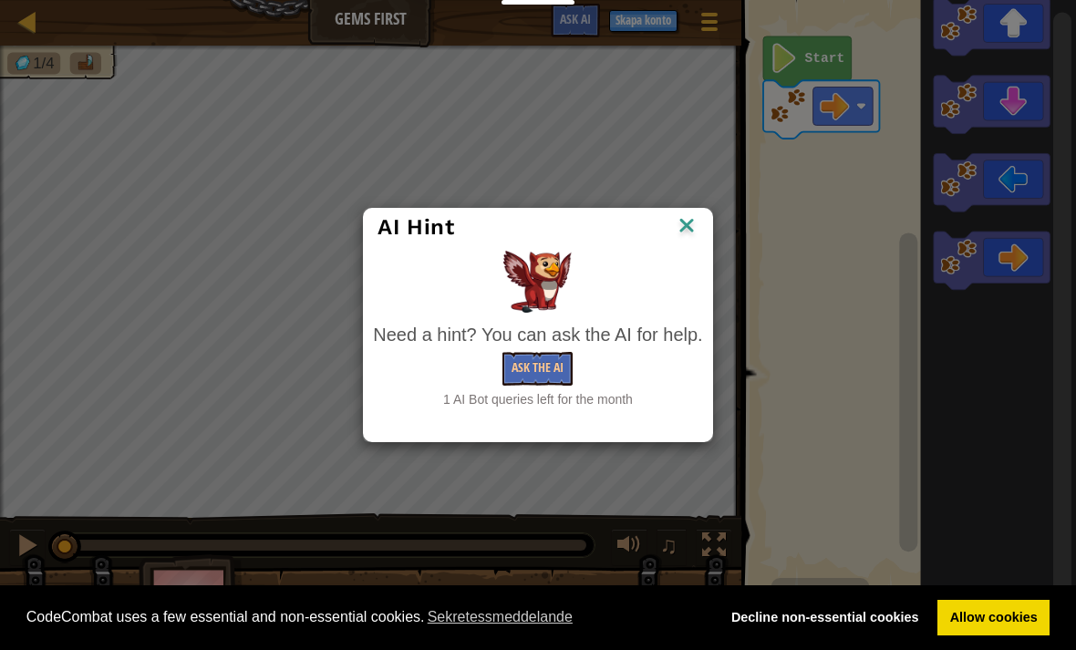
click at [544, 385] on button "Ask the AI" at bounding box center [538, 369] width 70 height 34
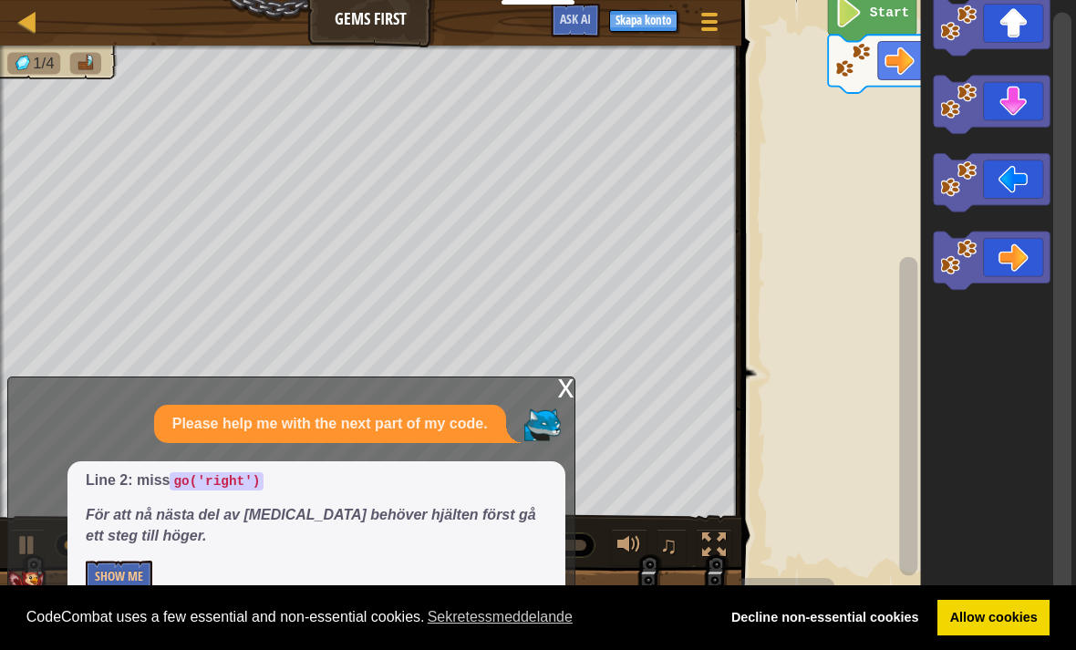
click at [1018, 267] on icon "Blocklys arbetsyta" at bounding box center [992, 261] width 116 height 58
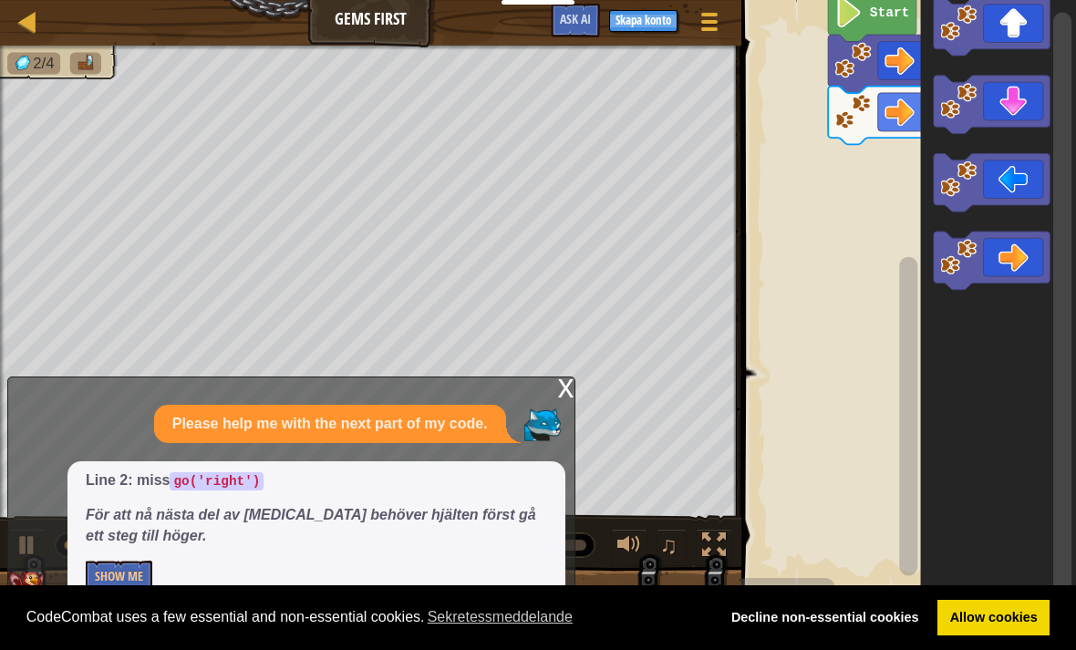
click at [1037, 32] on icon "Blocklys arbetsyta" at bounding box center [992, 26] width 116 height 58
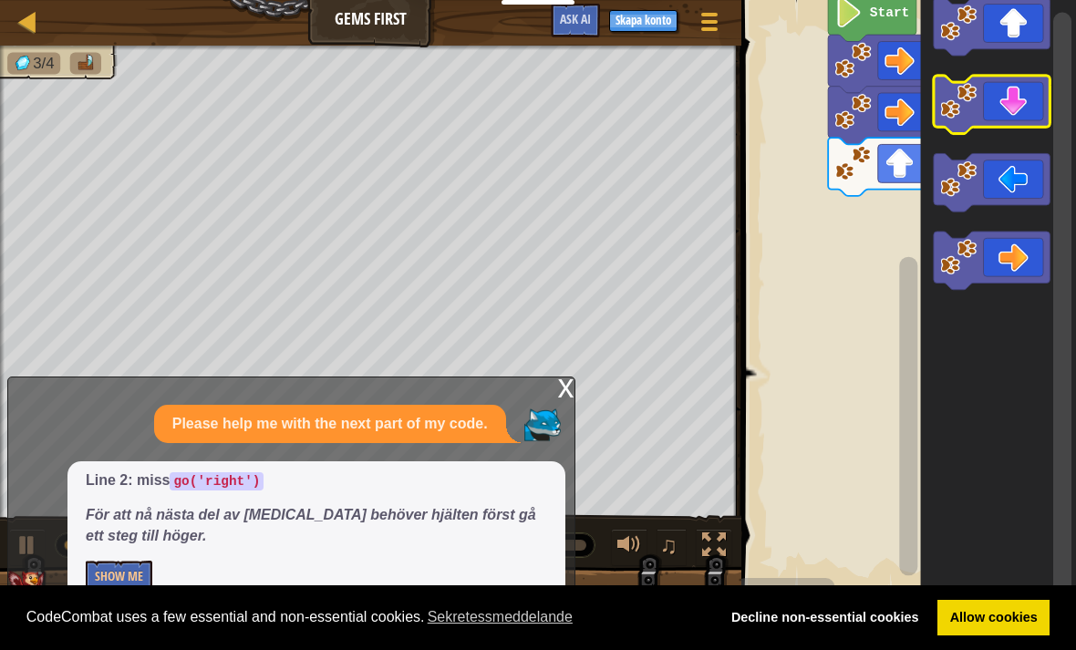
click at [1031, 126] on icon "Blocklys arbetsyta" at bounding box center [992, 105] width 116 height 58
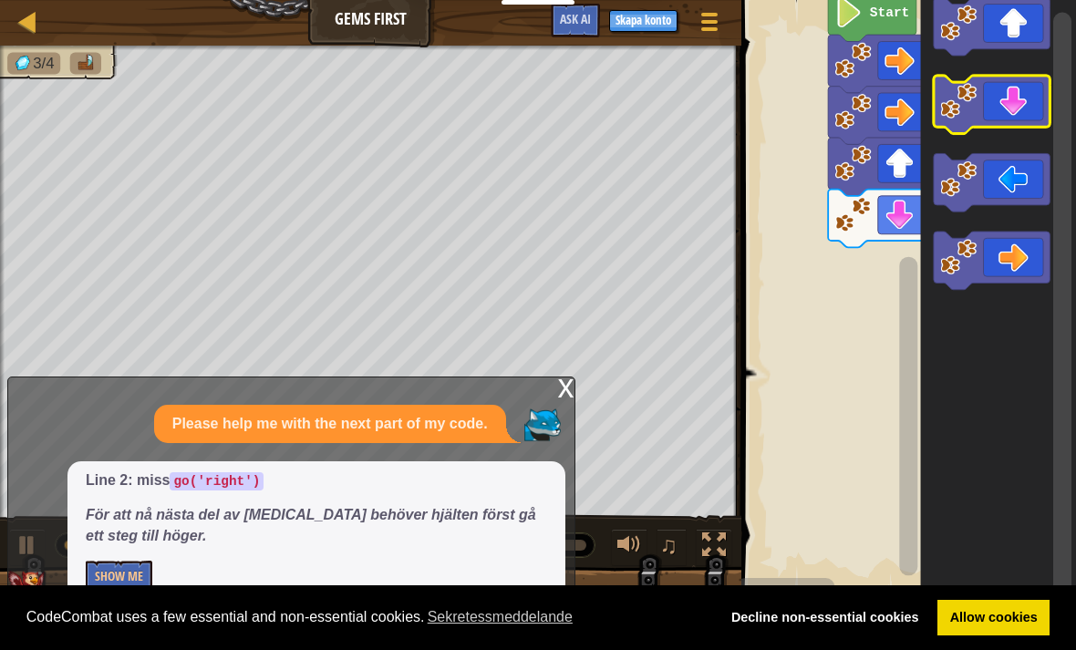
click at [1025, 116] on icon "Blocklys arbetsyta" at bounding box center [992, 105] width 116 height 58
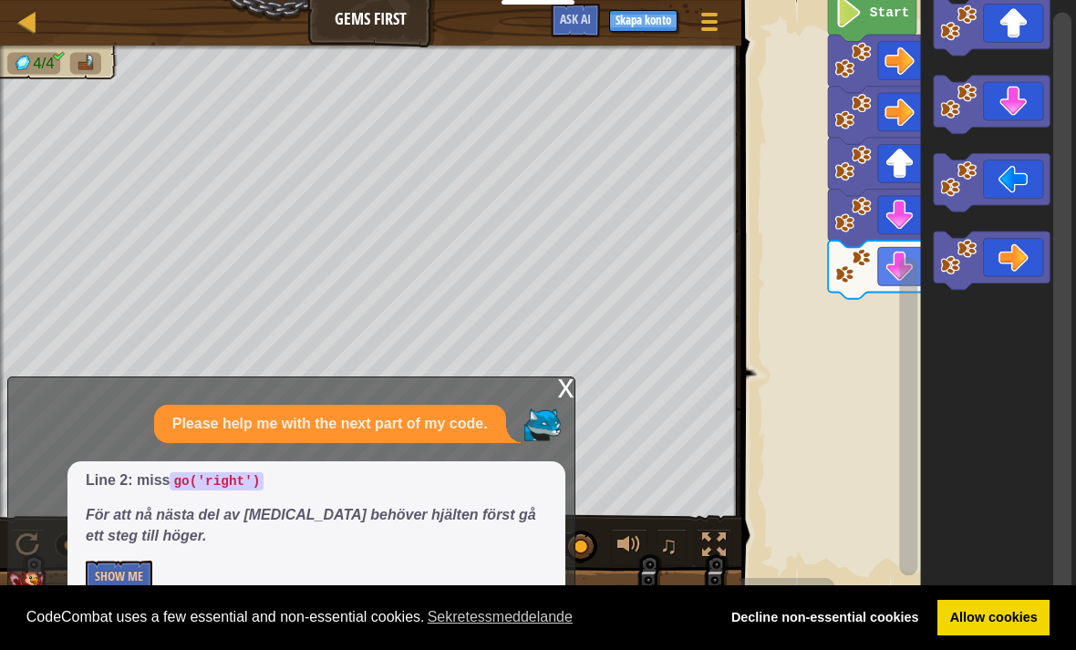
click at [567, 396] on div "x" at bounding box center [566, 387] width 16 height 18
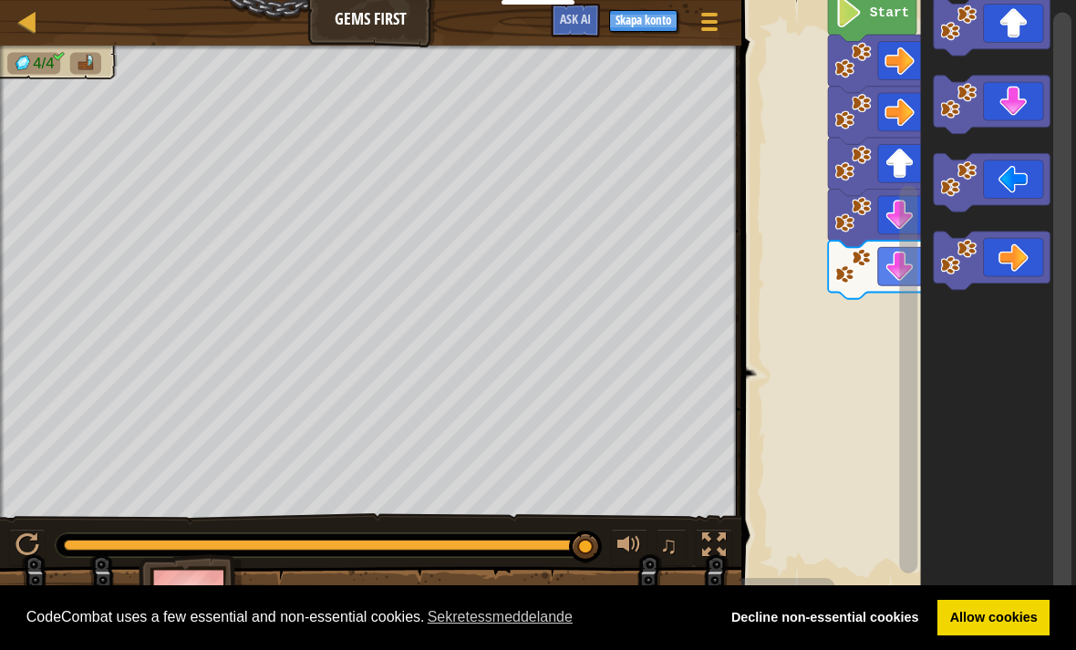
click at [207, 569] on img at bounding box center [192, 605] width 106 height 101
click at [199, 580] on img at bounding box center [192, 605] width 106 height 101
click at [711, 565] on button at bounding box center [714, 547] width 36 height 37
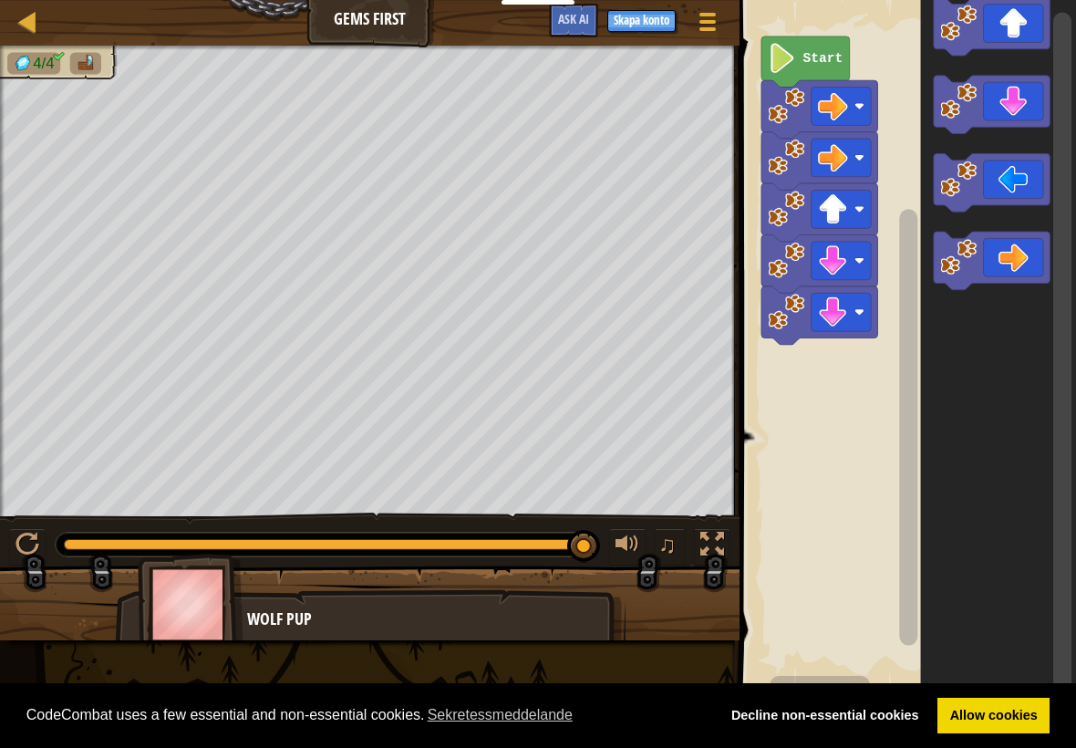
click at [708, 23] on span at bounding box center [708, 22] width 16 height 4
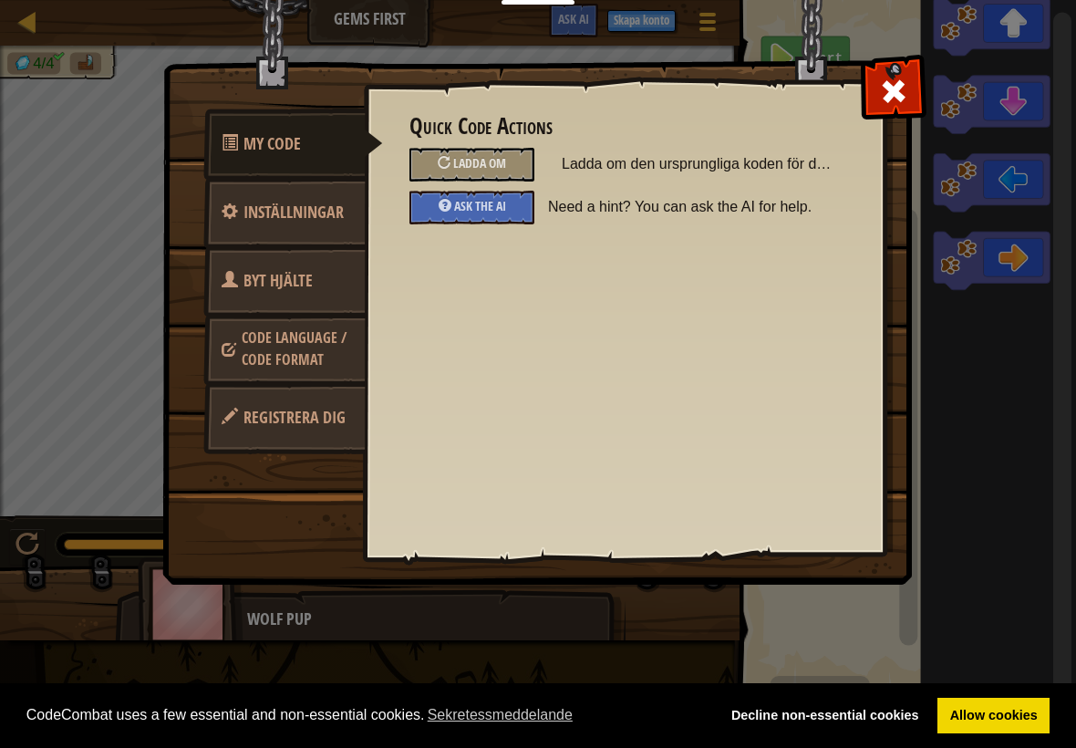
click at [272, 214] on span "Inställningar" at bounding box center [294, 212] width 100 height 23
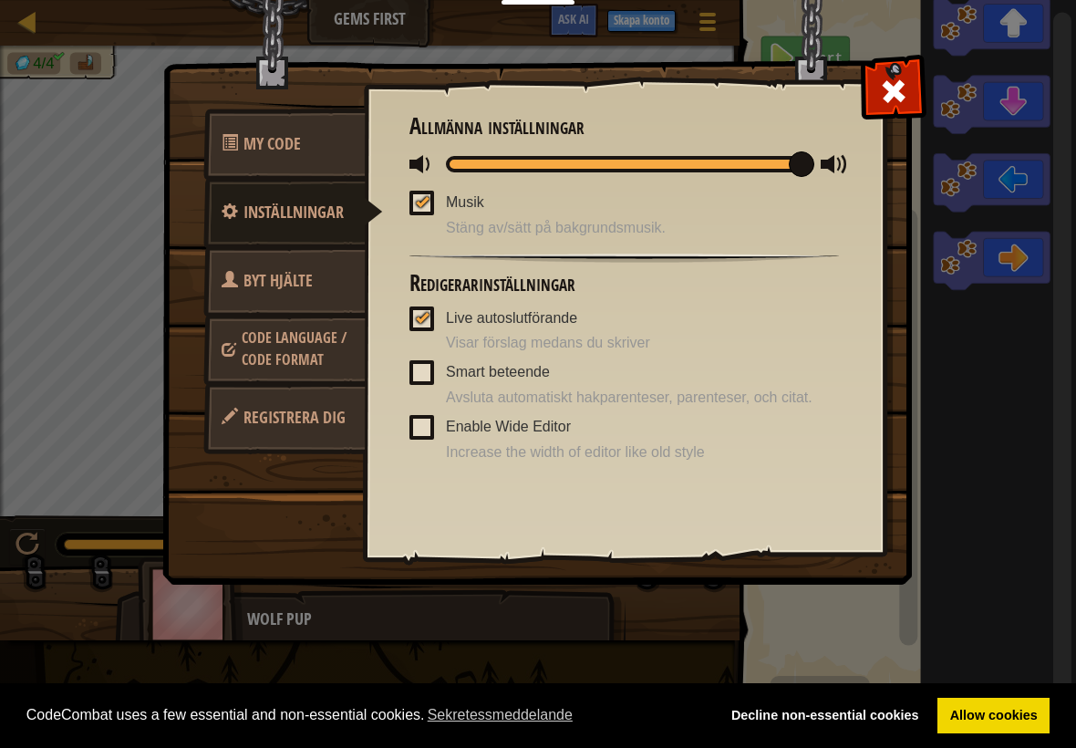
click at [254, 286] on span "Byt Hjälte" at bounding box center [278, 280] width 69 height 23
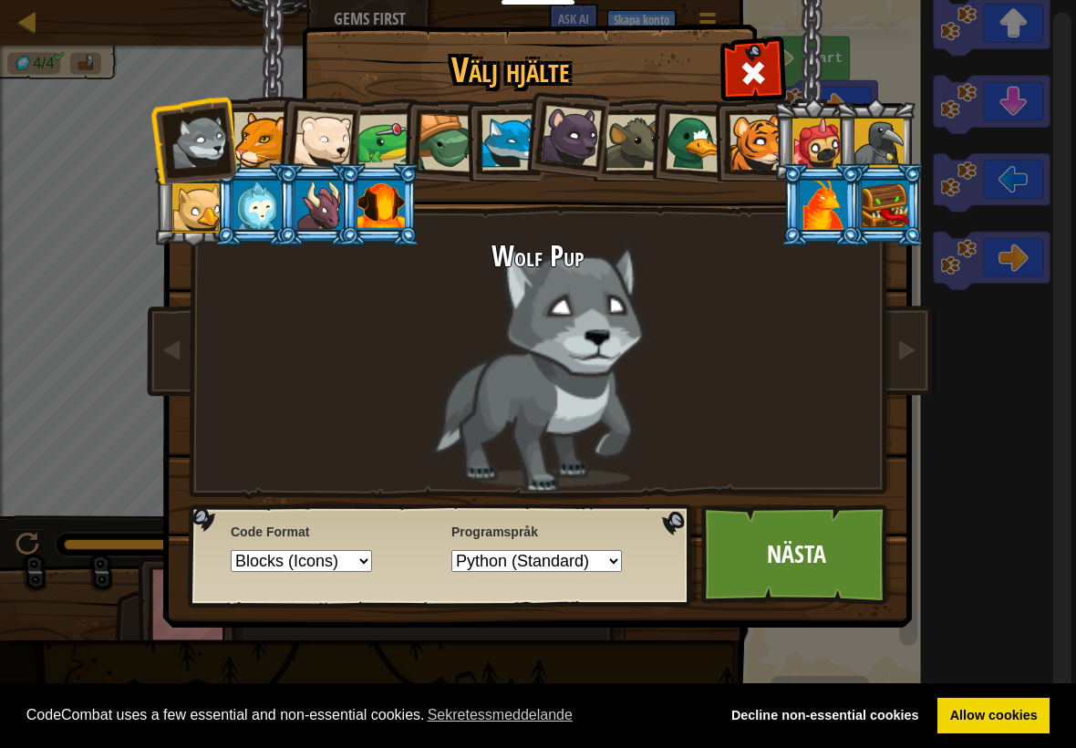
click at [257, 140] on div at bounding box center [262, 140] width 56 height 56
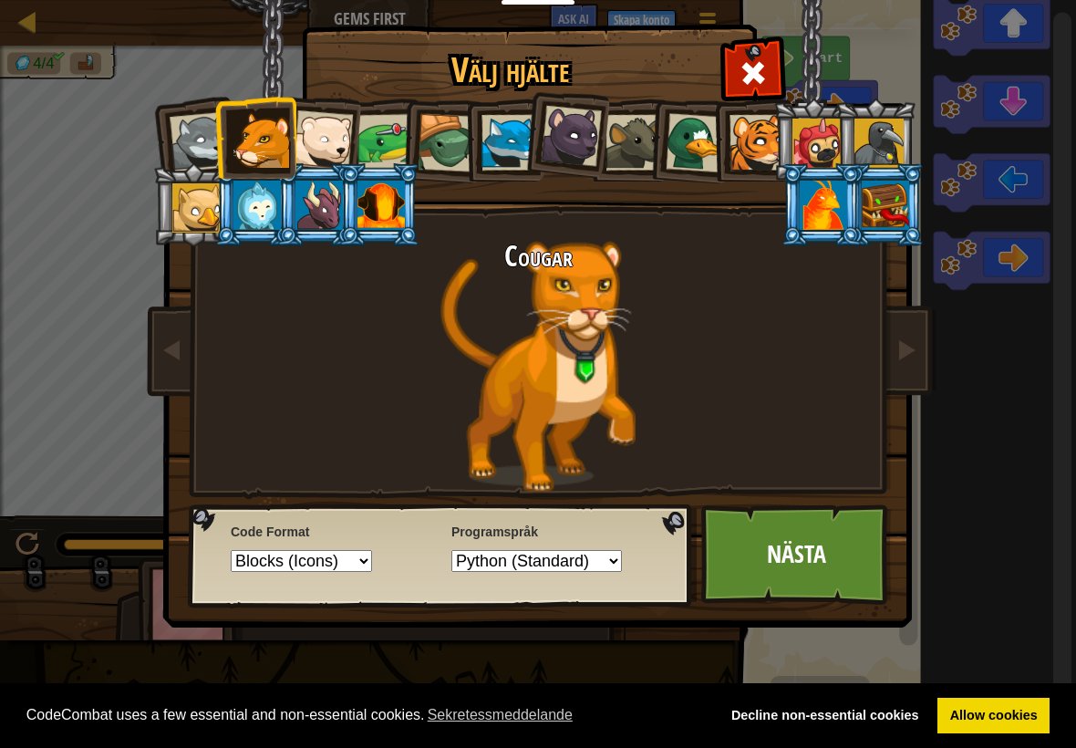
click at [327, 209] on div at bounding box center [319, 205] width 47 height 49
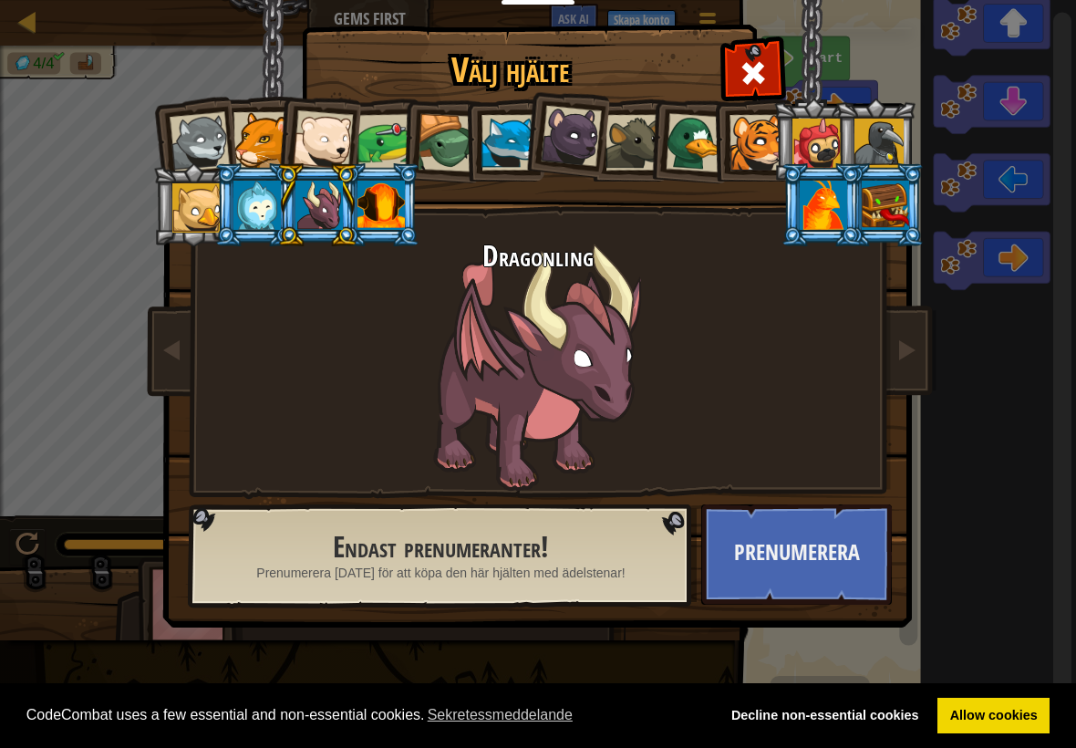
click at [275, 200] on div at bounding box center [257, 205] width 47 height 49
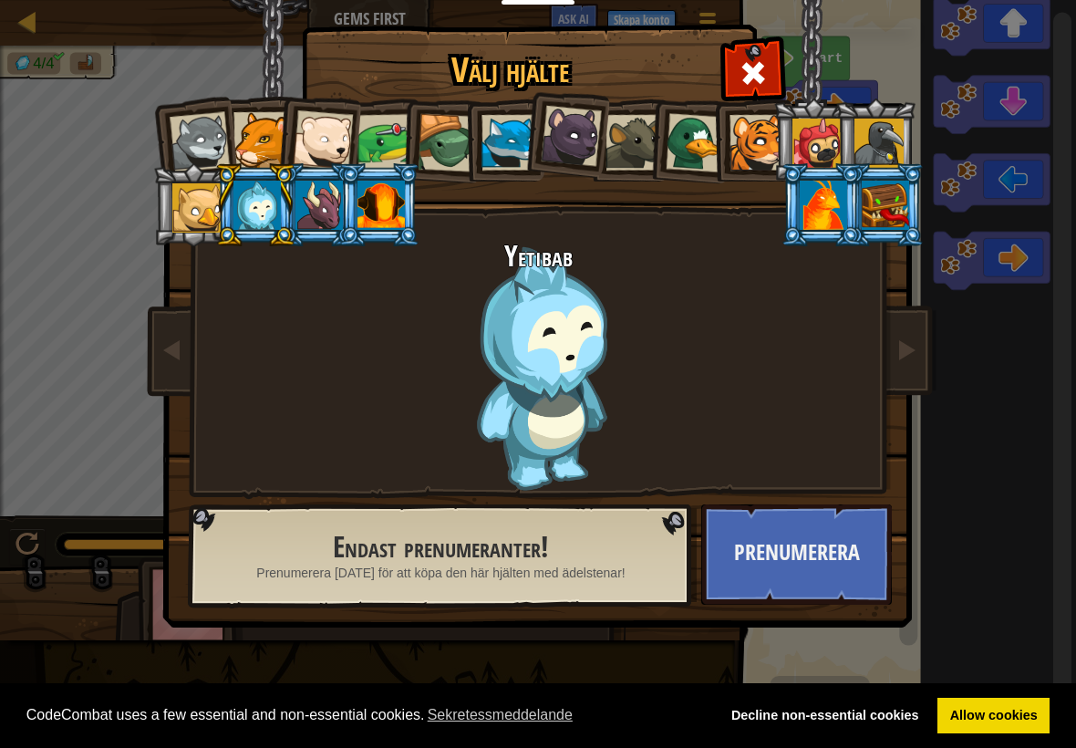
click at [213, 203] on div at bounding box center [196, 207] width 49 height 49
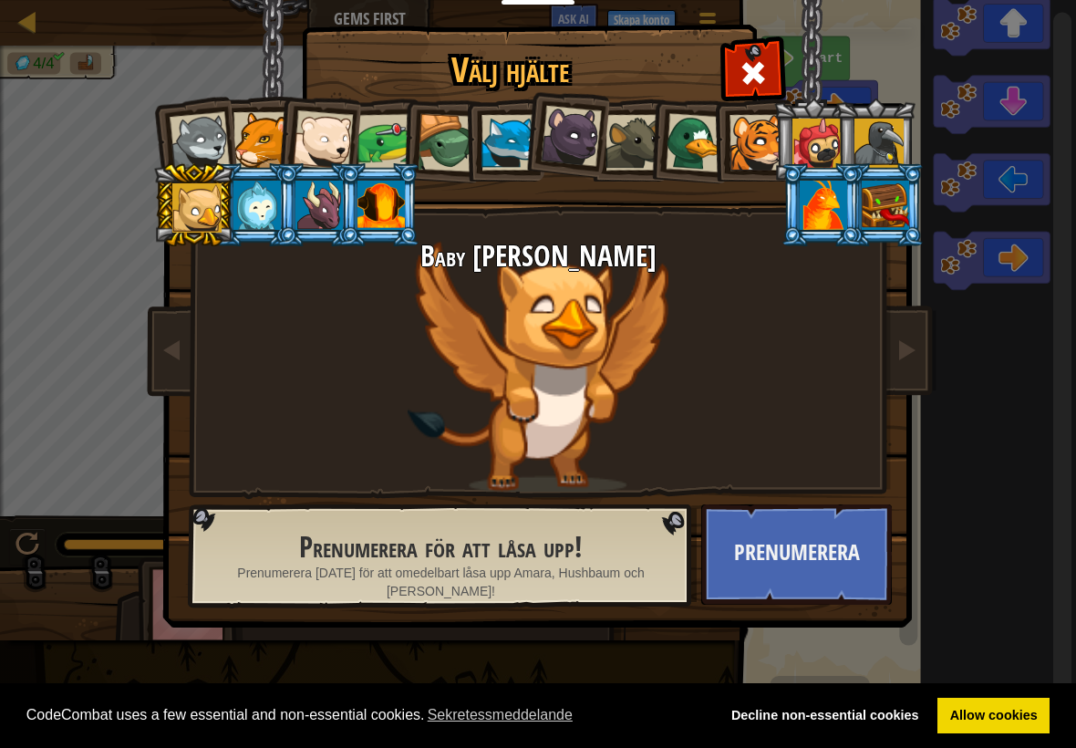
click at [379, 211] on div at bounding box center [381, 205] width 47 height 49
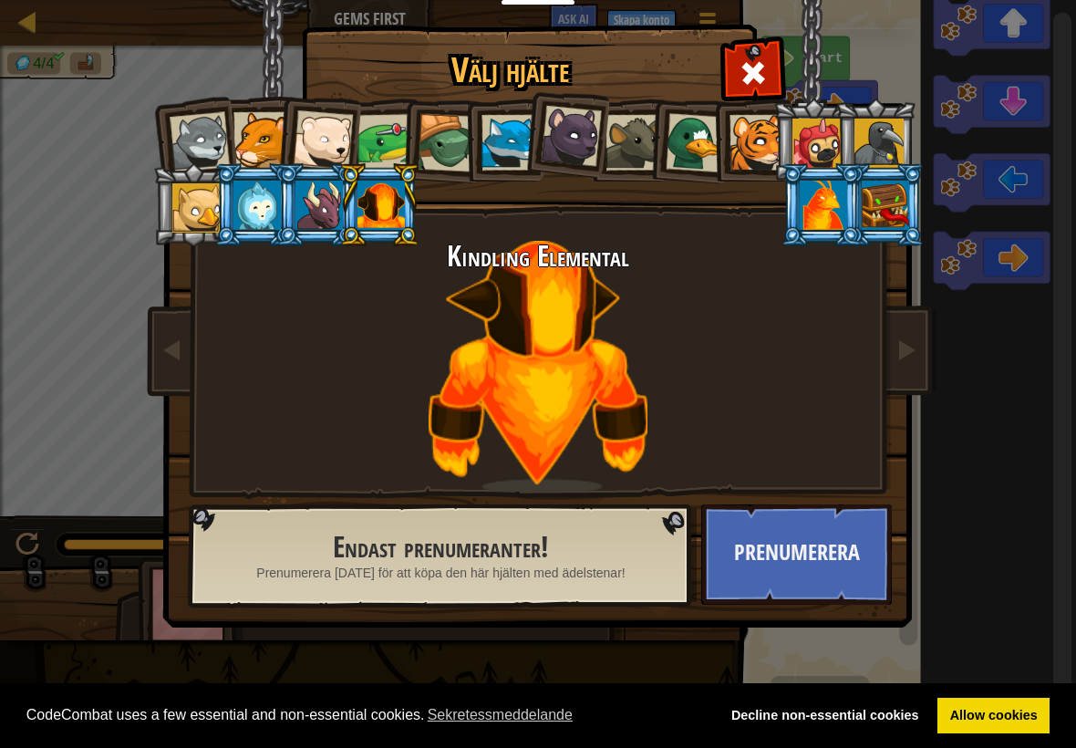
click at [501, 124] on div at bounding box center [510, 143] width 56 height 56
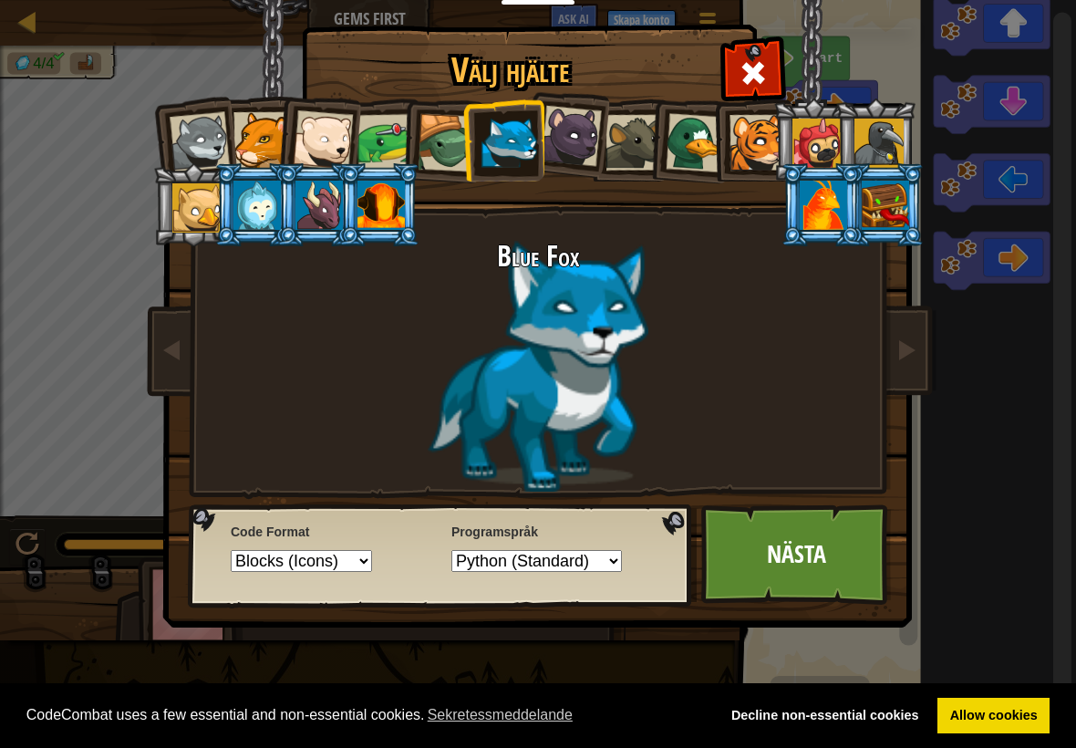
click at [268, 198] on div at bounding box center [257, 205] width 47 height 49
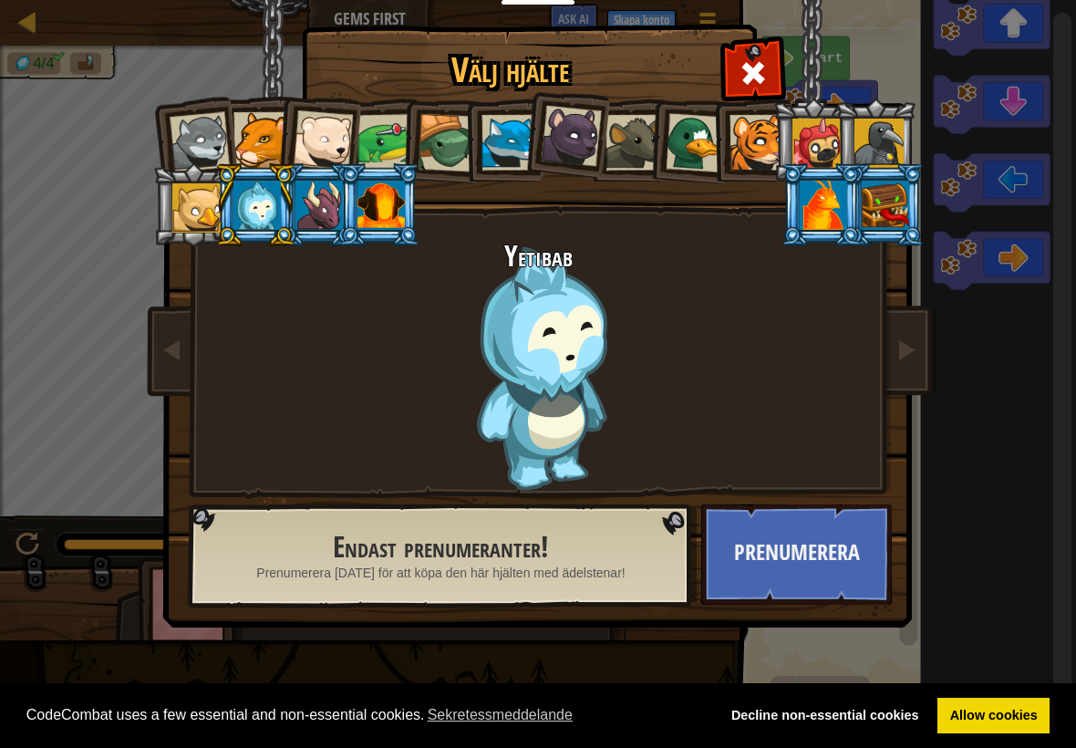
click at [250, 198] on div at bounding box center [257, 205] width 47 height 49
click at [762, 78] on span at bounding box center [753, 72] width 29 height 29
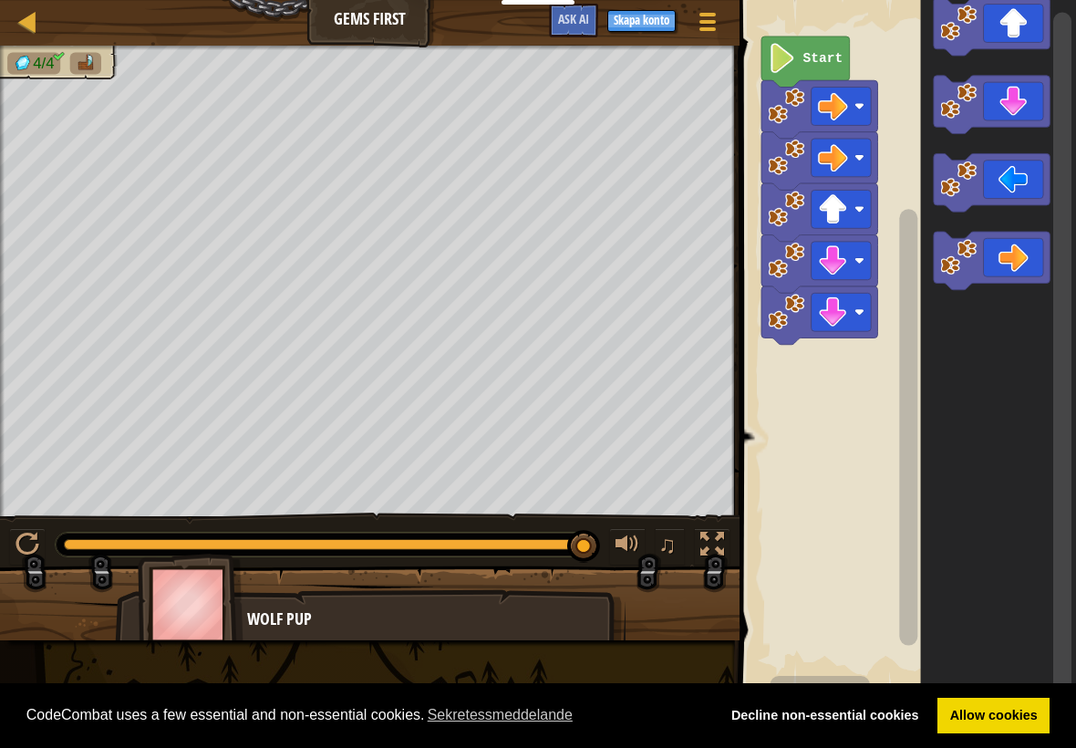
click at [709, 34] on div at bounding box center [708, 22] width 24 height 26
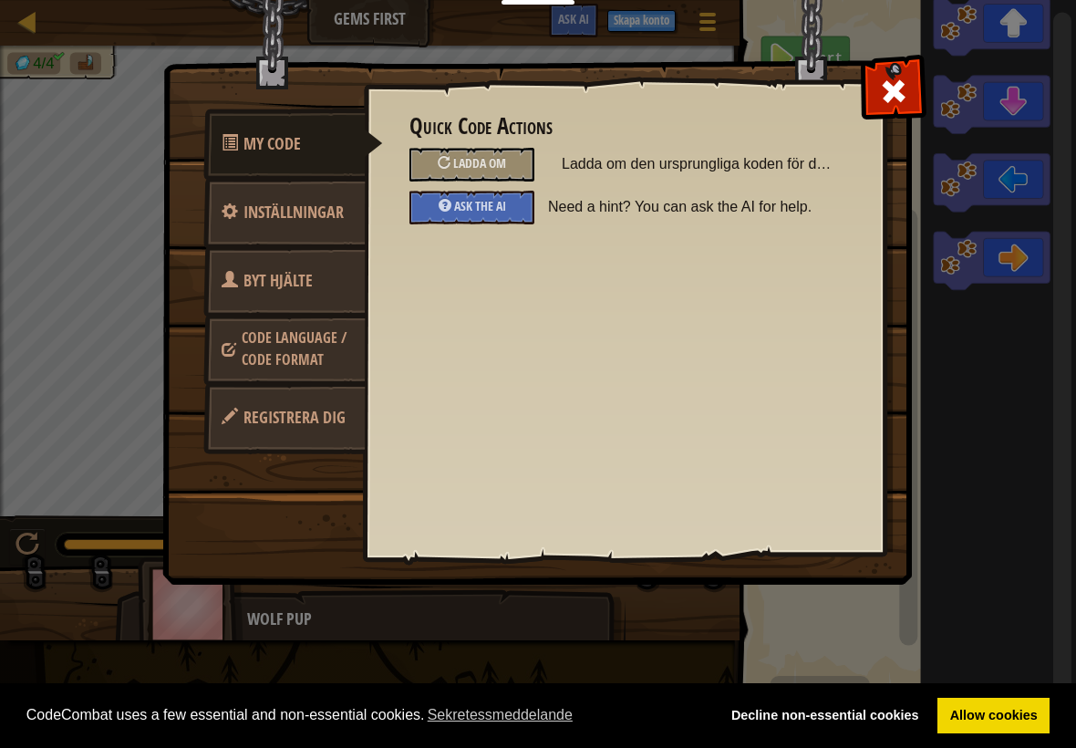
click at [348, 294] on link "Byt Hjälte" at bounding box center [284, 280] width 162 height 71
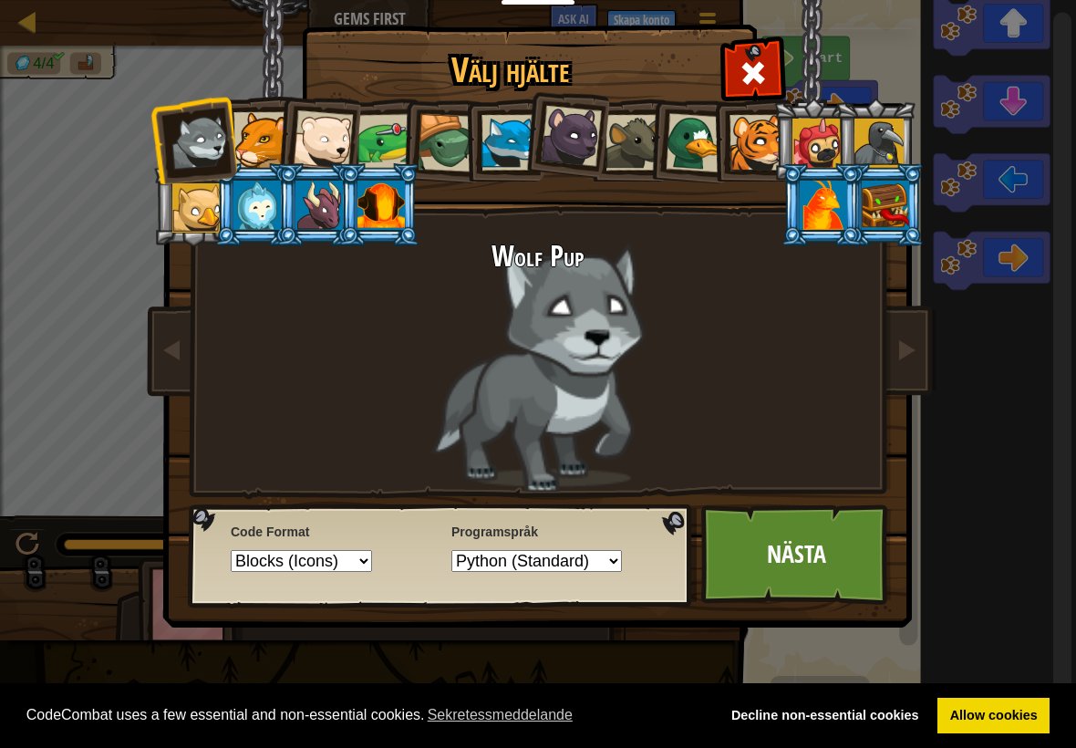
click at [207, 199] on div at bounding box center [196, 207] width 49 height 49
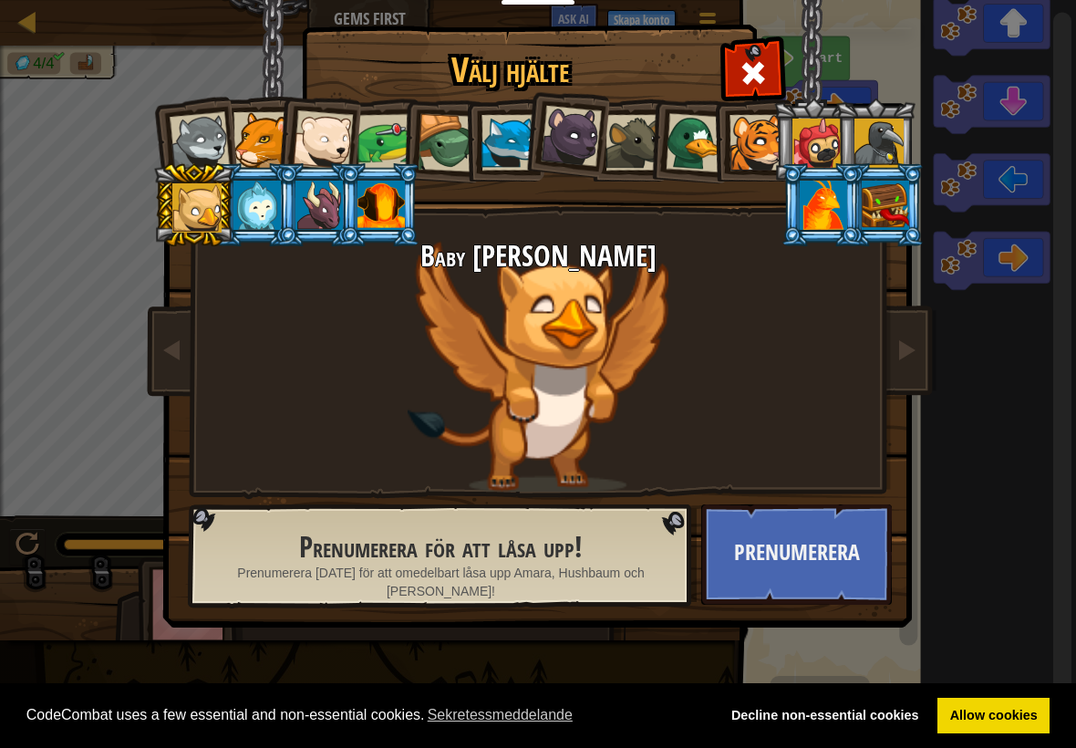
click at [638, 130] on div at bounding box center [634, 143] width 56 height 56
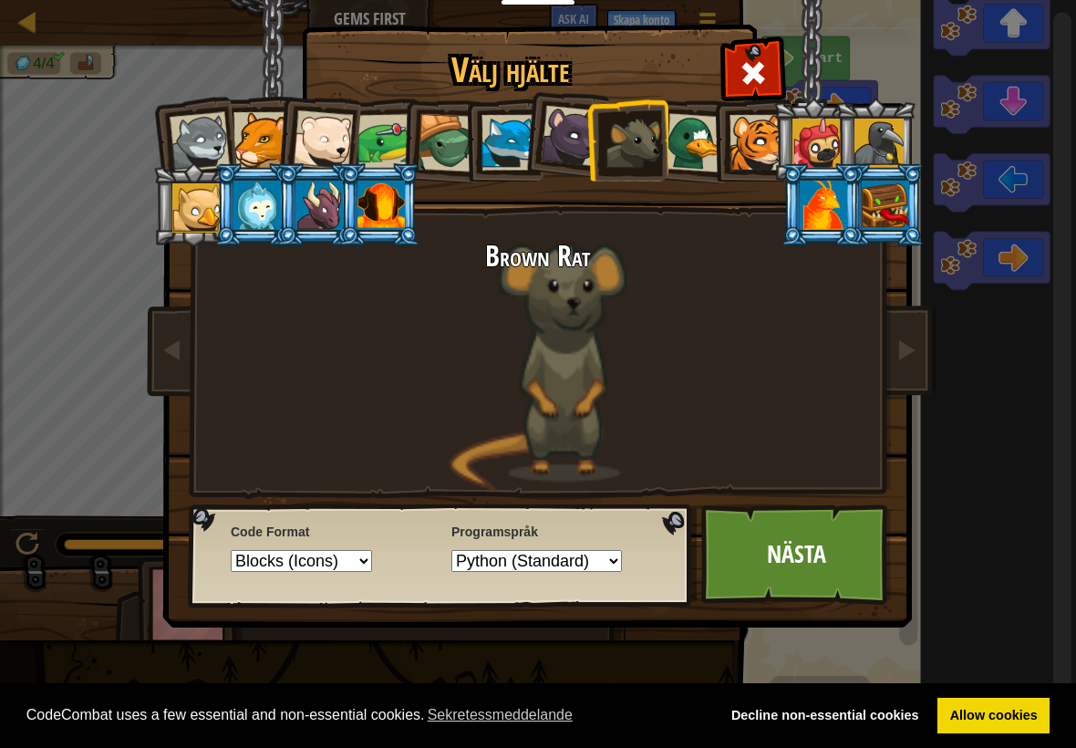
click at [822, 135] on div at bounding box center [817, 143] width 49 height 49
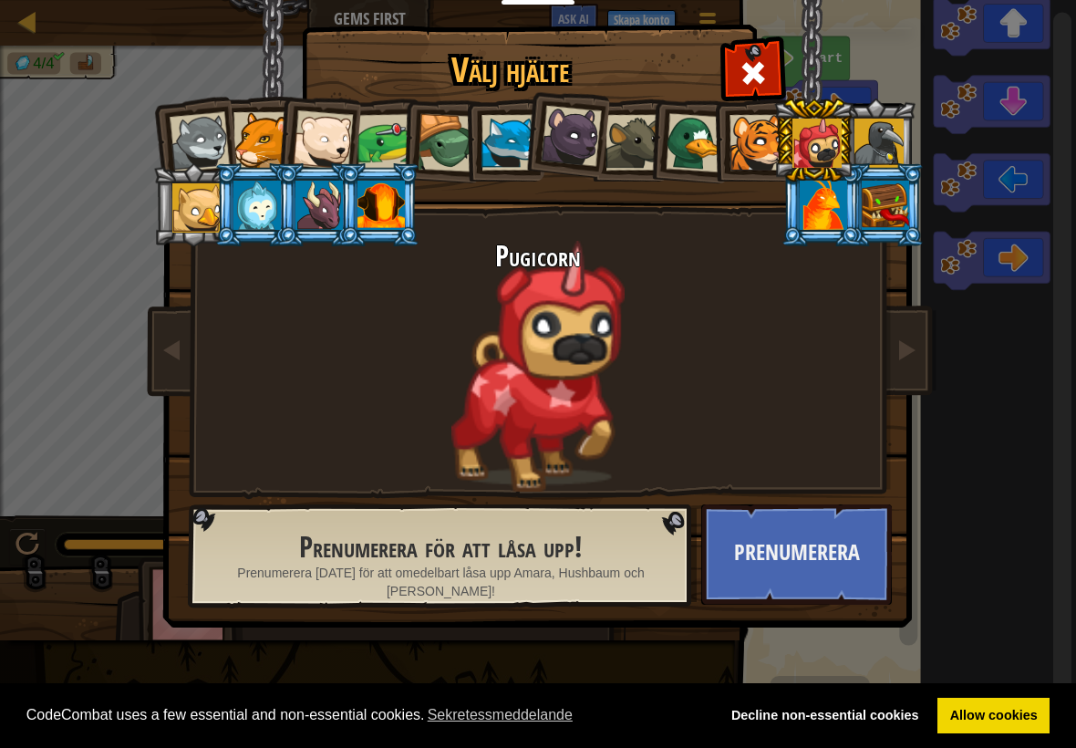
click at [569, 155] on div at bounding box center [571, 136] width 61 height 61
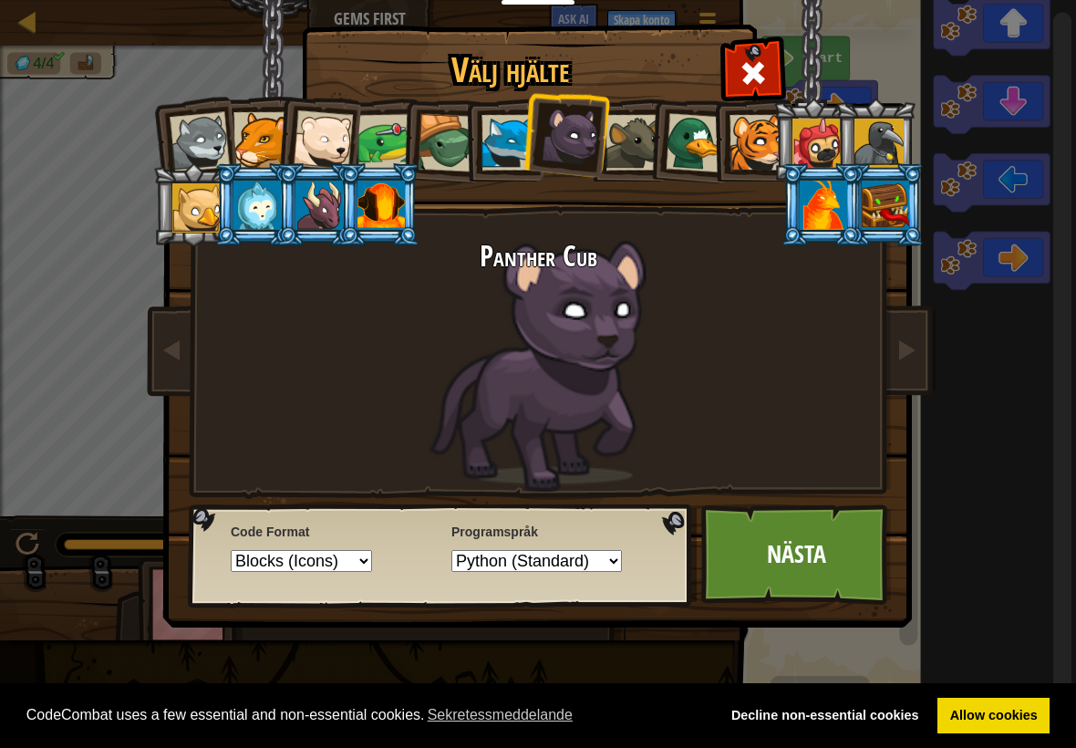
click at [500, 139] on div at bounding box center [510, 143] width 56 height 56
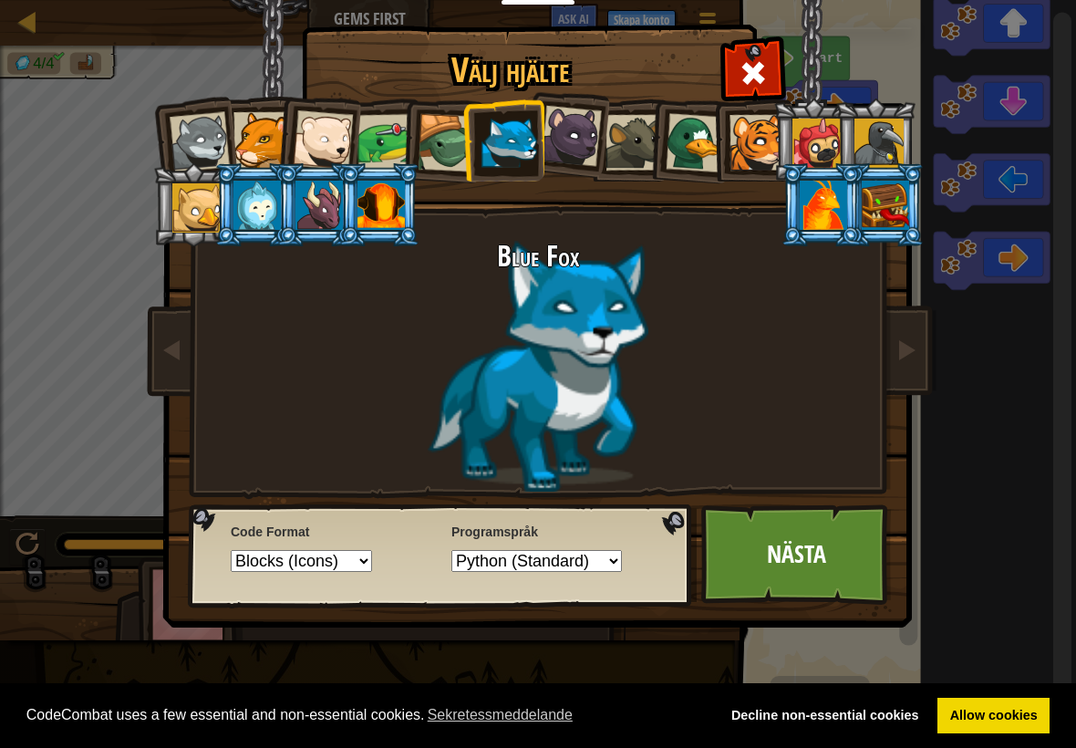
click at [789, 585] on link "Nästa" at bounding box center [797, 554] width 191 height 100
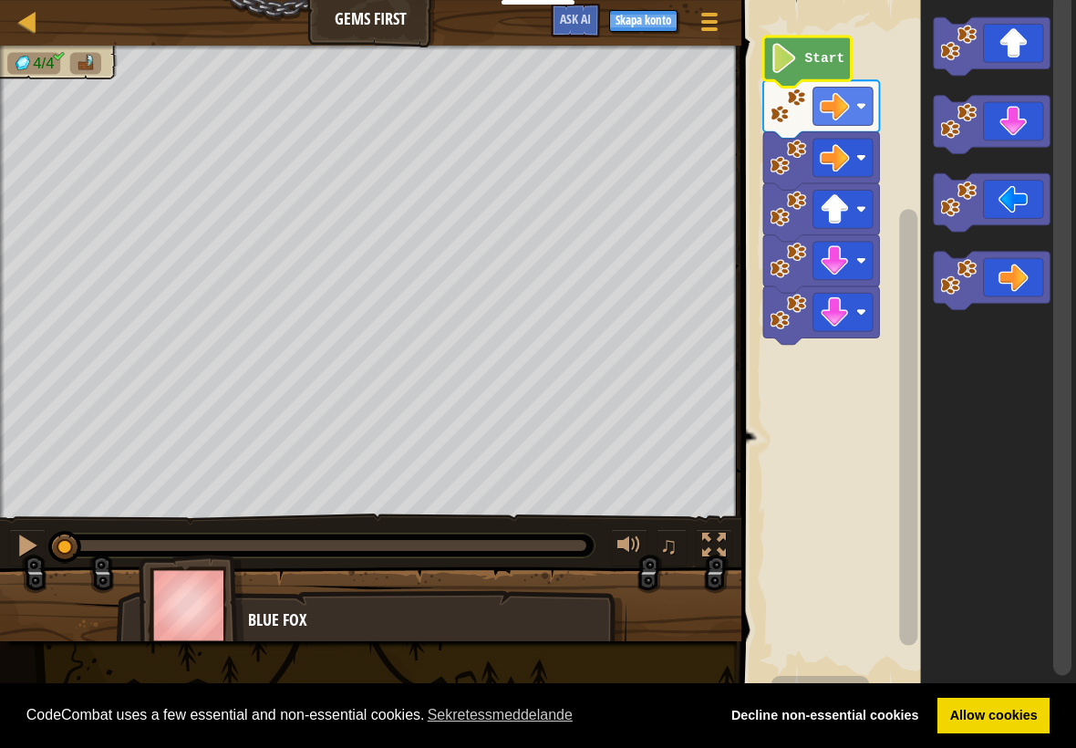
click at [826, 53] on text "Start" at bounding box center [826, 58] width 40 height 15
click at [868, 434] on rect "Blocklys arbetsyta" at bounding box center [906, 344] width 340 height 706
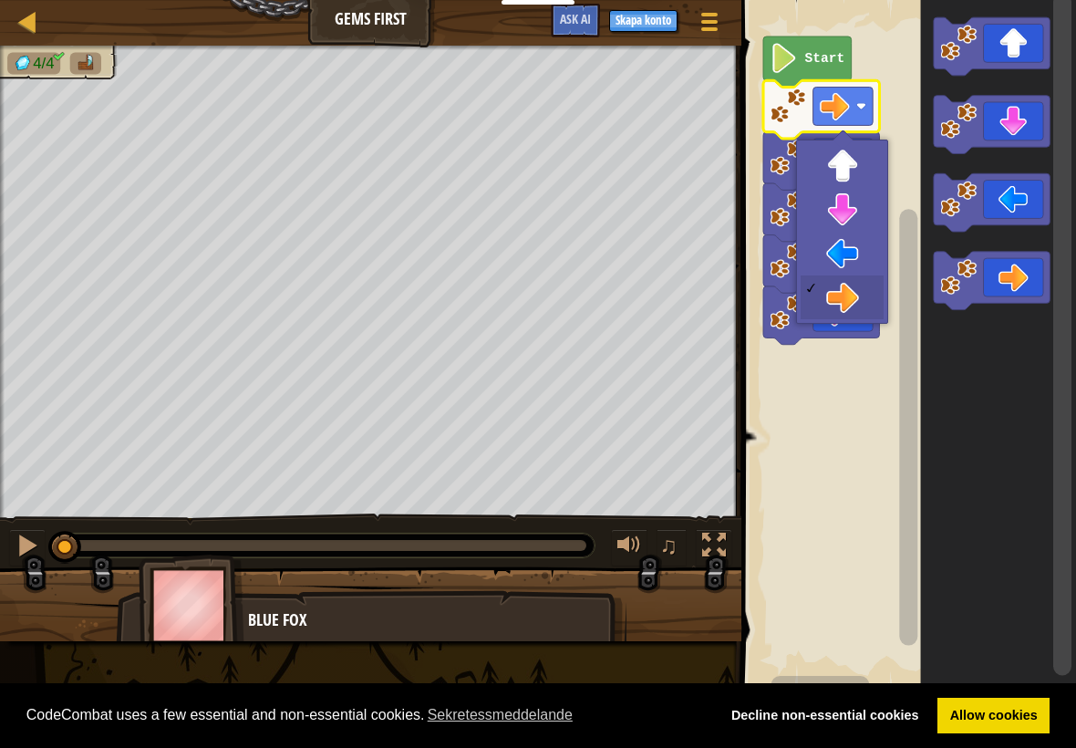
click at [858, 107] on image "Blocklys arbetsyta" at bounding box center [862, 106] width 10 height 10
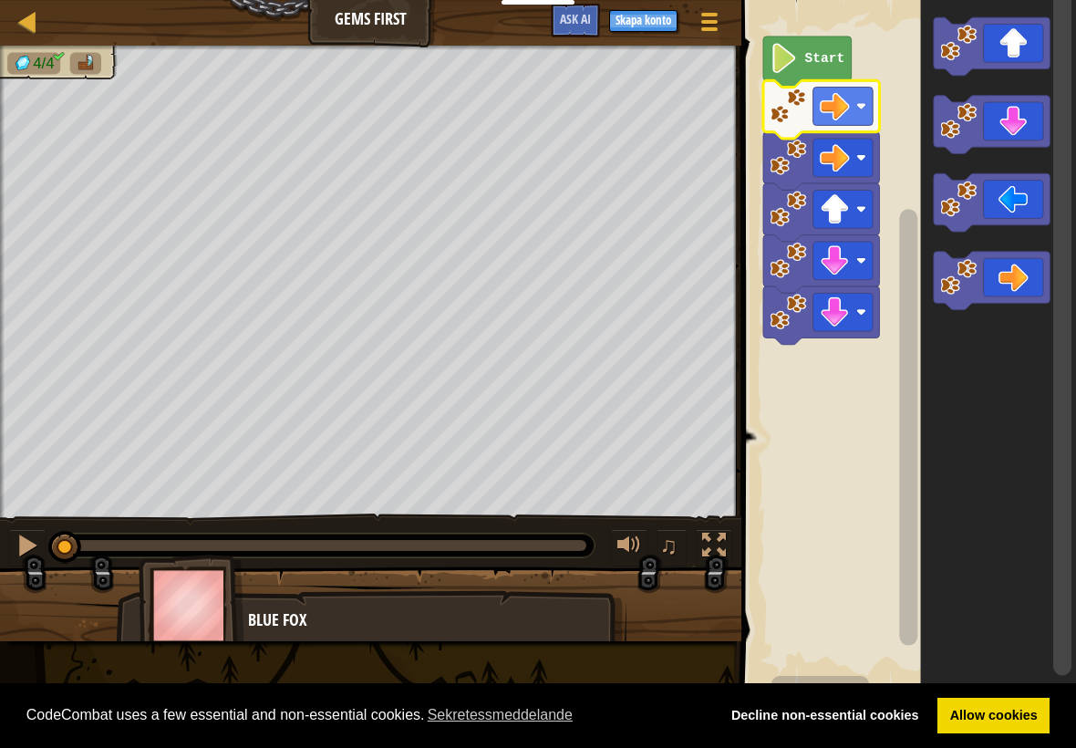
click at [1026, 283] on icon "Blocklys arbetsyta" at bounding box center [992, 281] width 116 height 58
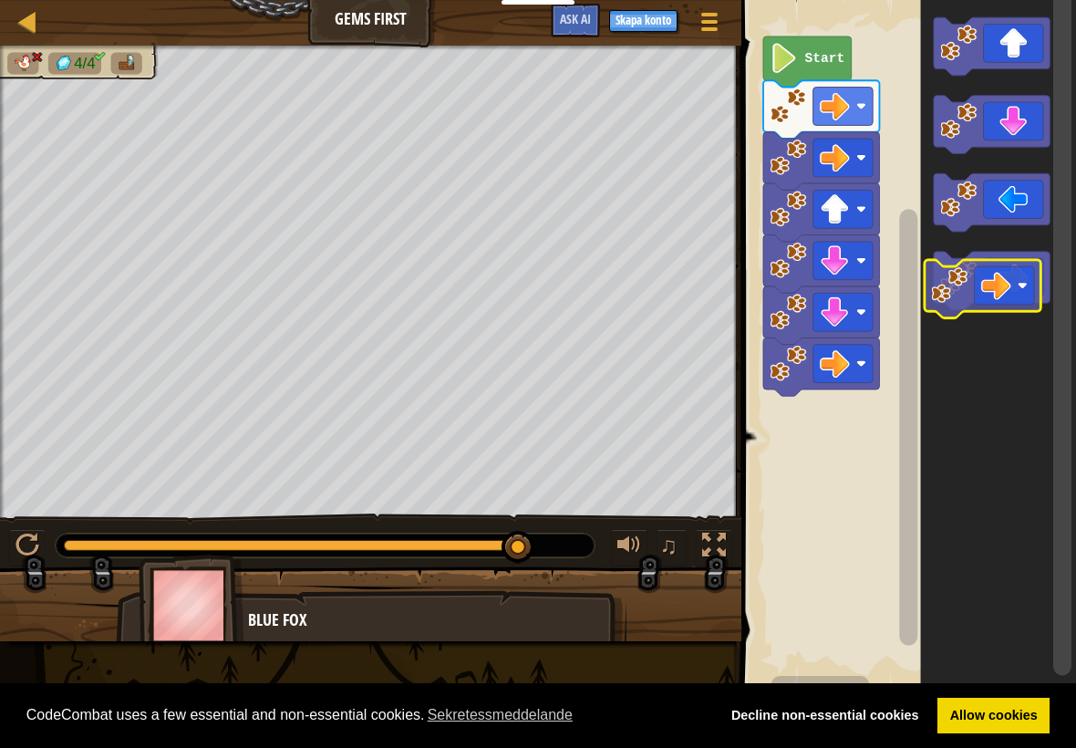
click at [1012, 265] on icon "Blocklys arbetsyta" at bounding box center [992, 281] width 116 height 58
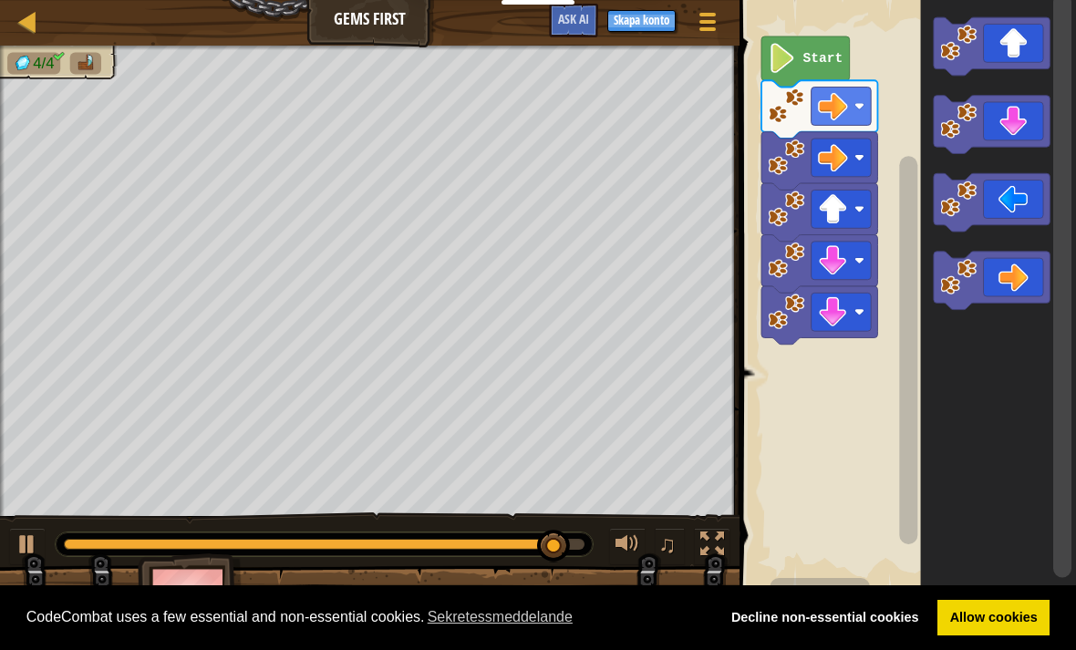
click at [1026, 44] on icon "Blocklys arbetsyta" at bounding box center [992, 46] width 116 height 58
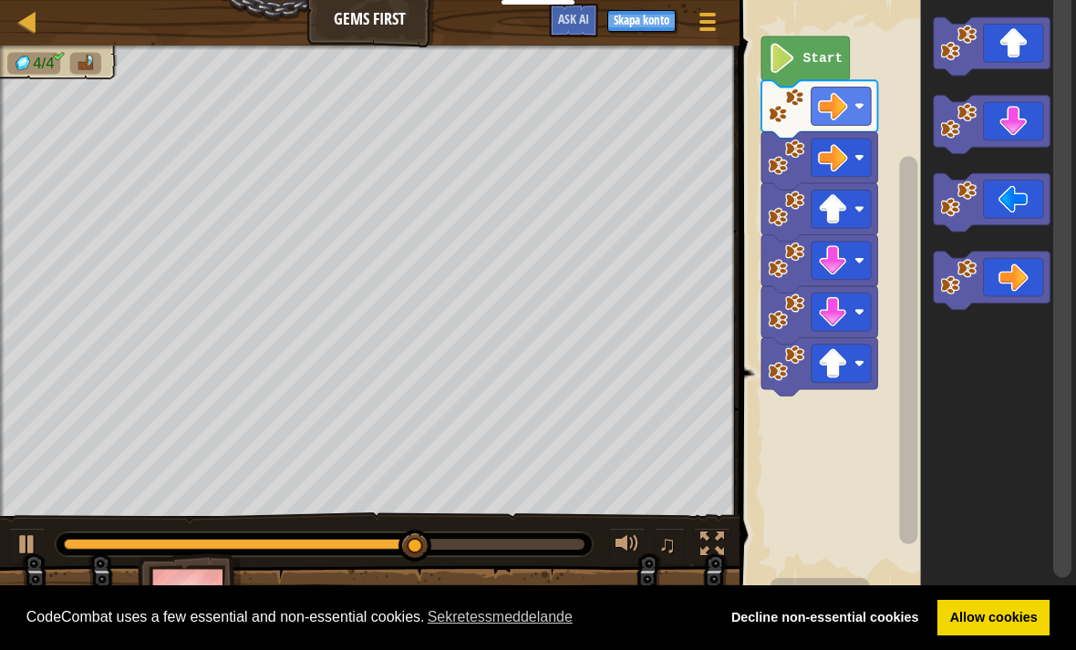
click at [1037, 47] on icon "Blocklys arbetsyta" at bounding box center [992, 46] width 116 height 58
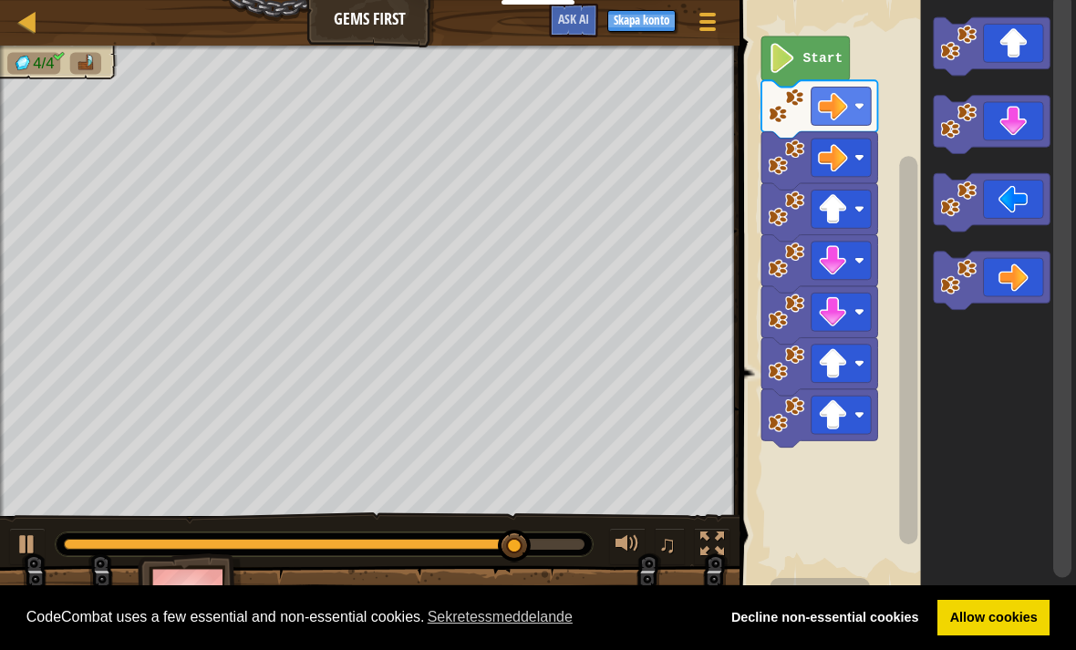
click at [1015, 140] on icon "Blocklys arbetsyta" at bounding box center [992, 125] width 116 height 58
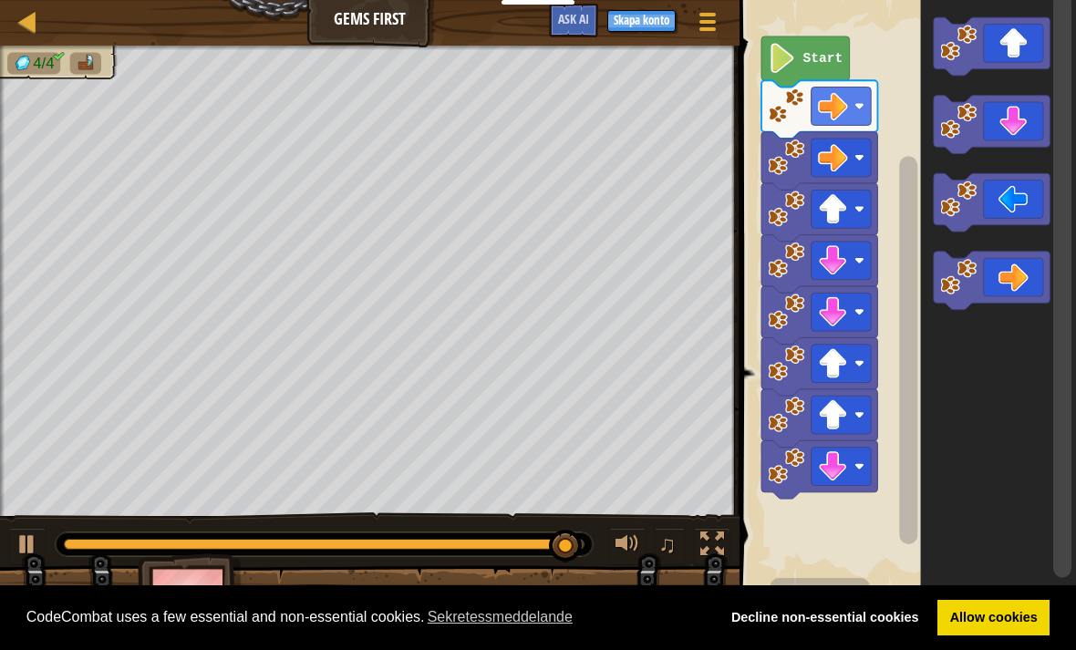
click at [1034, 275] on icon "Blocklys arbetsyta" at bounding box center [992, 281] width 116 height 58
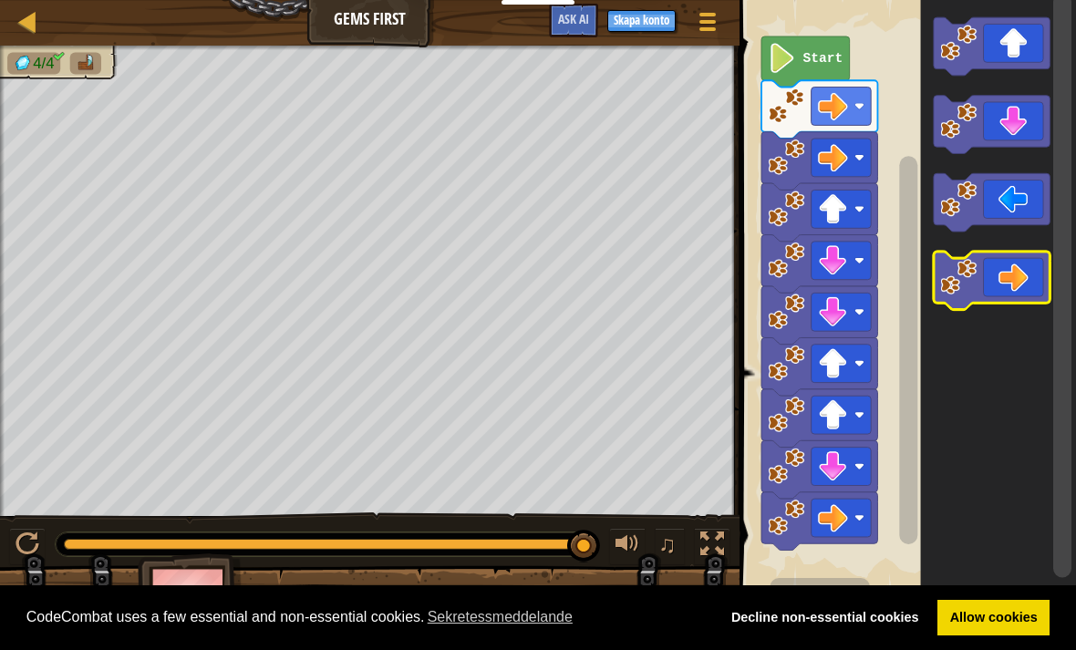
click at [1040, 273] on icon "Blocklys arbetsyta" at bounding box center [992, 281] width 116 height 58
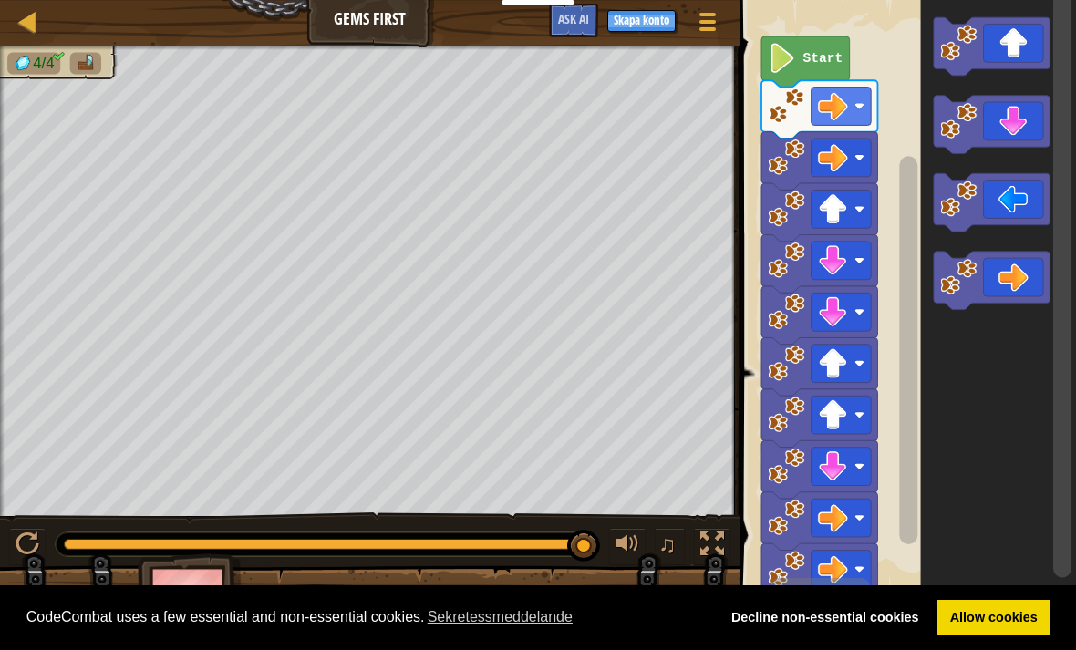
click at [1033, 276] on icon "Blocklys arbetsyta" at bounding box center [992, 281] width 116 height 58
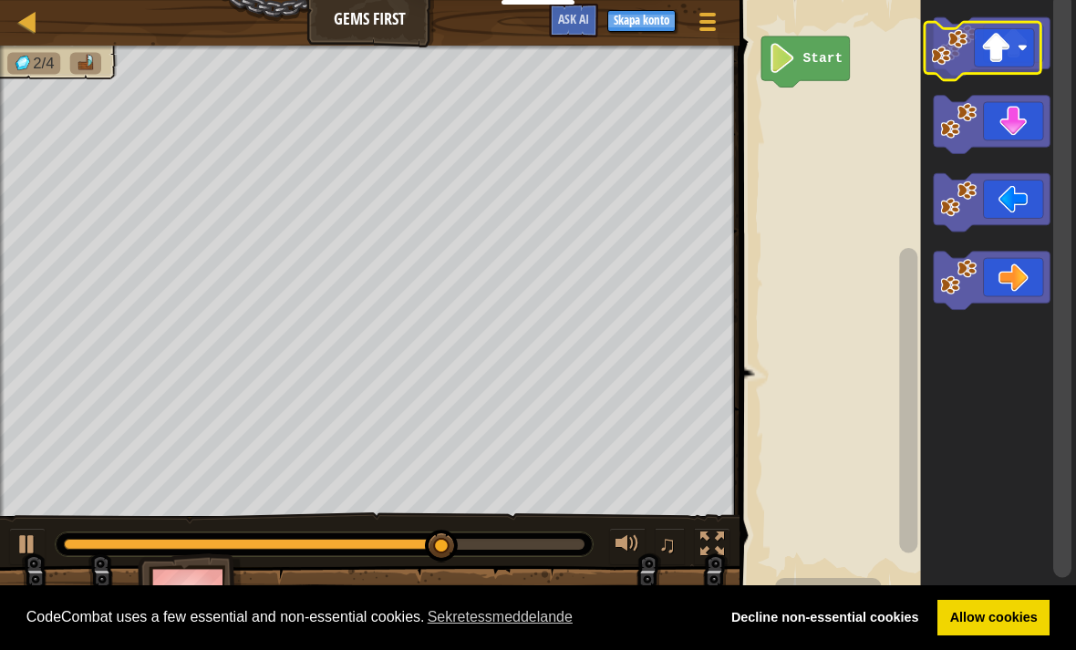
click at [1021, 47] on icon "Blocklys arbetsyta" at bounding box center [992, 46] width 116 height 58
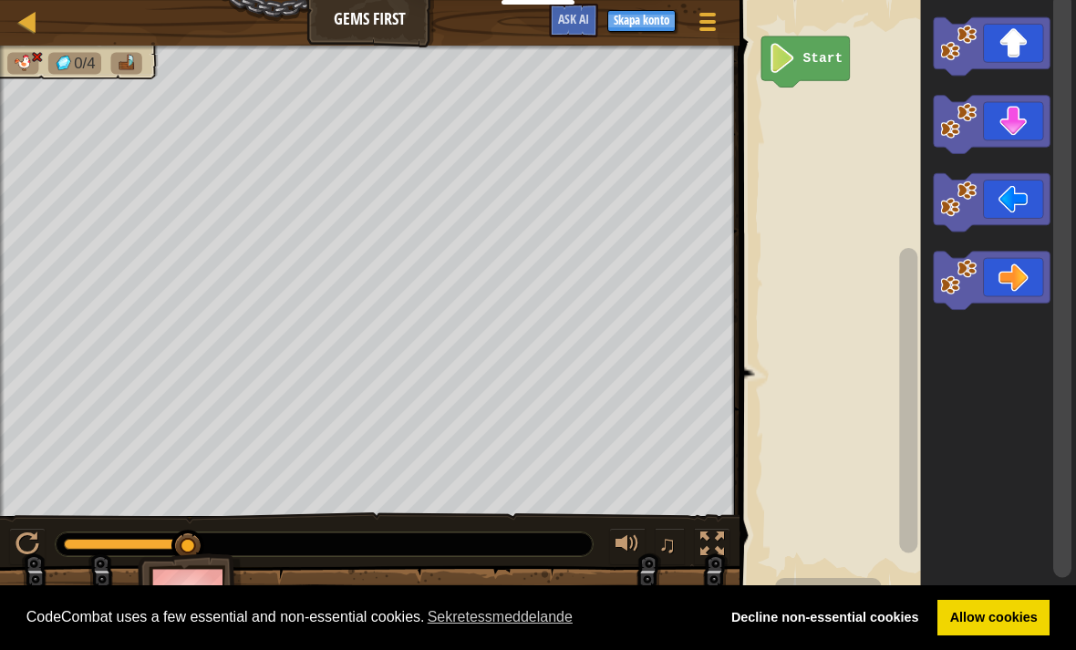
click at [1032, 283] on icon "Blocklys arbetsyta" at bounding box center [992, 281] width 116 height 58
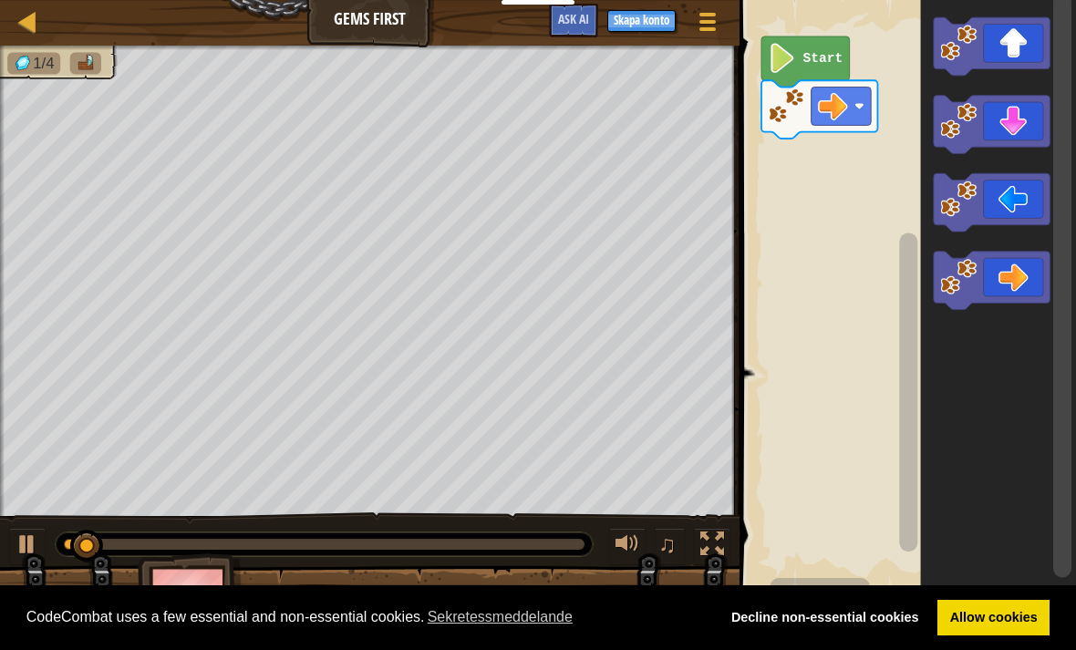
click at [1032, 292] on icon "Blocklys arbetsyta" at bounding box center [992, 281] width 116 height 58
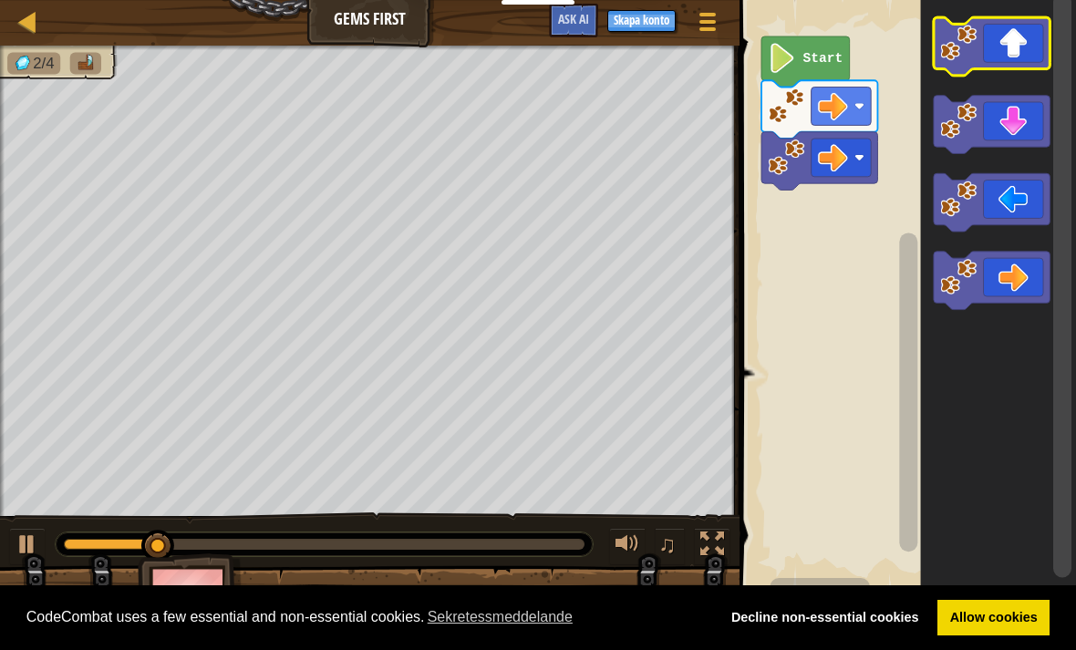
click at [1029, 38] on icon "Blocklys arbetsyta" at bounding box center [992, 46] width 116 height 58
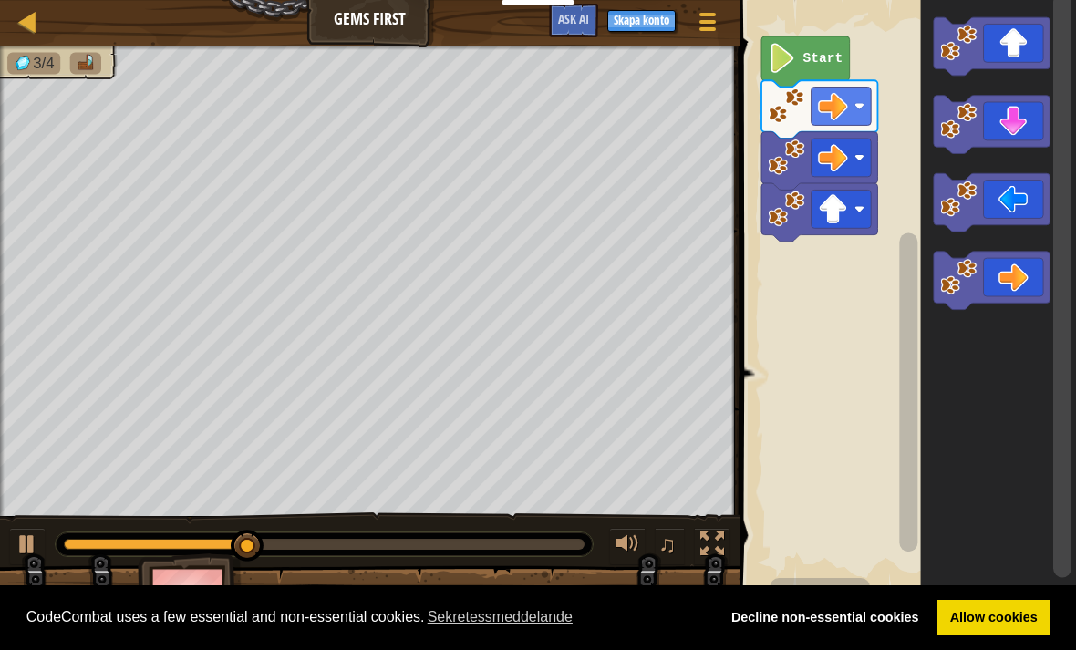
click at [1029, 130] on icon "Blocklys arbetsyta" at bounding box center [992, 125] width 116 height 58
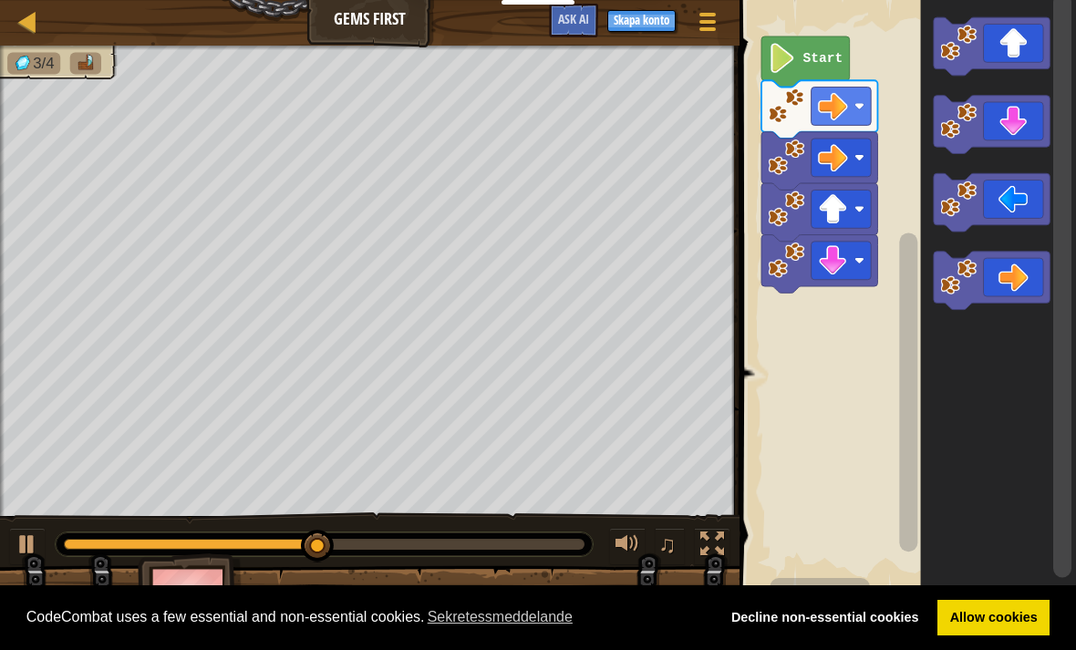
click at [1026, 140] on icon "Blocklys arbetsyta" at bounding box center [992, 125] width 116 height 58
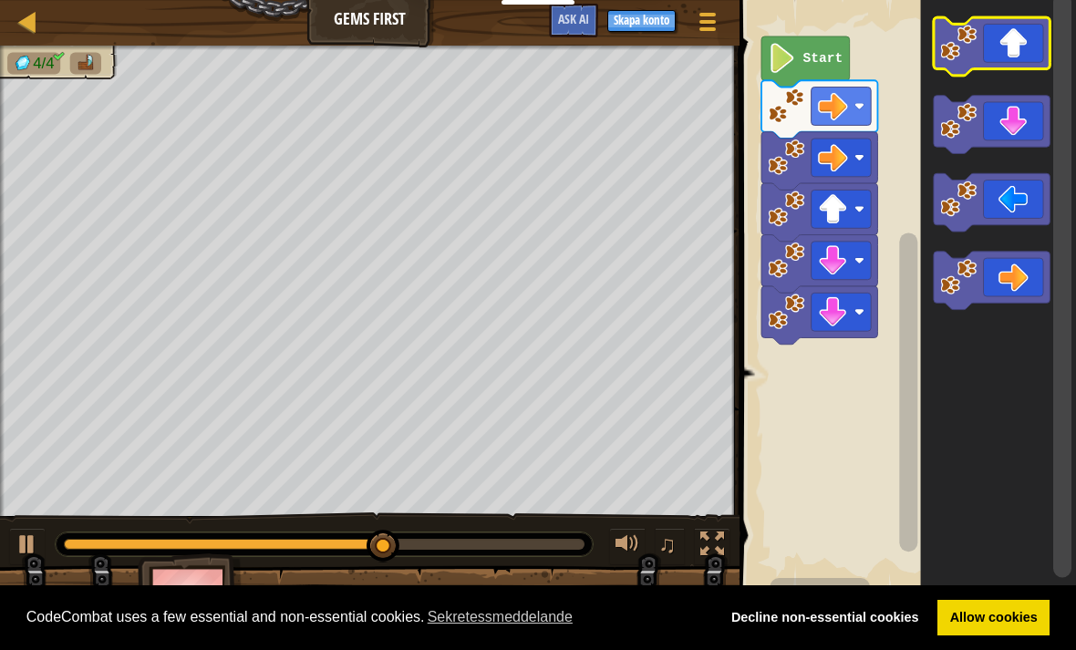
click at [1013, 59] on icon "Blocklys arbetsyta" at bounding box center [992, 46] width 116 height 58
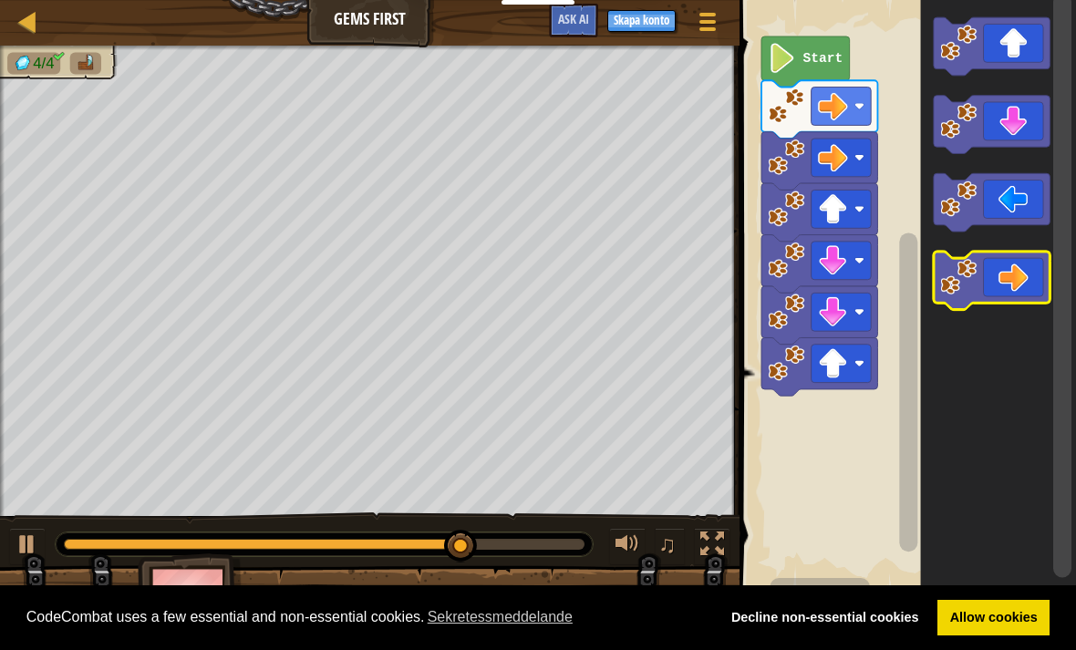
click at [1042, 279] on icon "Blocklys arbetsyta" at bounding box center [992, 281] width 116 height 58
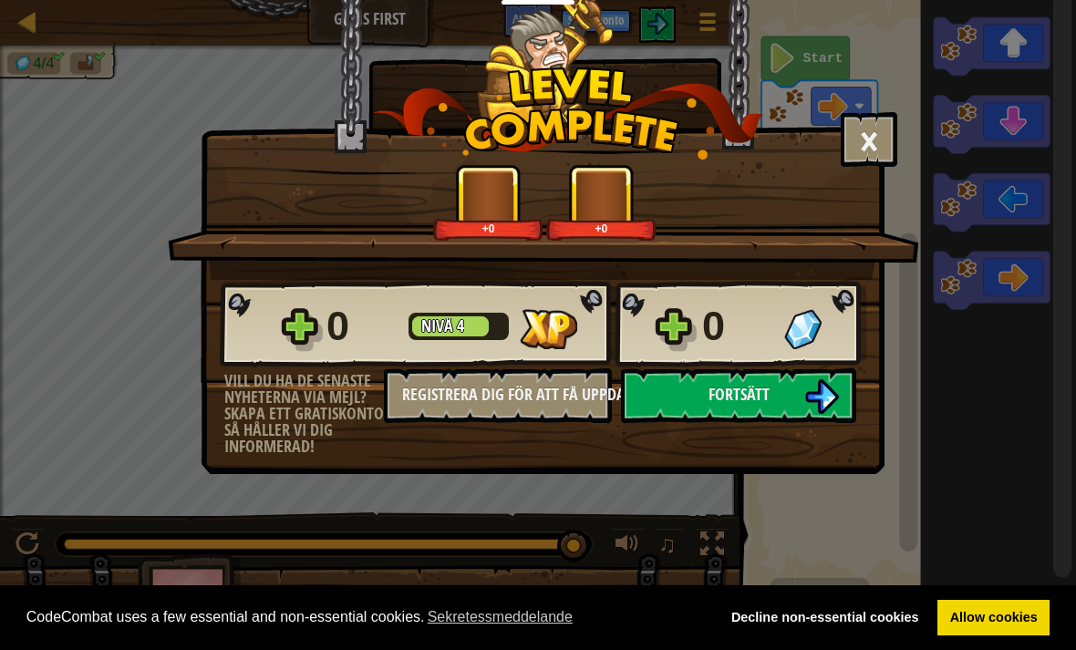
click at [48, 157] on div "× Betygsätt nivån: +0 +0 Reticulating Splines... 0 Nivå 4 0 Vill du ha de senas…" at bounding box center [538, 325] width 1076 height 650
click at [767, 379] on button "Fortsätt" at bounding box center [738, 396] width 235 height 55
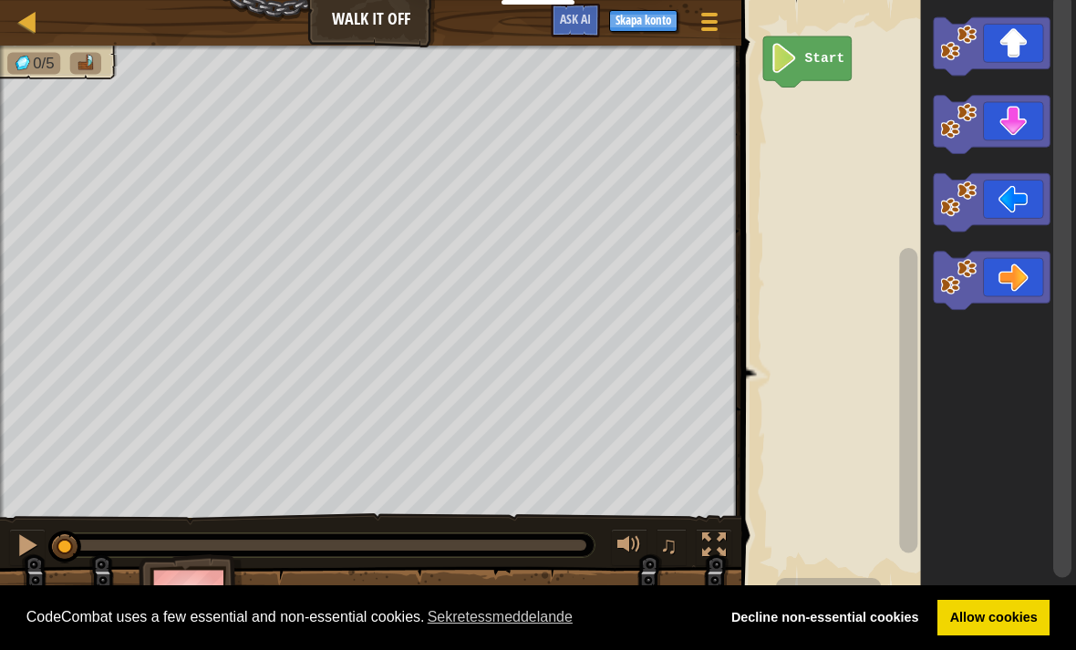
click at [49, 65] on span "0/5" at bounding box center [43, 63] width 21 height 17
